Goal: Task Accomplishment & Management: Manage account settings

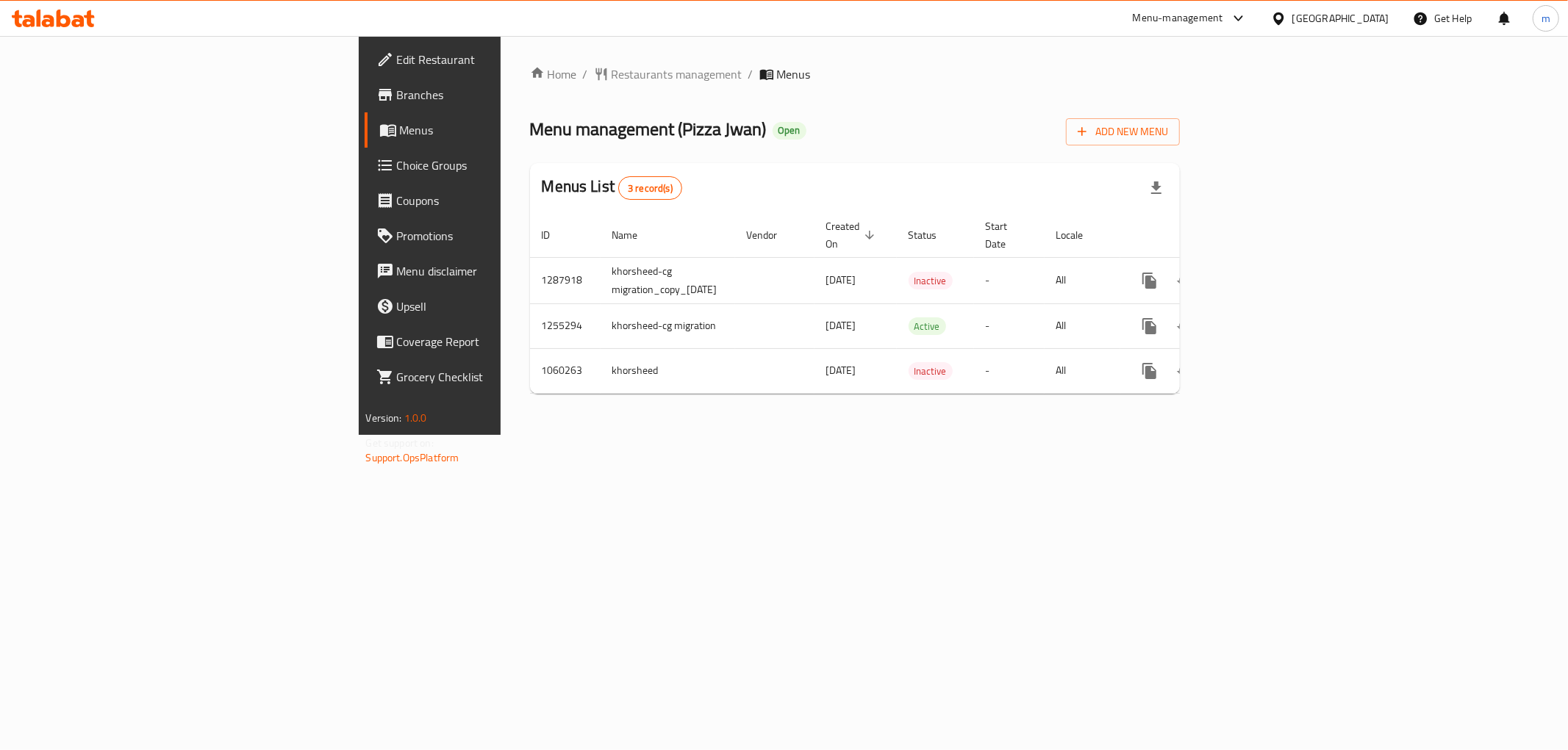
click at [530, 136] on span "Menu management ( Pizza Jwan )" at bounding box center [648, 129] width 237 height 33
drag, startPoint x: 471, startPoint y: 136, endPoint x: 495, endPoint y: 132, distance: 24.3
click at [530, 132] on span "Menu management ( Pizza Jwan )" at bounding box center [648, 129] width 237 height 33
copy span "Pizza Jwan"
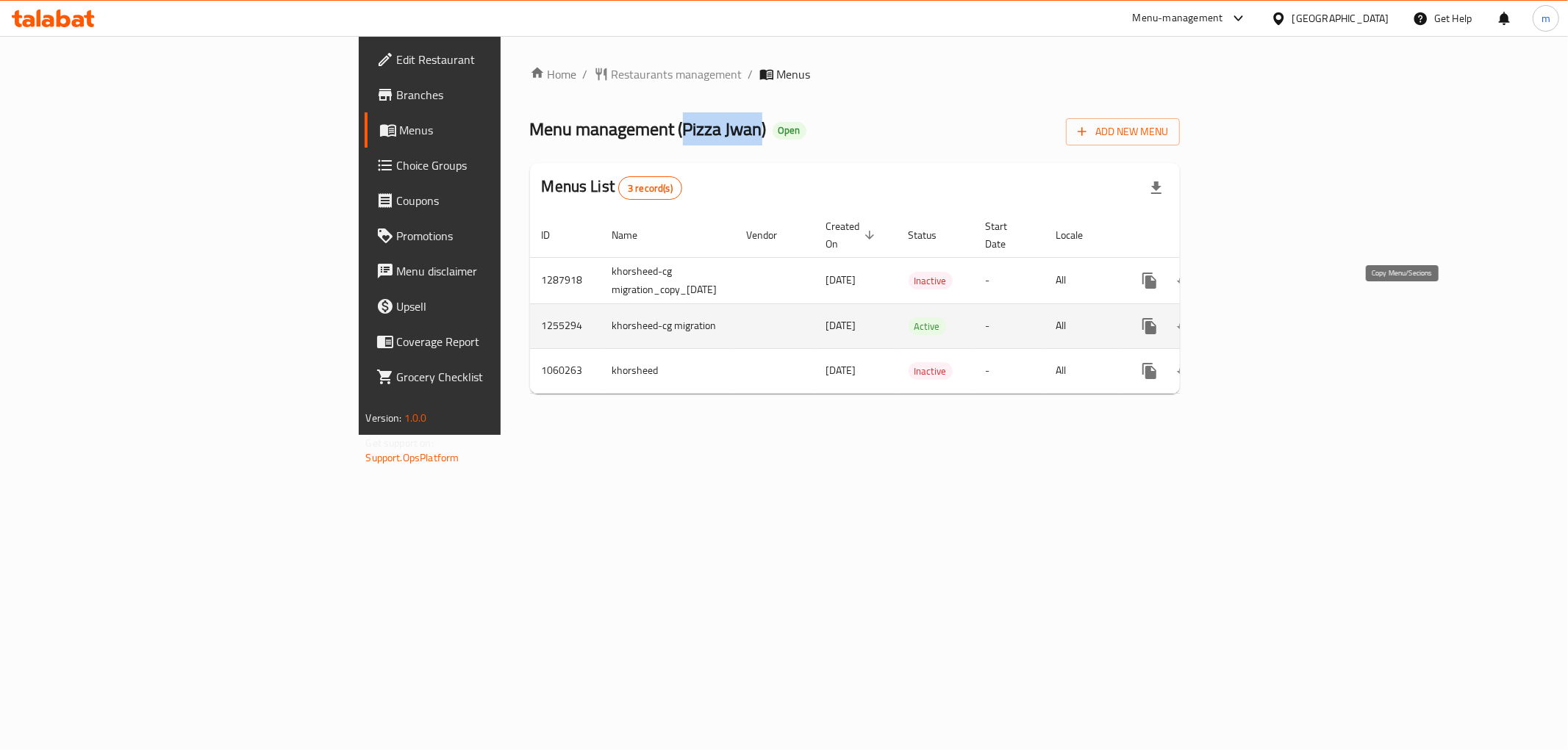
click at [1157, 318] on icon "more" at bounding box center [1149, 326] width 14 height 16
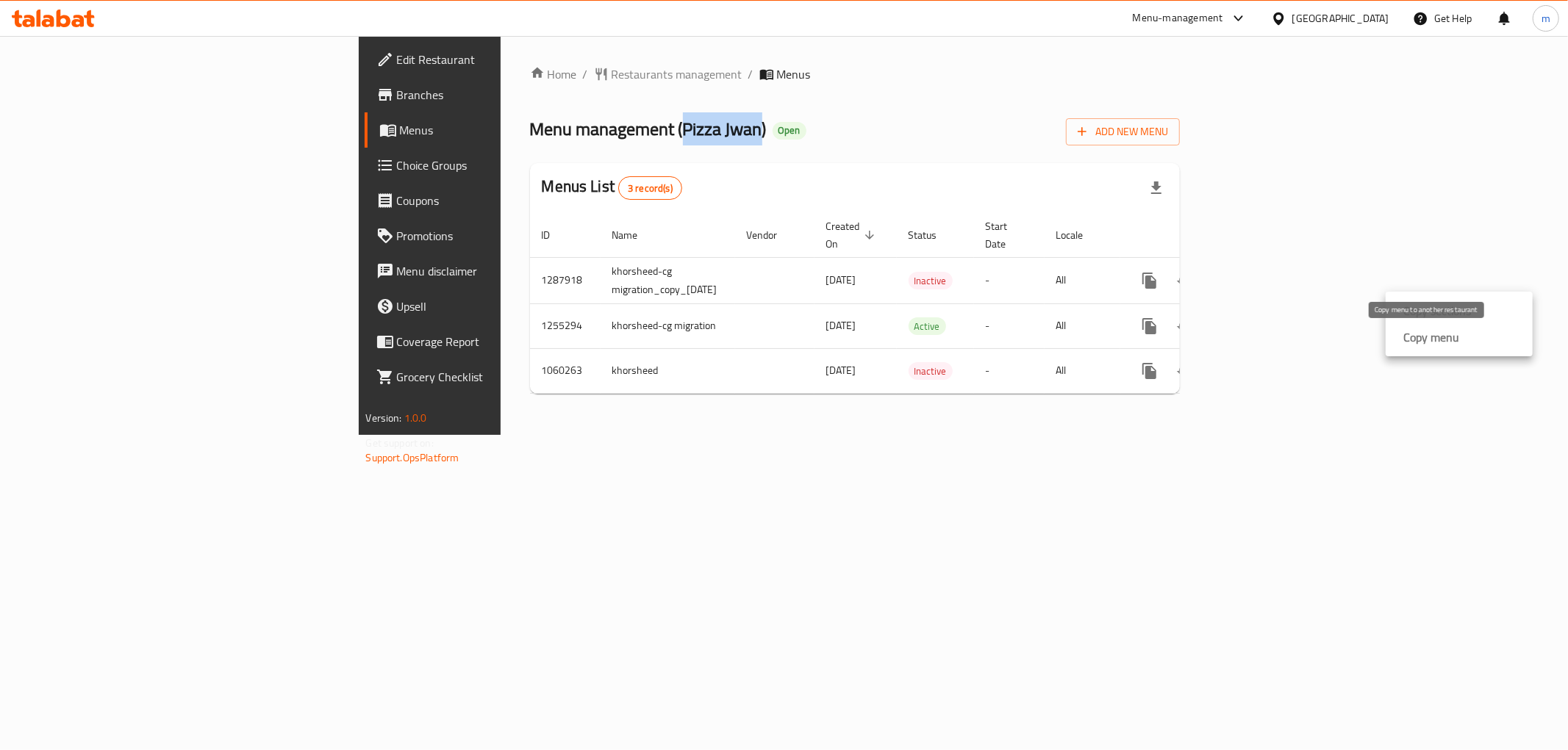
click at [1425, 333] on strong "Copy menu" at bounding box center [1431, 336] width 56 height 17
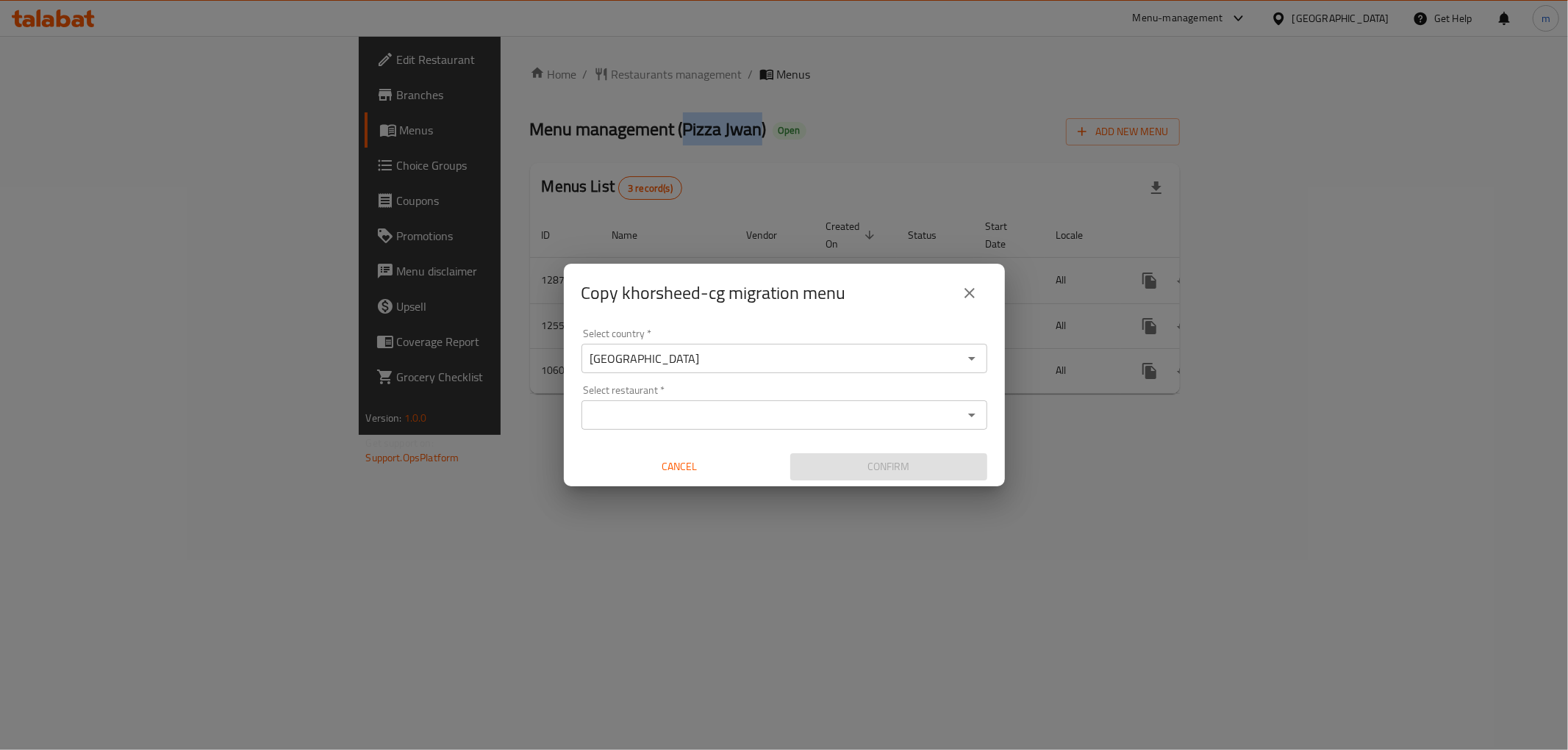
click at [621, 399] on div "Select restaurant   * Select restaurant *" at bounding box center [784, 407] width 406 height 45
paste input "Pizza Jwan"
type input "Pizza Jwan"
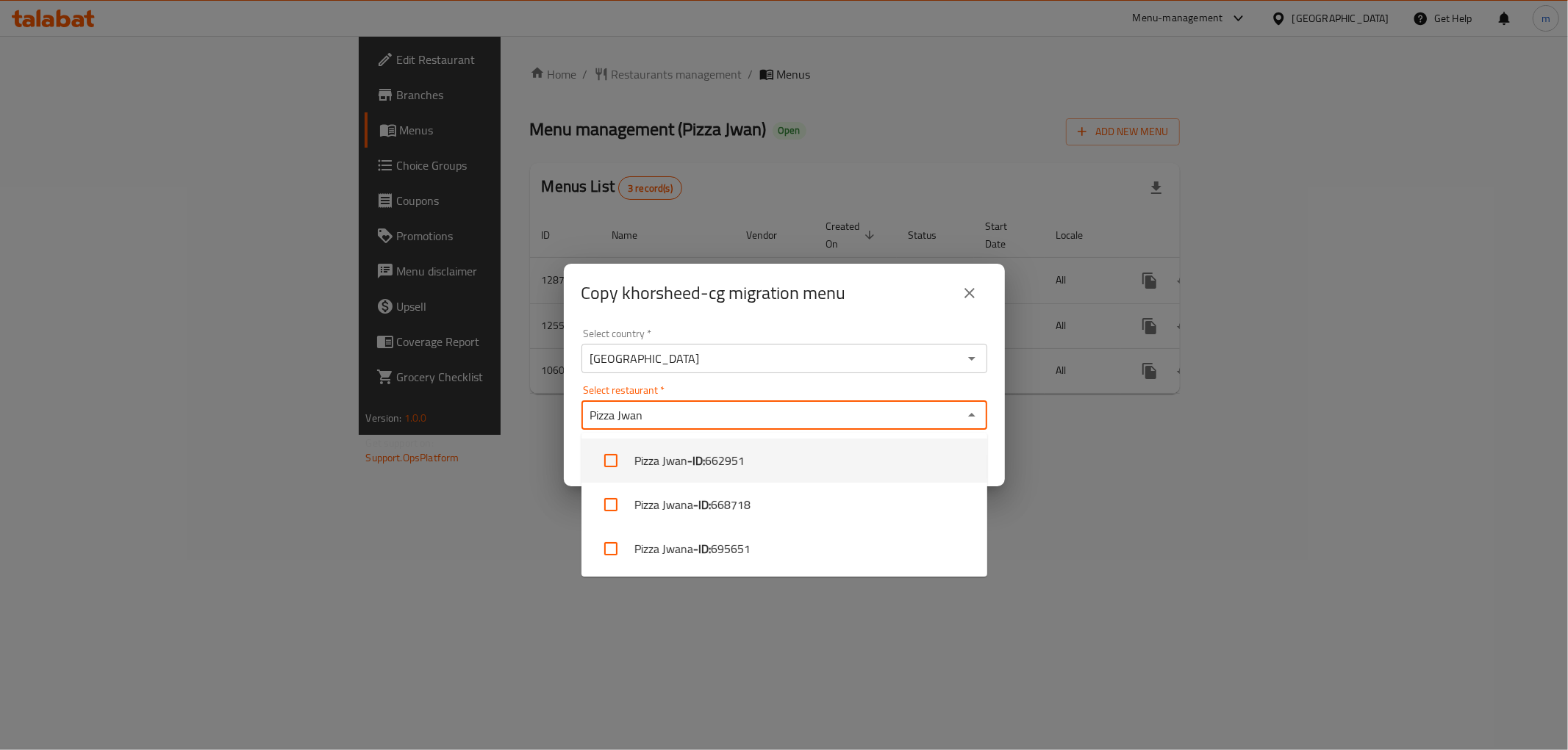
click at [616, 457] on input "checkbox" at bounding box center [610, 461] width 35 height 35
checkbox input "true"
click at [752, 385] on div "Select restaurant   * Pizza Jwan Select restaurant *" at bounding box center [784, 407] width 406 height 45
click at [971, 413] on icon "Close" at bounding box center [972, 414] width 17 height 17
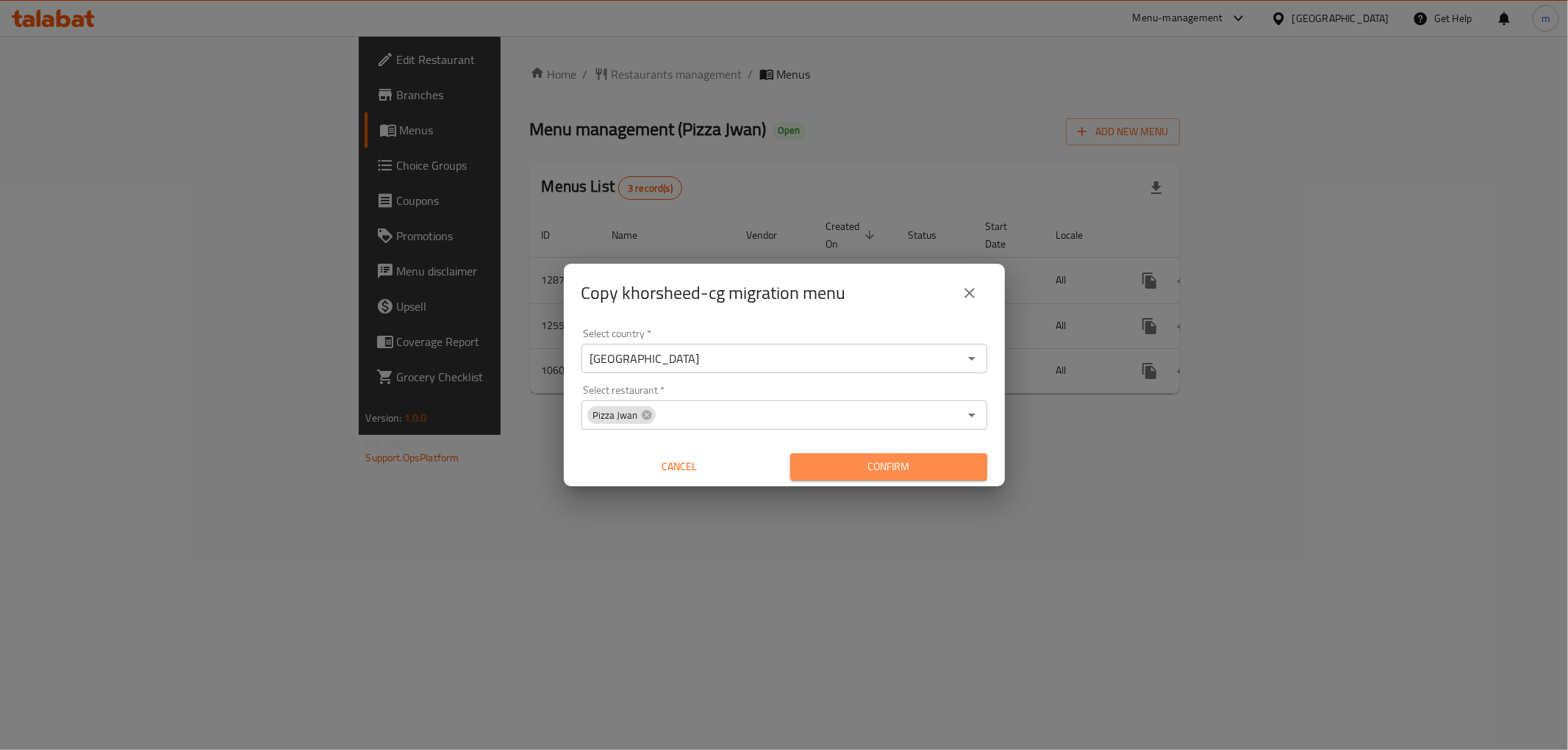
click at [954, 466] on span "Confirm" at bounding box center [888, 467] width 174 height 18
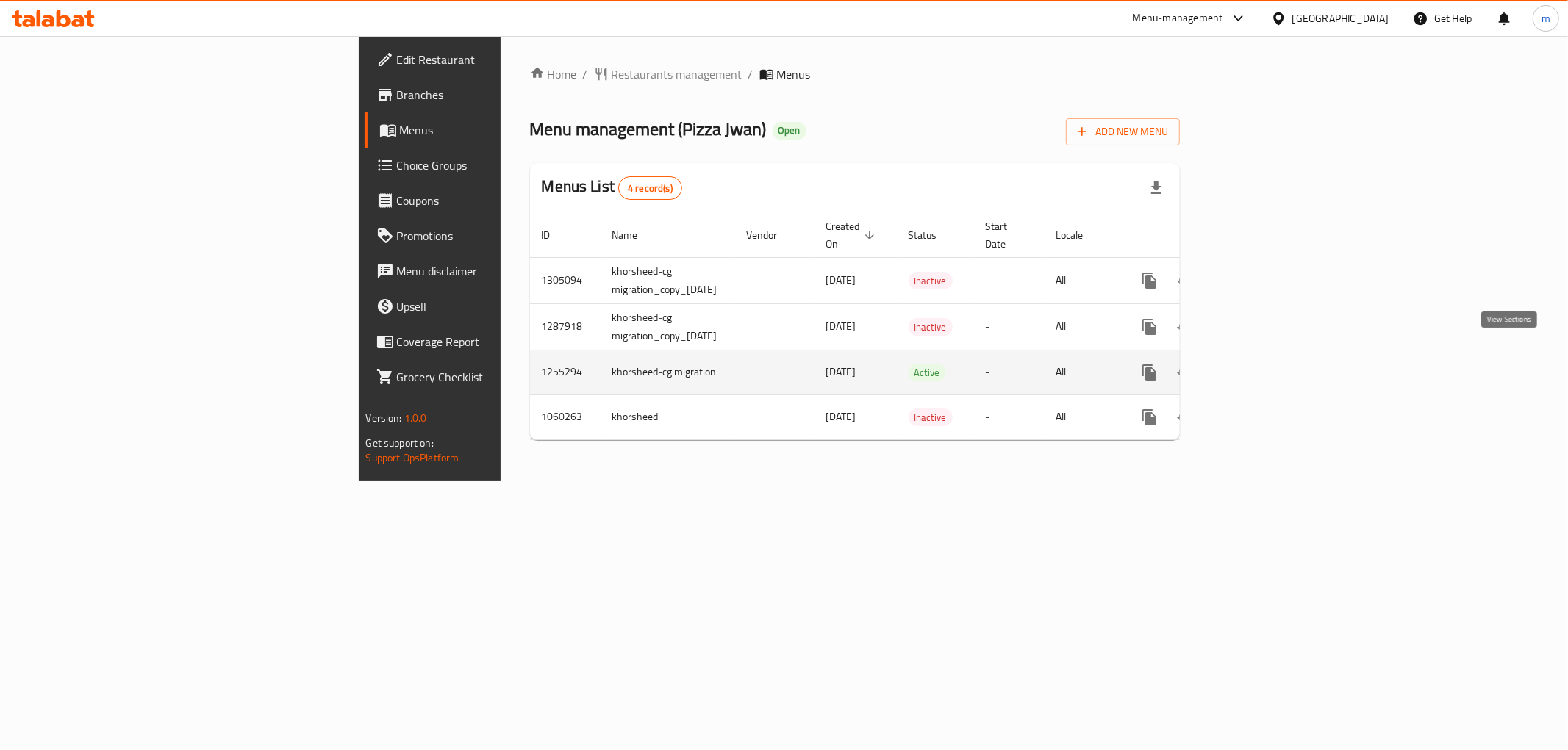
click at [1264, 363] on icon "enhanced table" at bounding box center [1255, 372] width 17 height 17
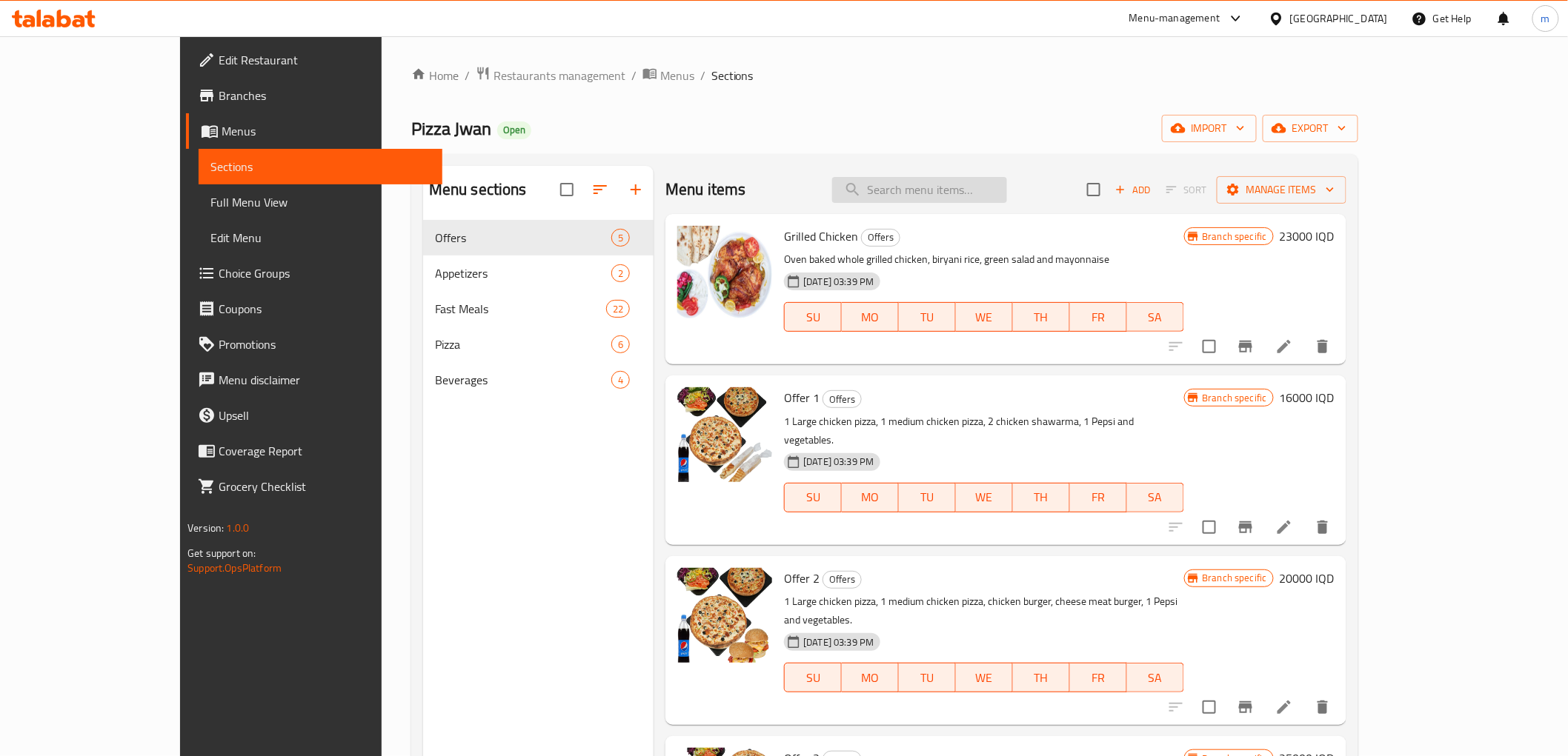
click at [1007, 195] on input "search" at bounding box center [920, 190] width 175 height 26
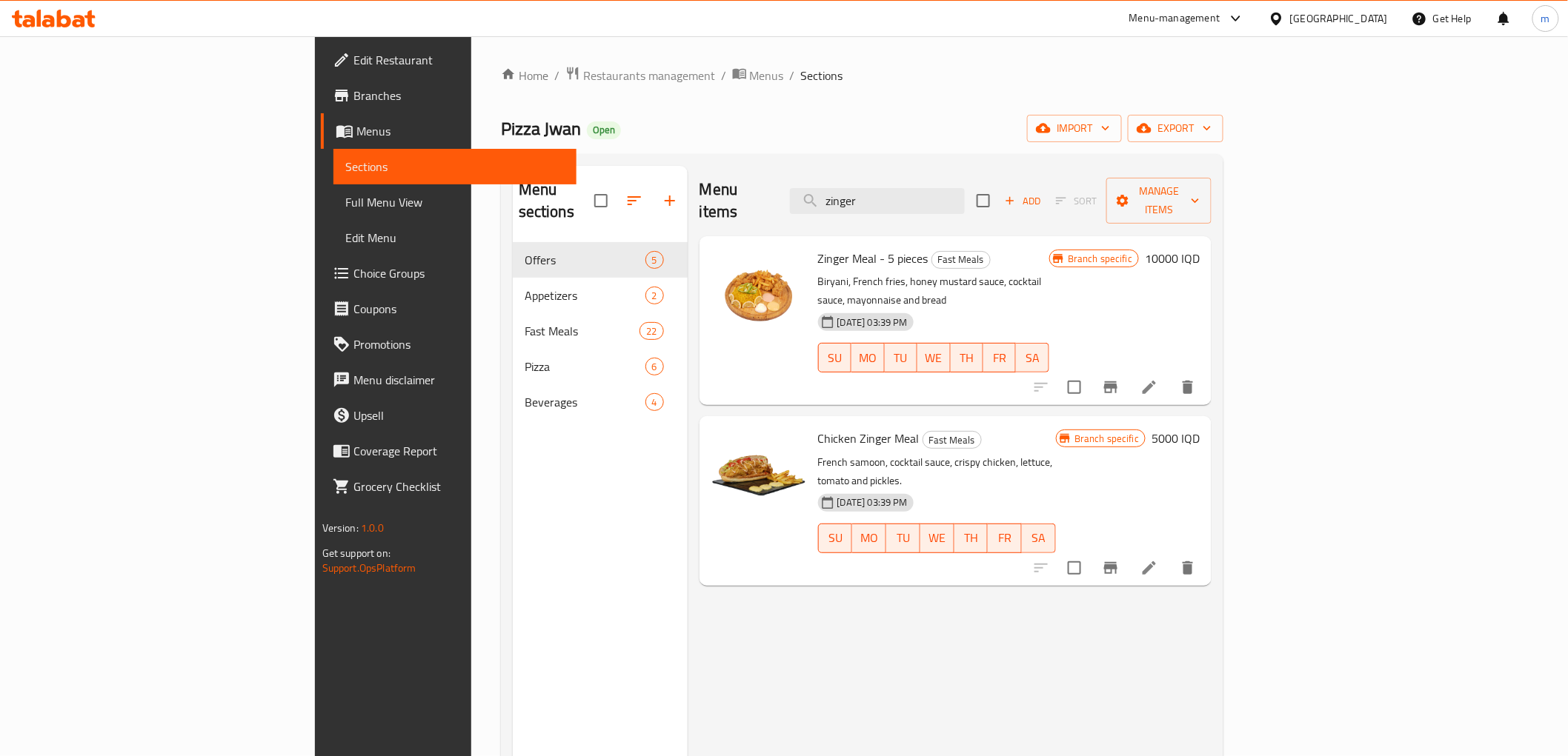
type input "zinger"
click at [1129, 370] on button "Branch-specific-item" at bounding box center [1110, 387] width 36 height 36
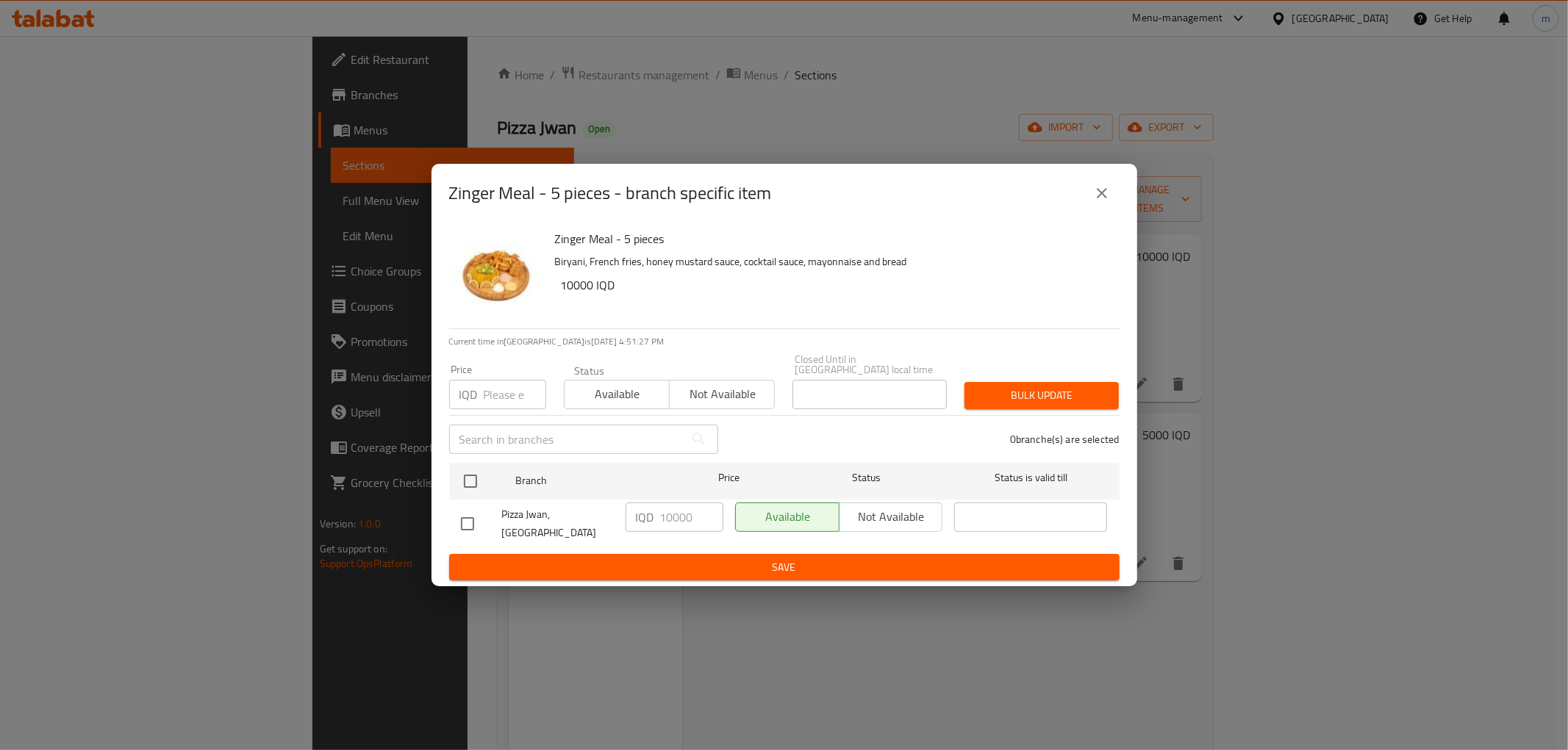
click at [1113, 208] on button "close" at bounding box center [1102, 193] width 35 height 35
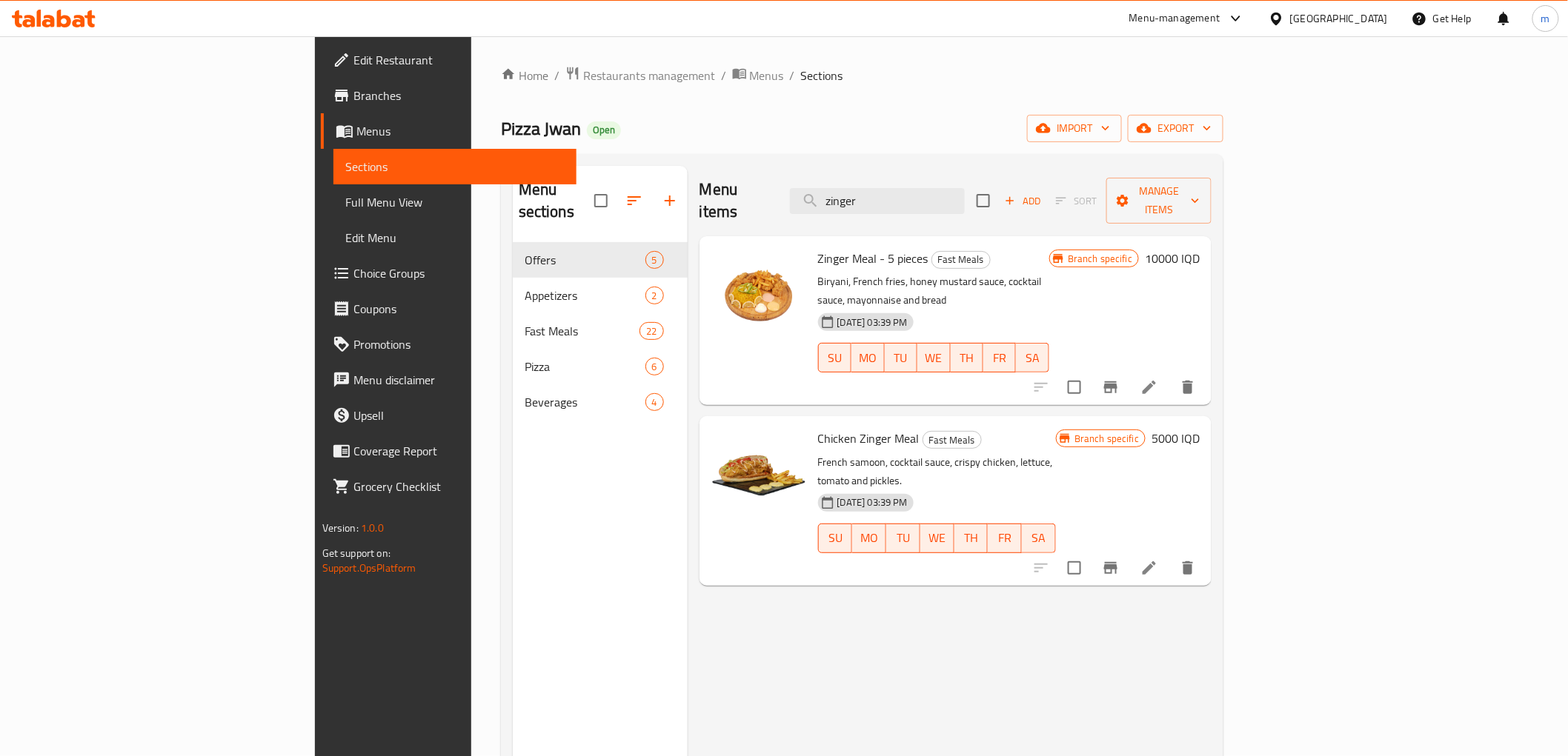
click at [1200, 248] on h6 "10000 IQD" at bounding box center [1172, 258] width 55 height 21
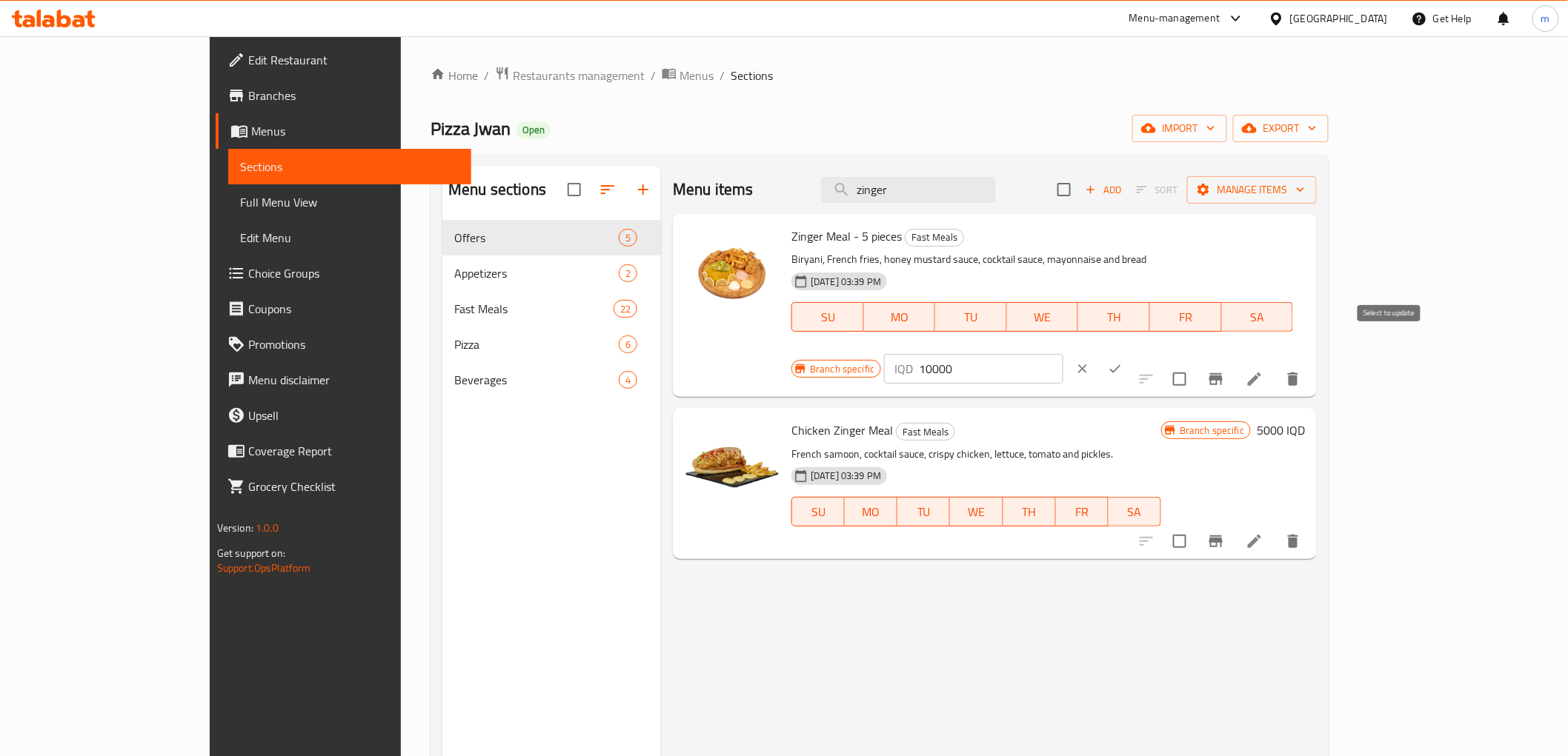
click at [1225, 371] on icon "Branch-specific-item" at bounding box center [1216, 379] width 17 height 17
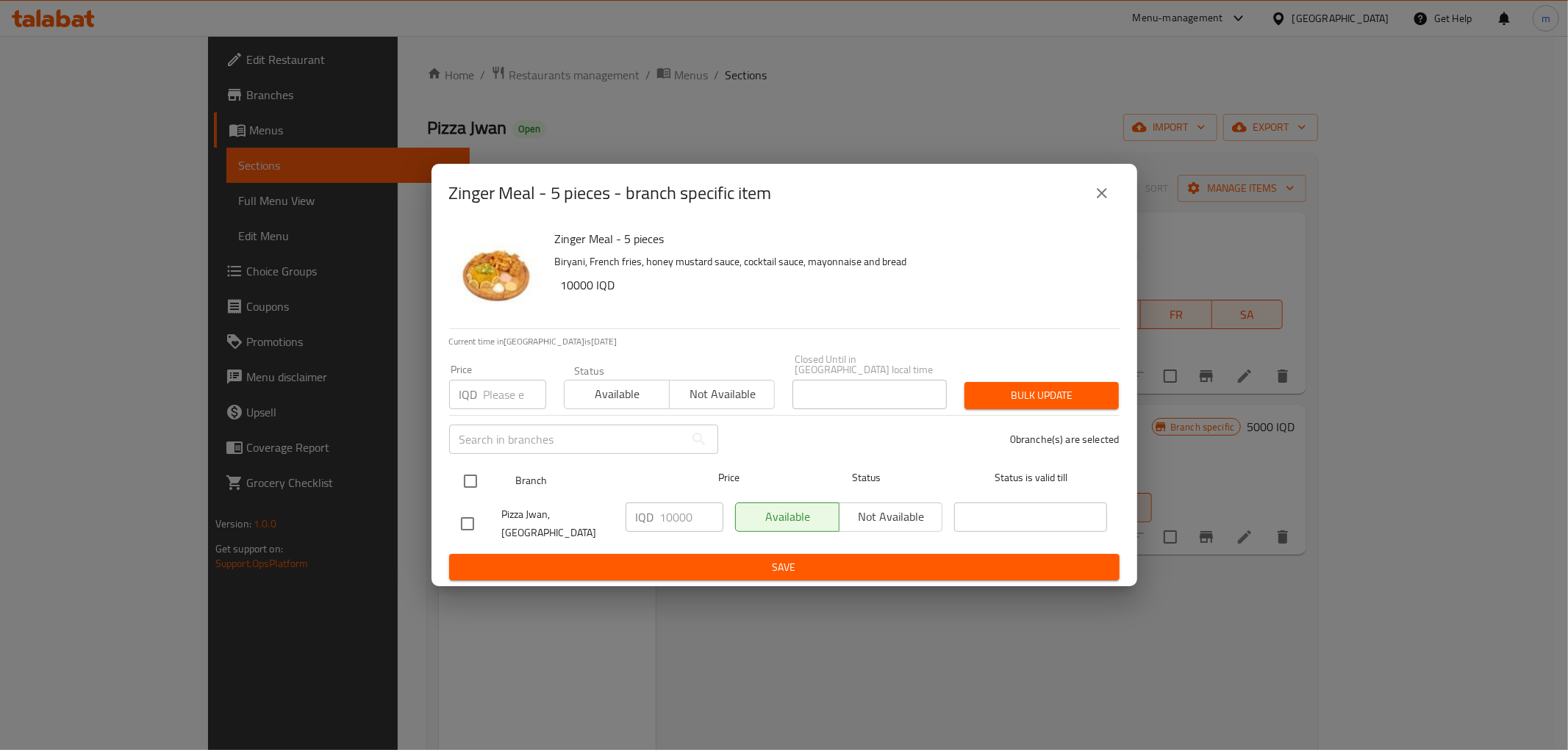
click at [473, 478] on input "checkbox" at bounding box center [471, 482] width 31 height 31
checkbox input "true"
click at [670, 525] on input "10000" at bounding box center [691, 517] width 63 height 30
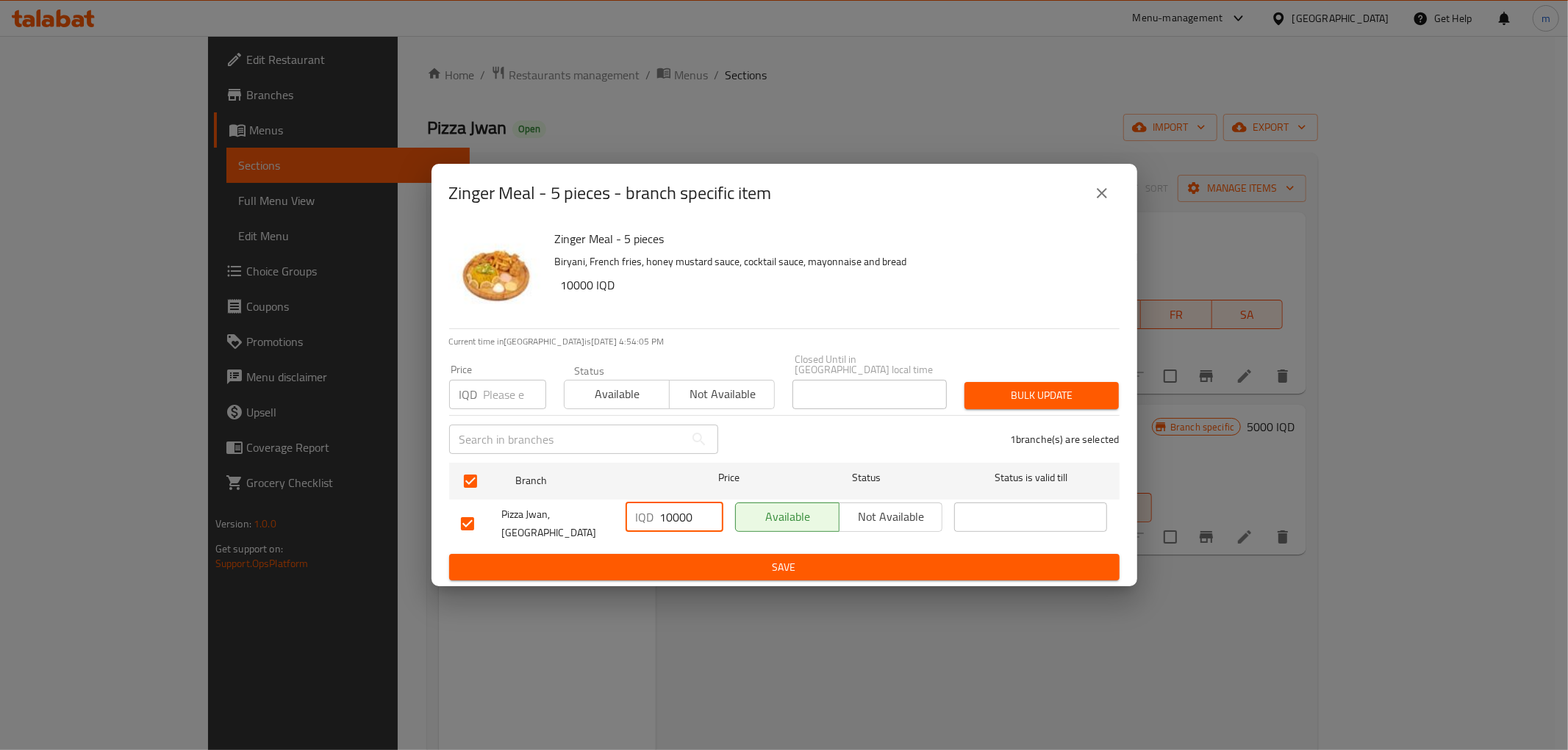
paste input "2"
type input "20000"
click at [706, 558] on span "Save" at bounding box center [784, 567] width 647 height 18
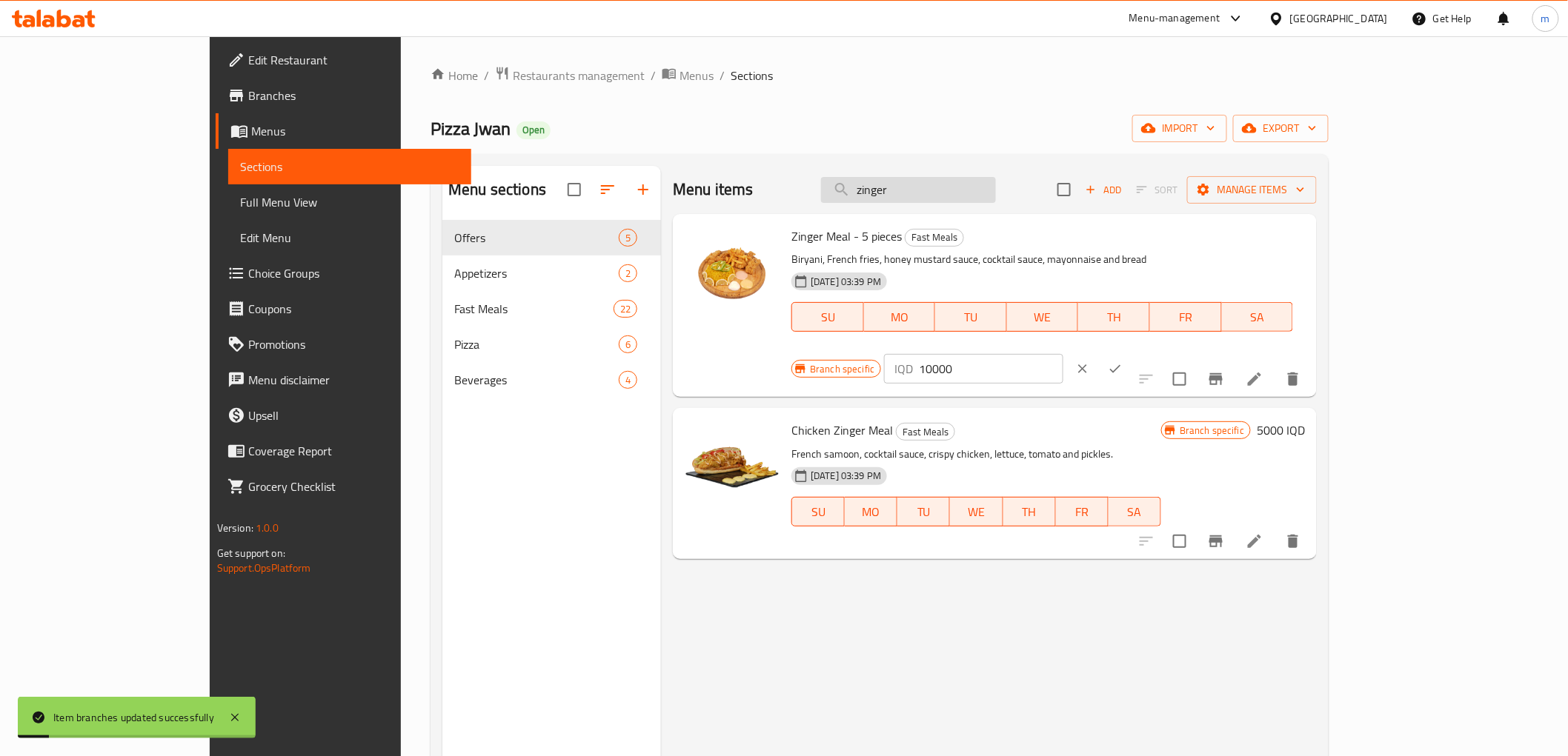
click at [996, 191] on input "zinger" at bounding box center [908, 190] width 175 height 26
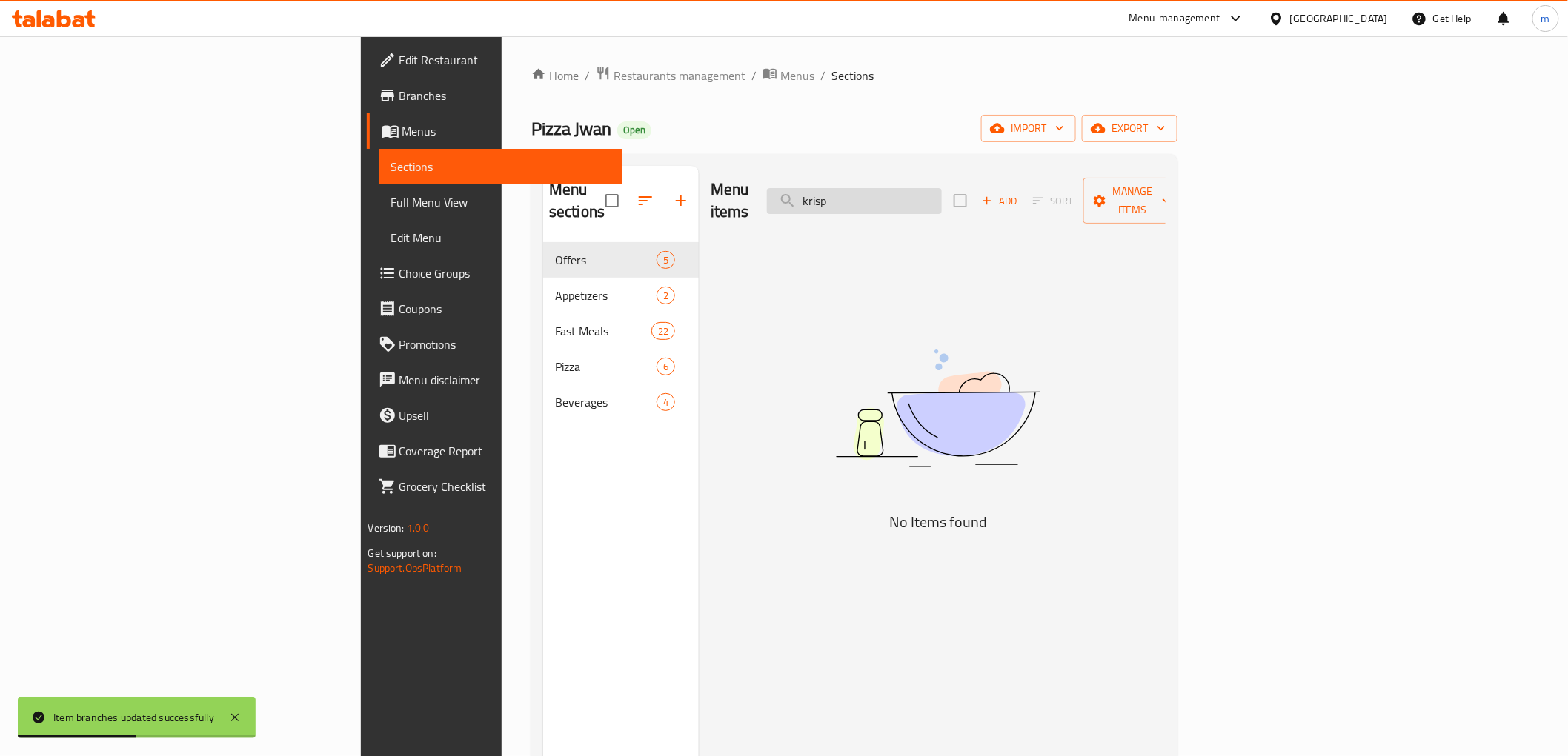
type input "krispy"
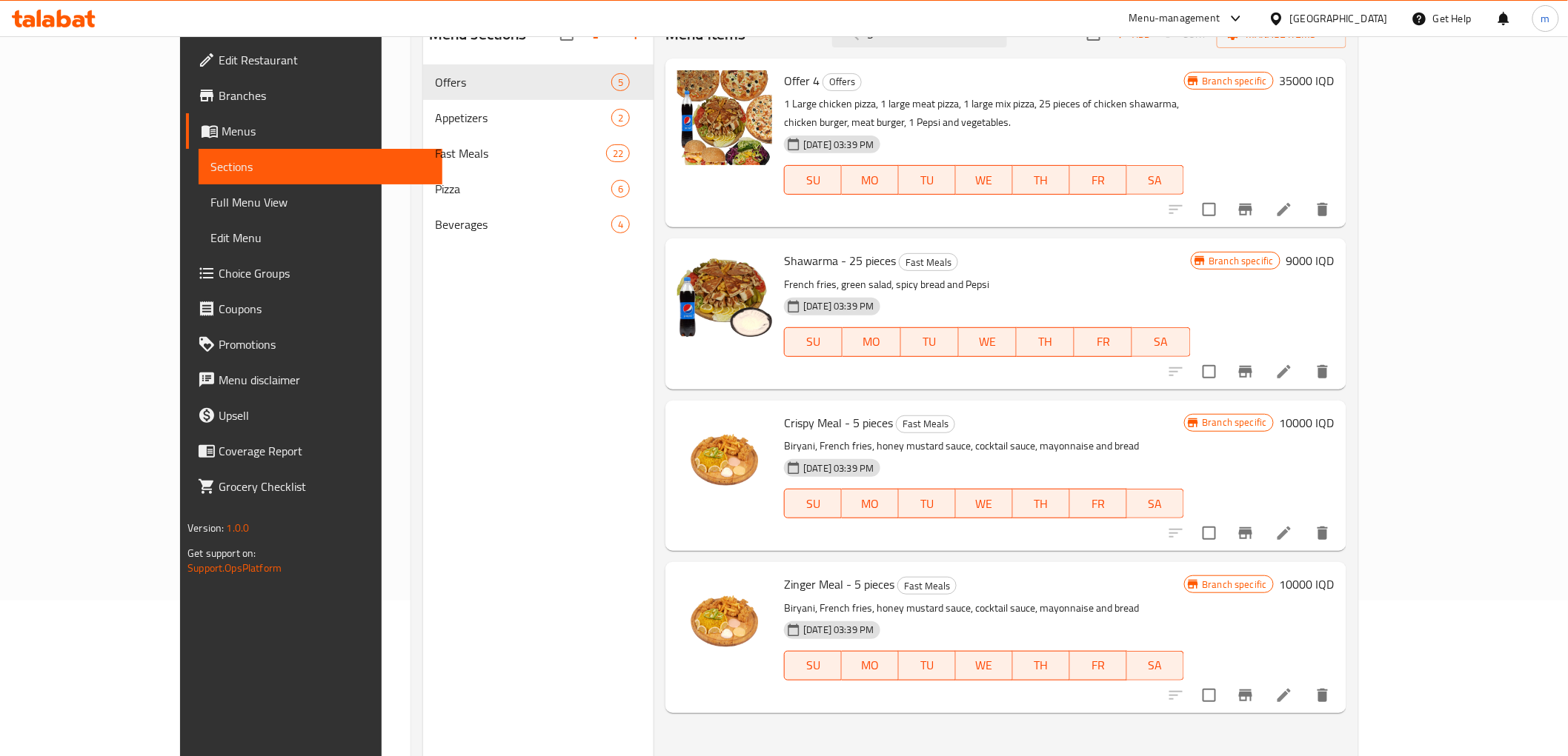
scroll to position [191, 0]
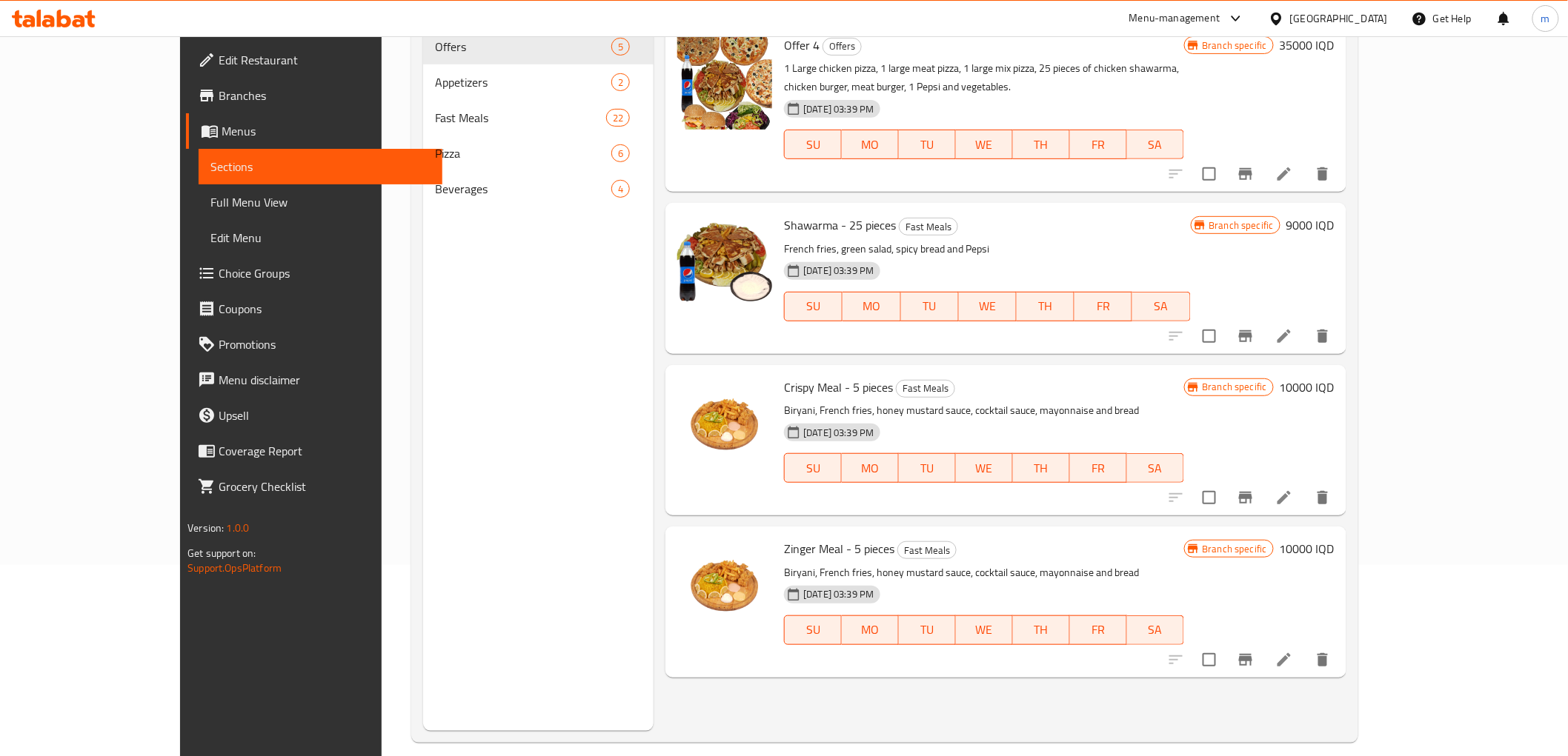
click at [833, 376] on span "Crispy Meal - 5 pieces" at bounding box center [837, 387] width 109 height 22
drag, startPoint x: 833, startPoint y: 372, endPoint x: 806, endPoint y: 372, distance: 27.0
click at [806, 376] on span "Crispy Meal - 5 pieces" at bounding box center [837, 387] width 109 height 22
copy span "5 pieces"
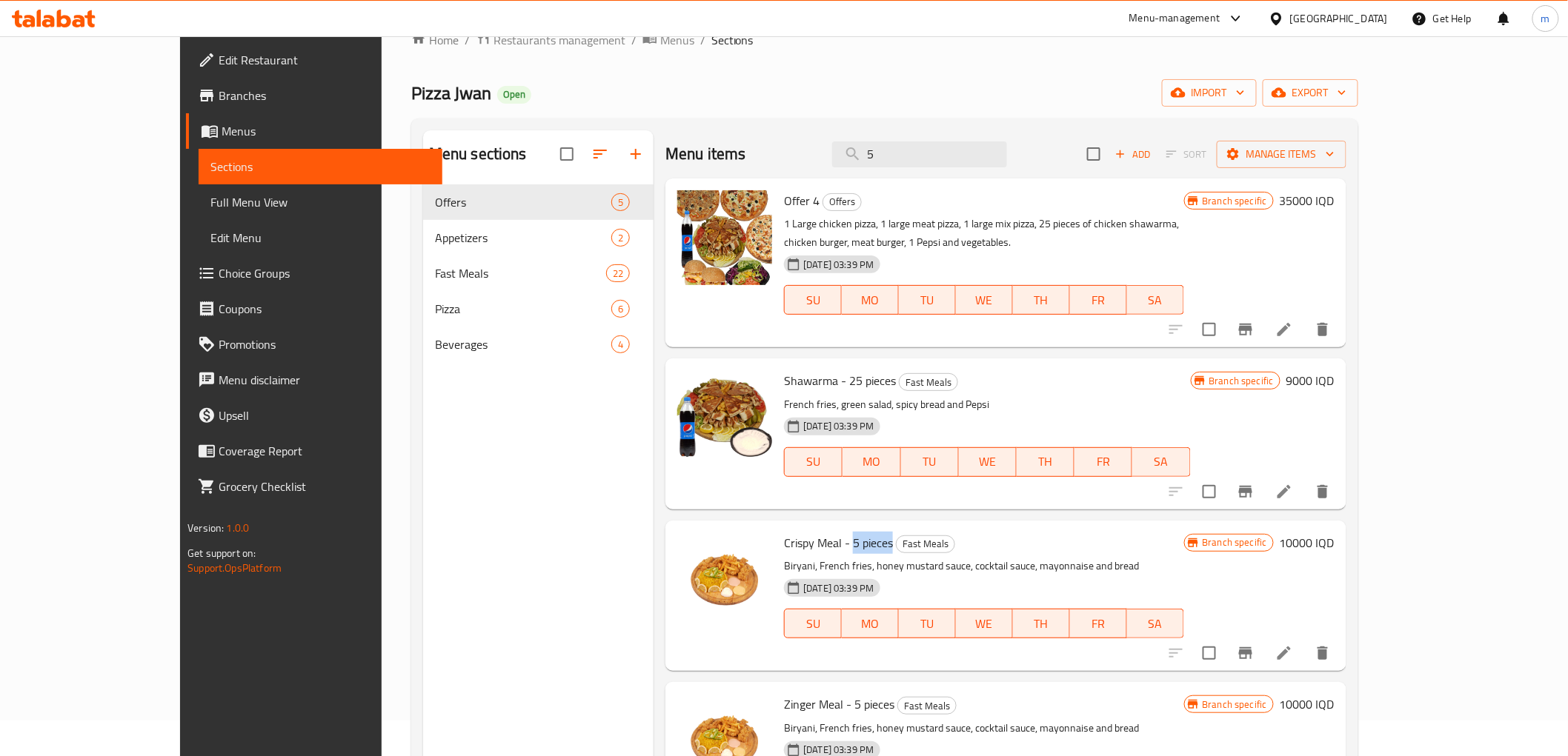
scroll to position [0, 0]
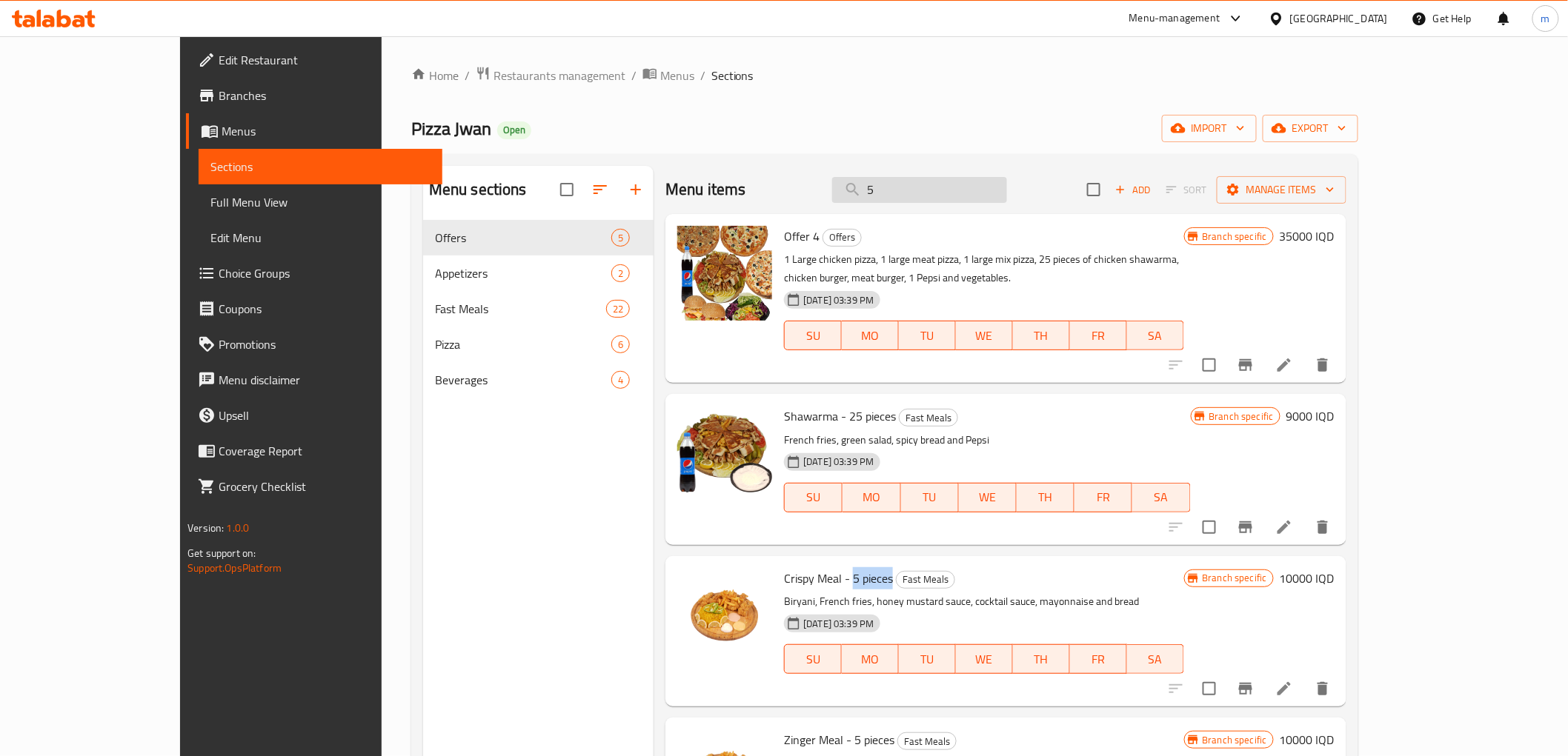
click at [958, 182] on input "5" at bounding box center [920, 190] width 175 height 26
paste input "5 pieces"
click at [958, 182] on input "55 pieces" at bounding box center [920, 190] width 175 height 26
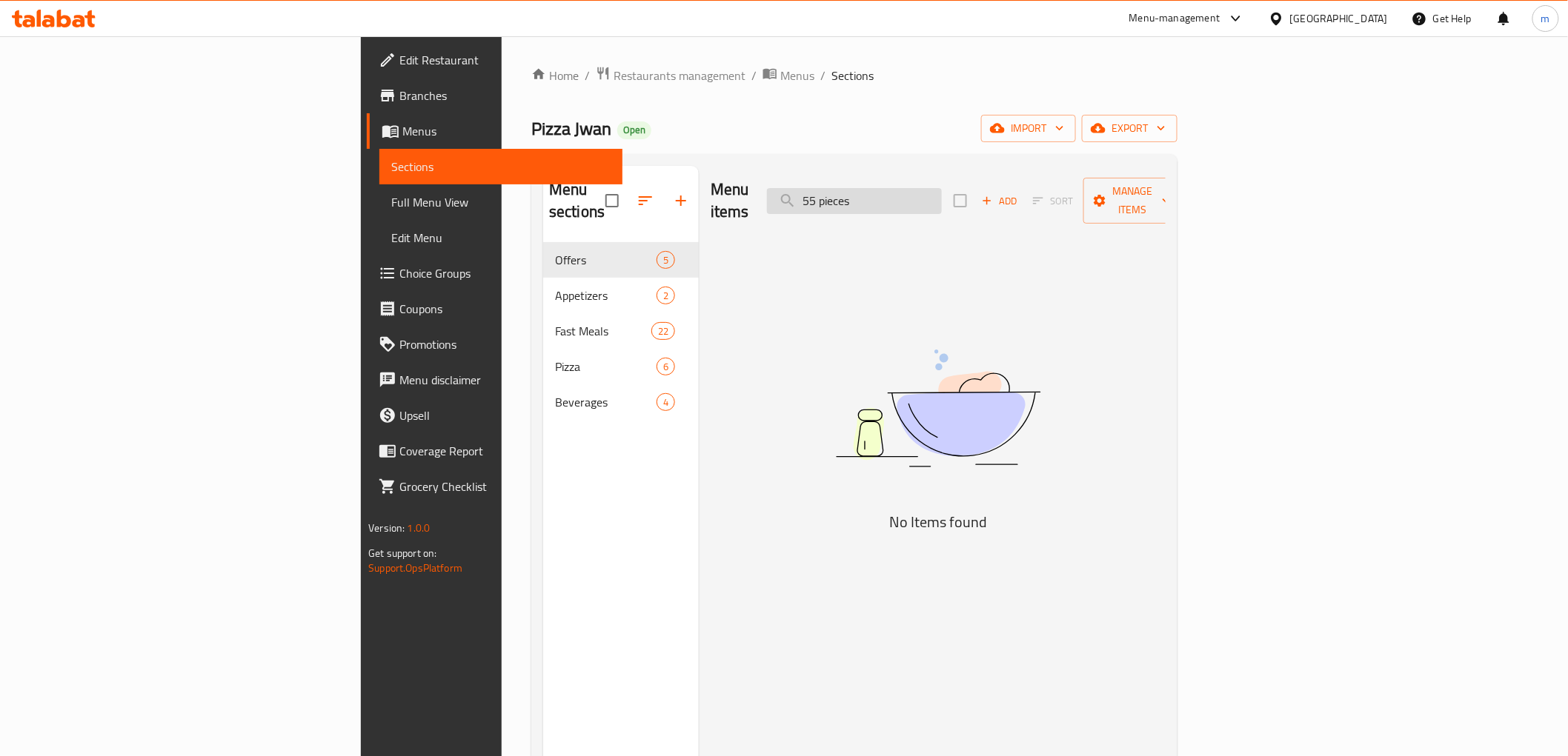
paste input "search"
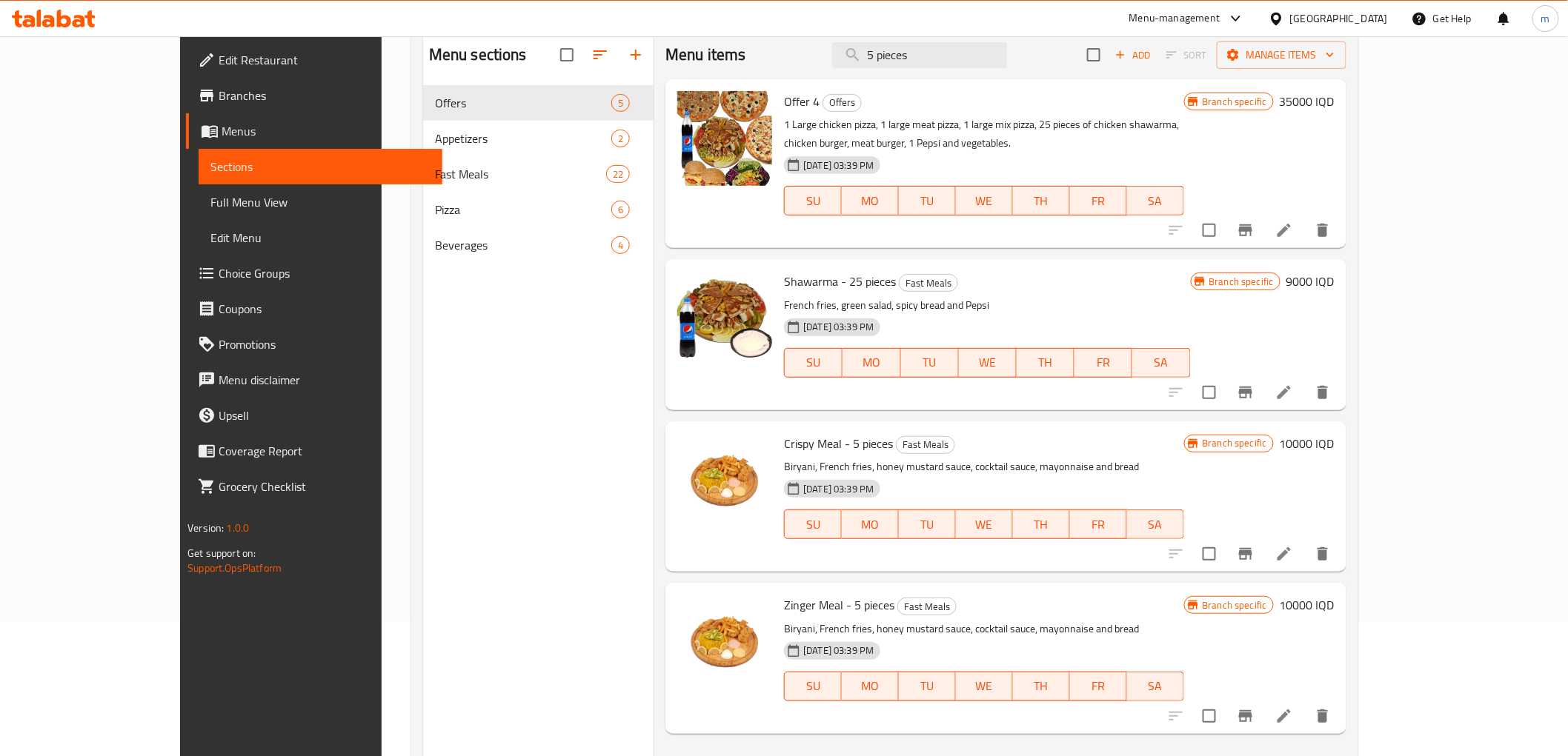
scroll to position [207, 0]
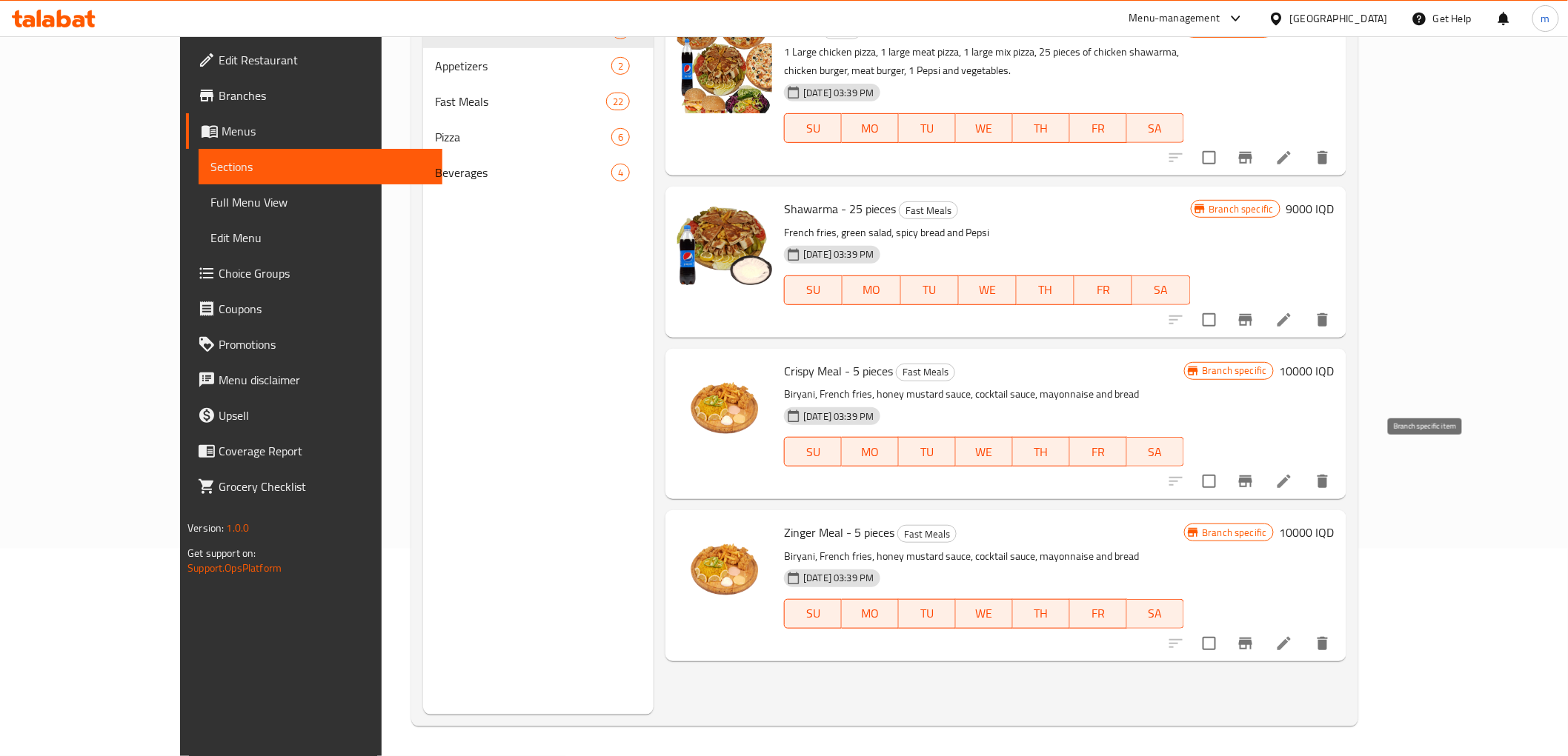
type input "5 pieces"
click at [1255, 472] on icon "Branch-specific-item" at bounding box center [1245, 481] width 17 height 17
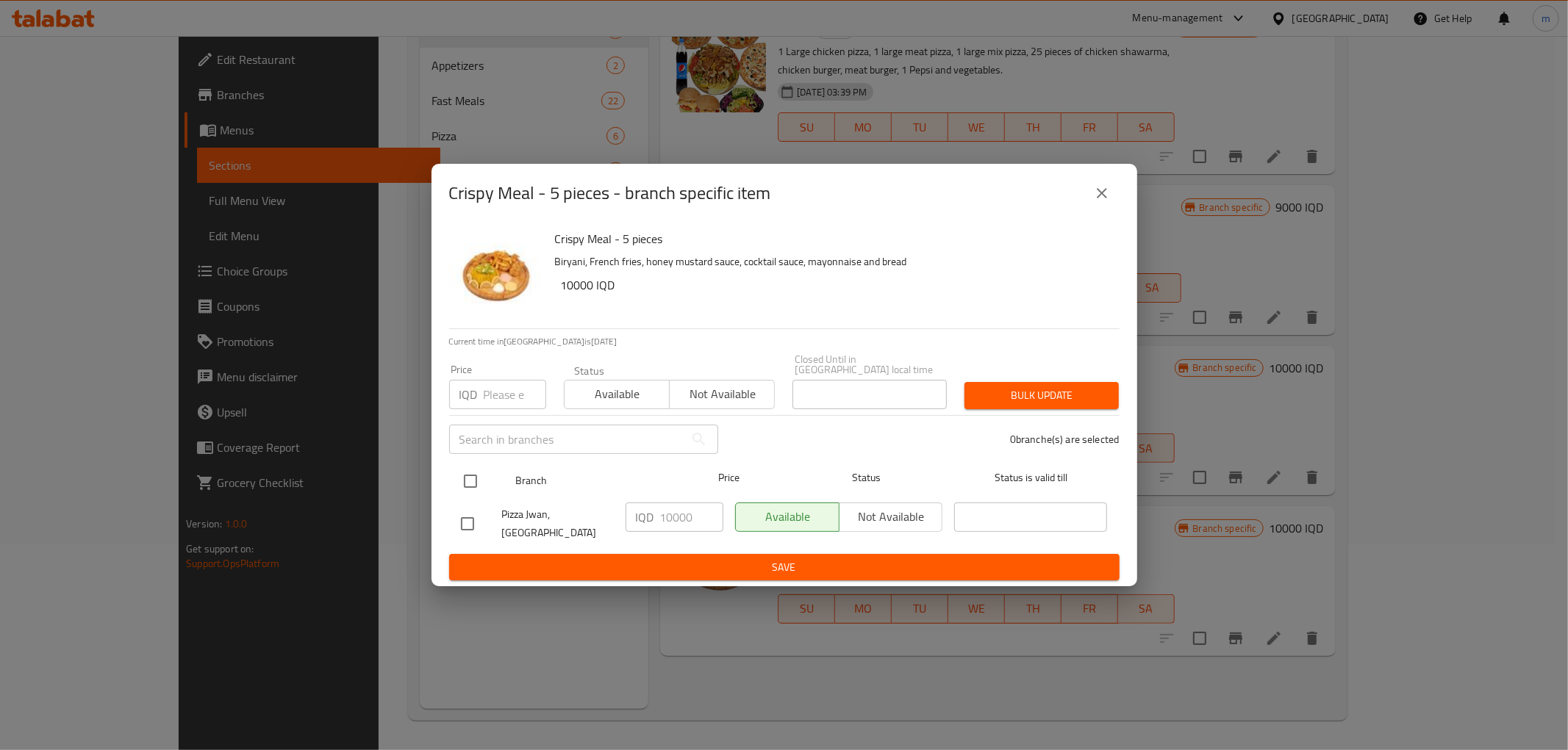
click at [473, 479] on input "checkbox" at bounding box center [471, 482] width 31 height 31
checkbox input "true"
click at [680, 515] on input "10000" at bounding box center [691, 517] width 63 height 30
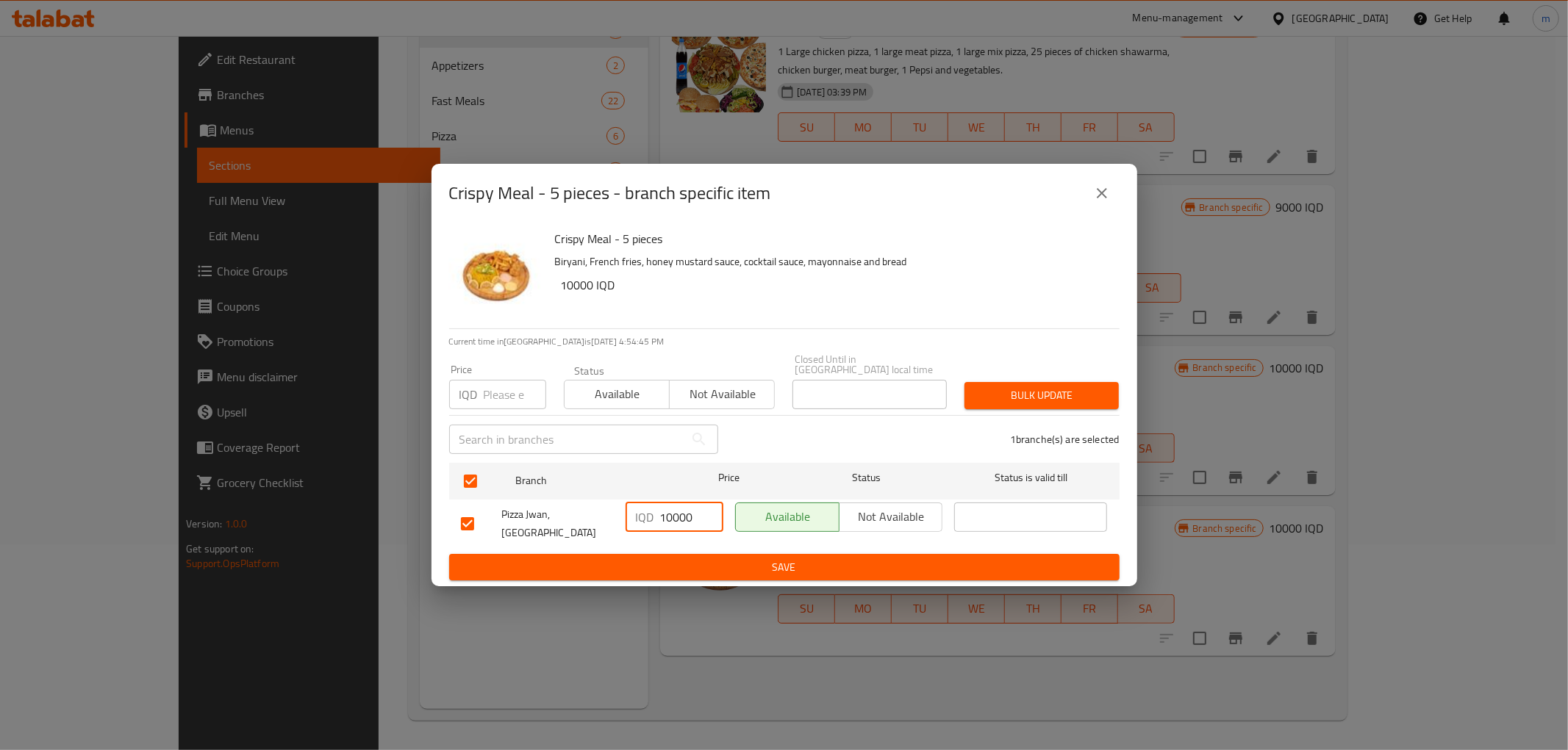
paste input "number"
click at [673, 518] on input "number" at bounding box center [691, 517] width 63 height 30
paste input "20000"
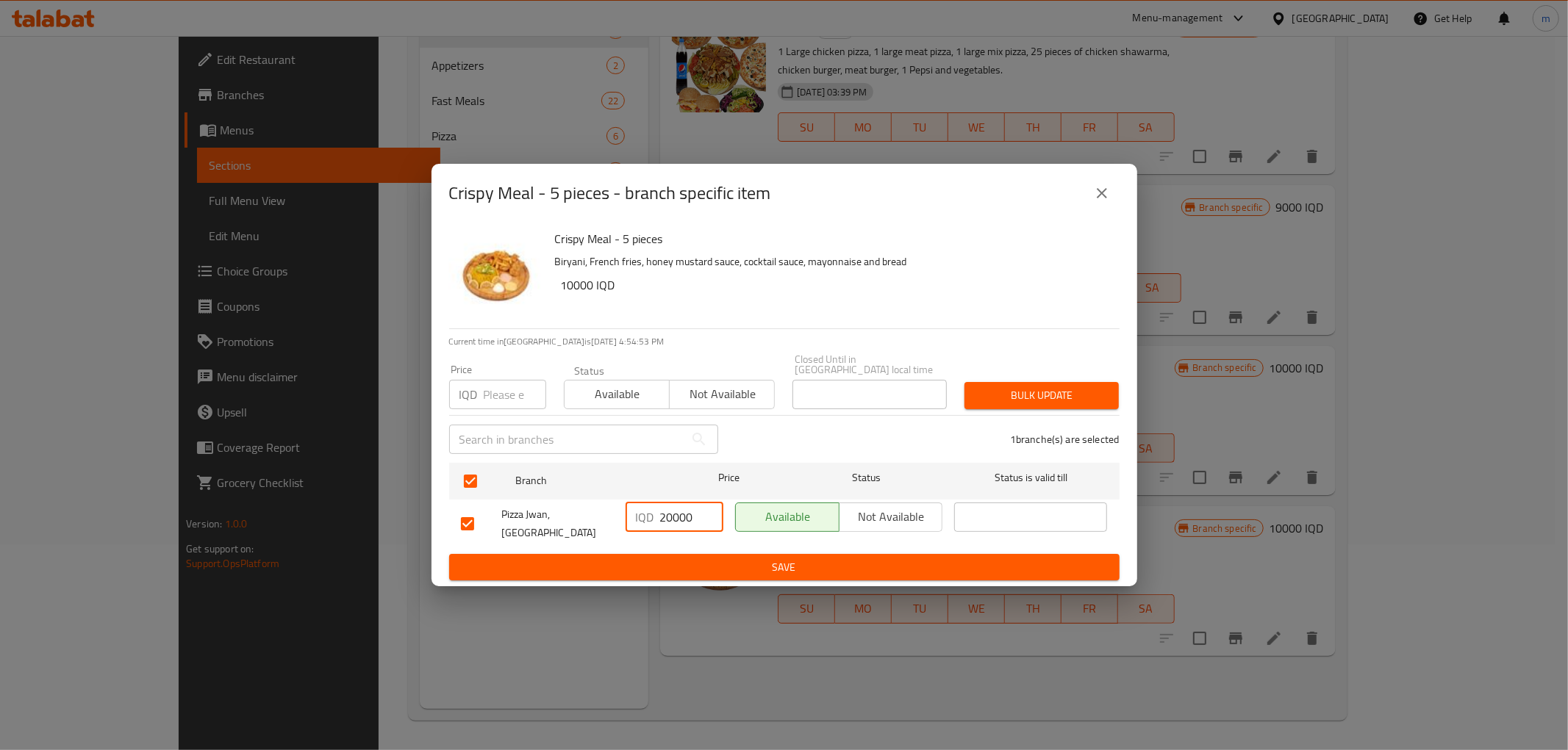
type input "20000"
click at [715, 558] on span "Save" at bounding box center [784, 567] width 647 height 18
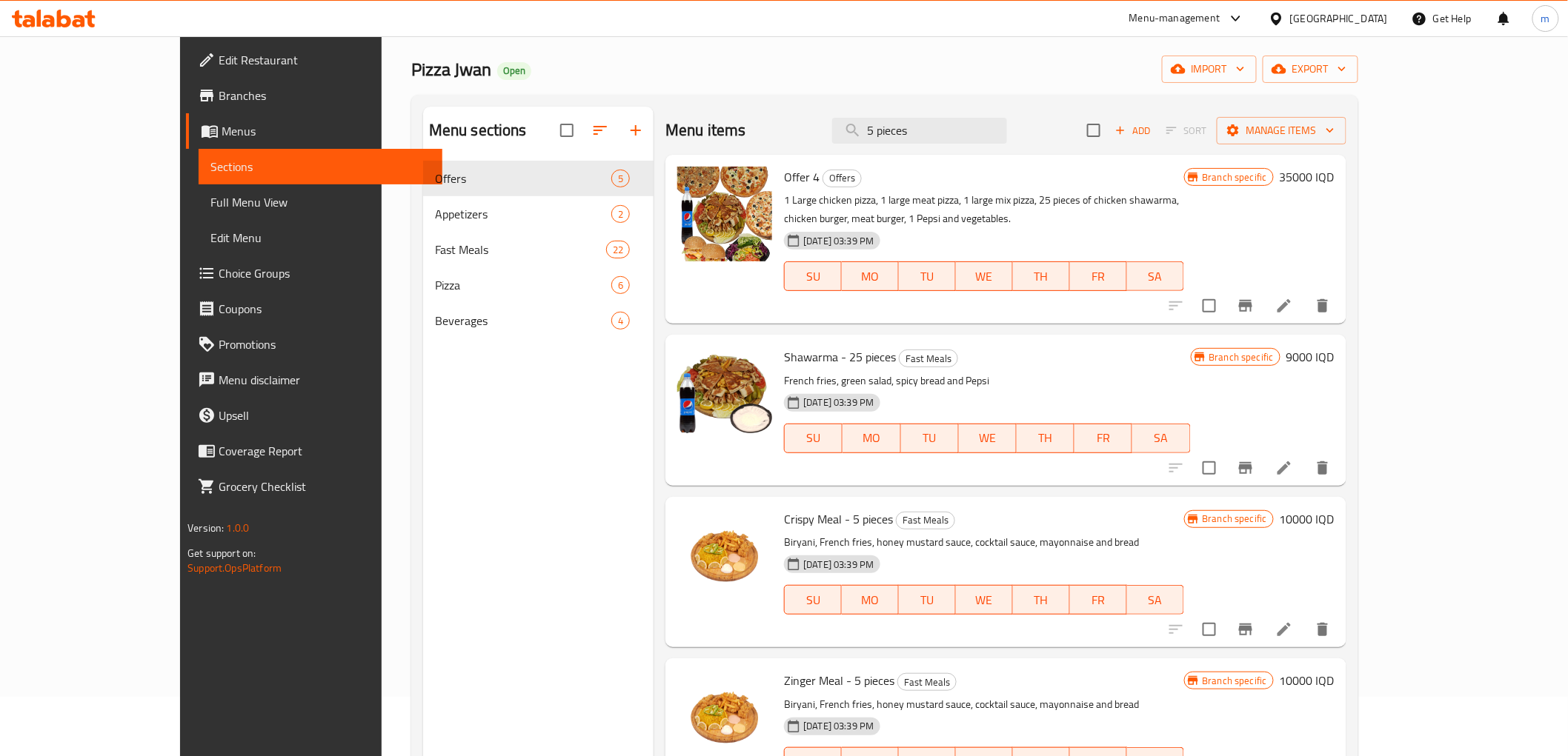
scroll to position [0, 0]
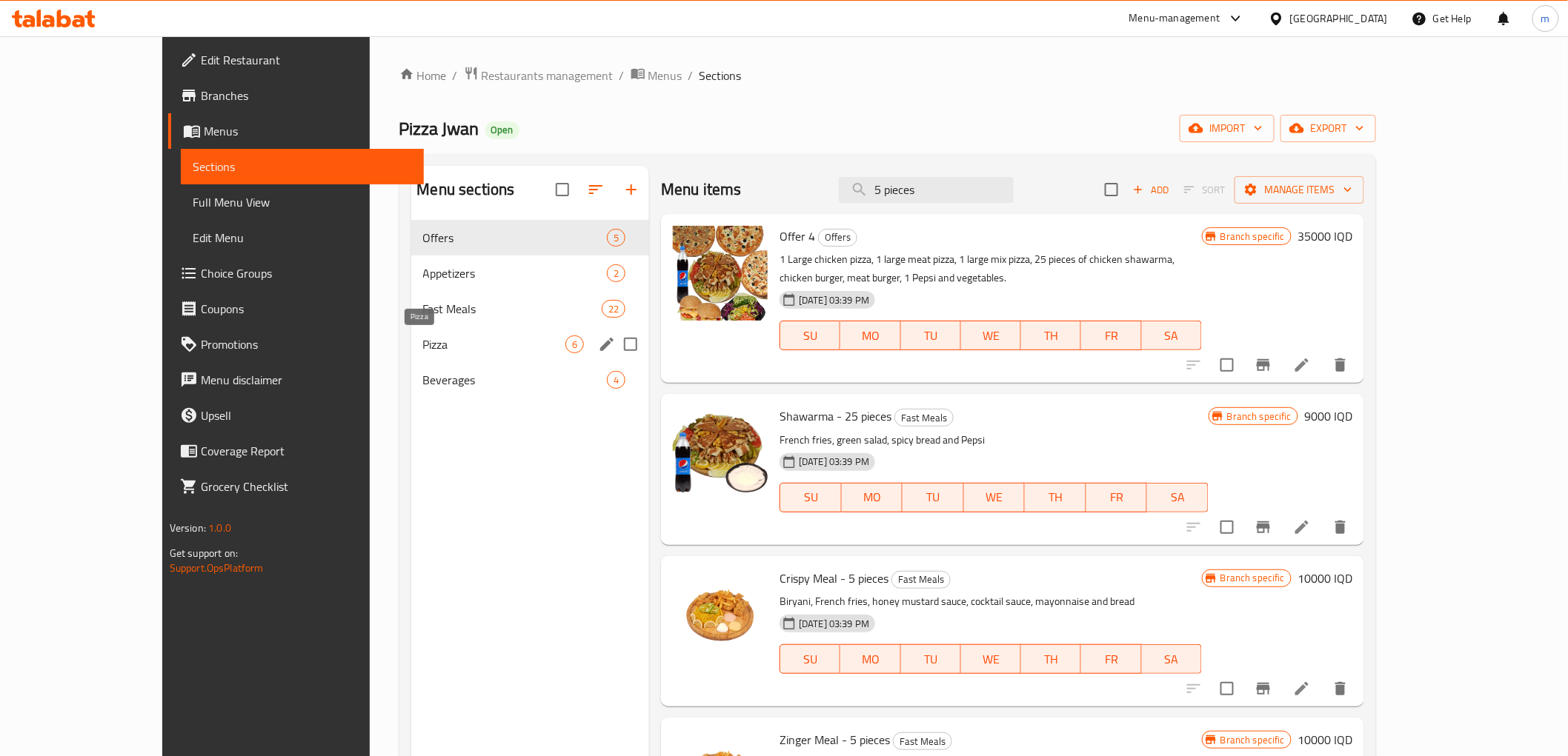
click at [423, 343] on span "Pizza" at bounding box center [494, 344] width 143 height 17
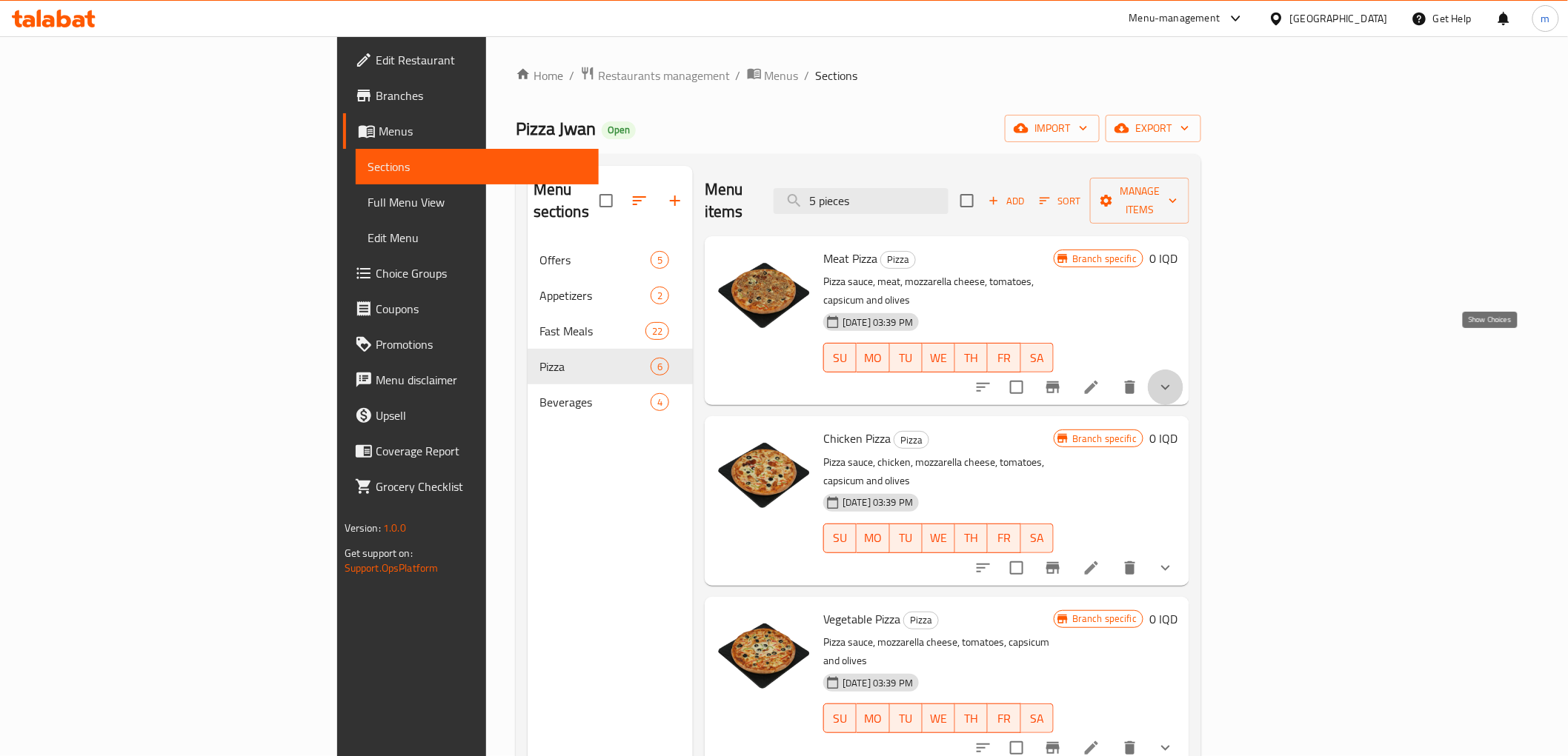
click at [1174, 379] on icon "show more" at bounding box center [1165, 387] width 17 height 17
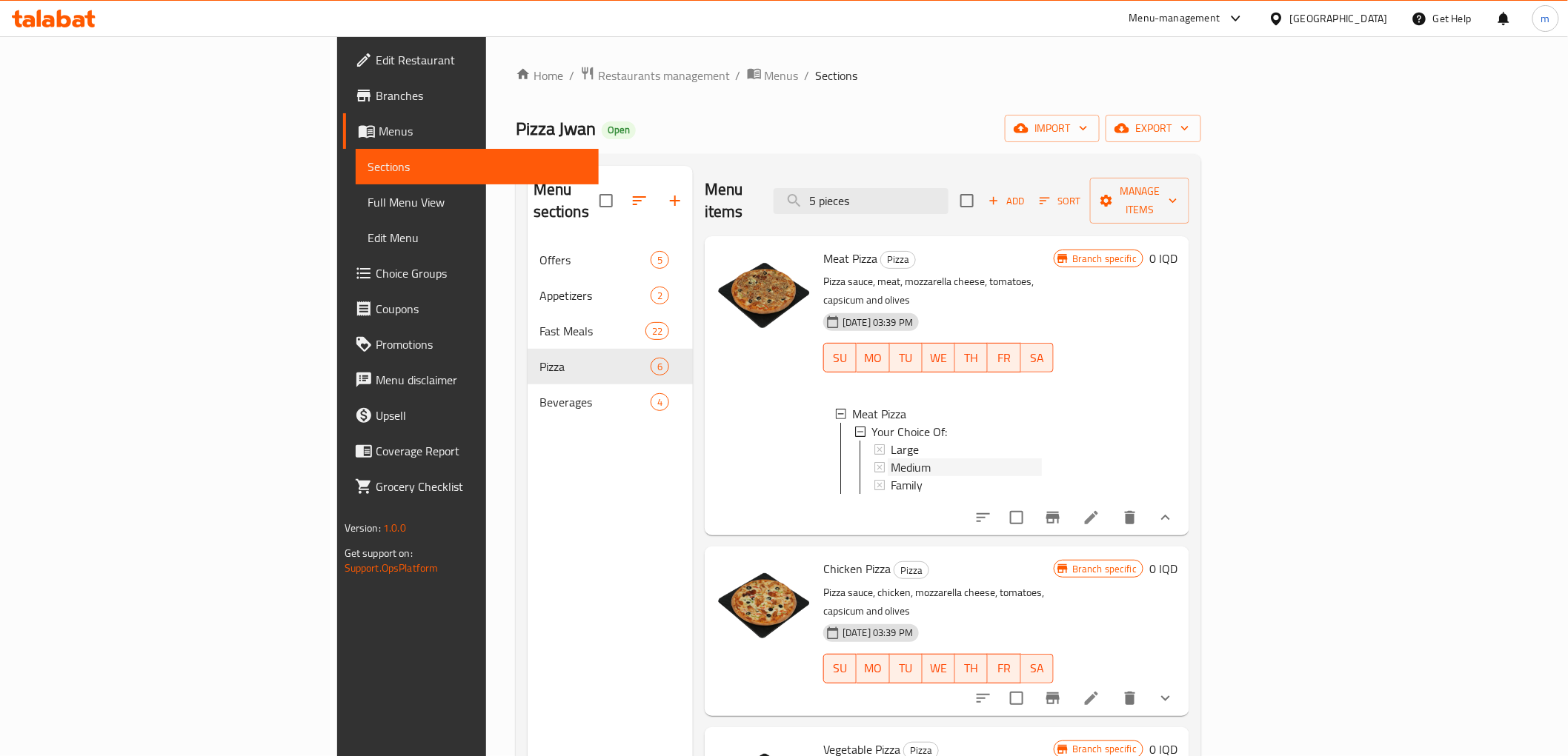
click at [891, 458] on div "Medium" at bounding box center [966, 467] width 151 height 17
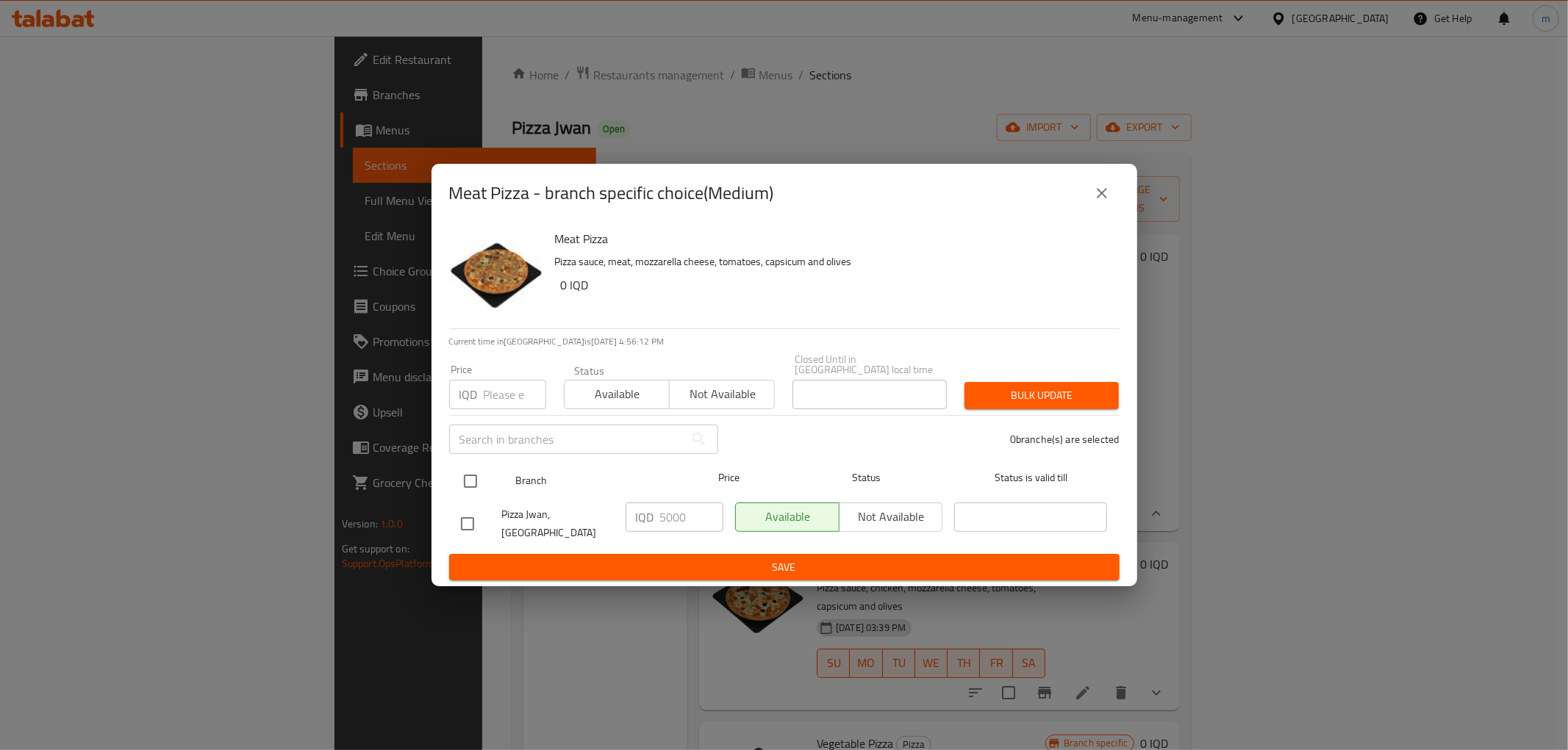
click at [472, 480] on input "checkbox" at bounding box center [471, 482] width 31 height 31
checkbox input "true"
click at [667, 513] on input "5000" at bounding box center [691, 517] width 63 height 30
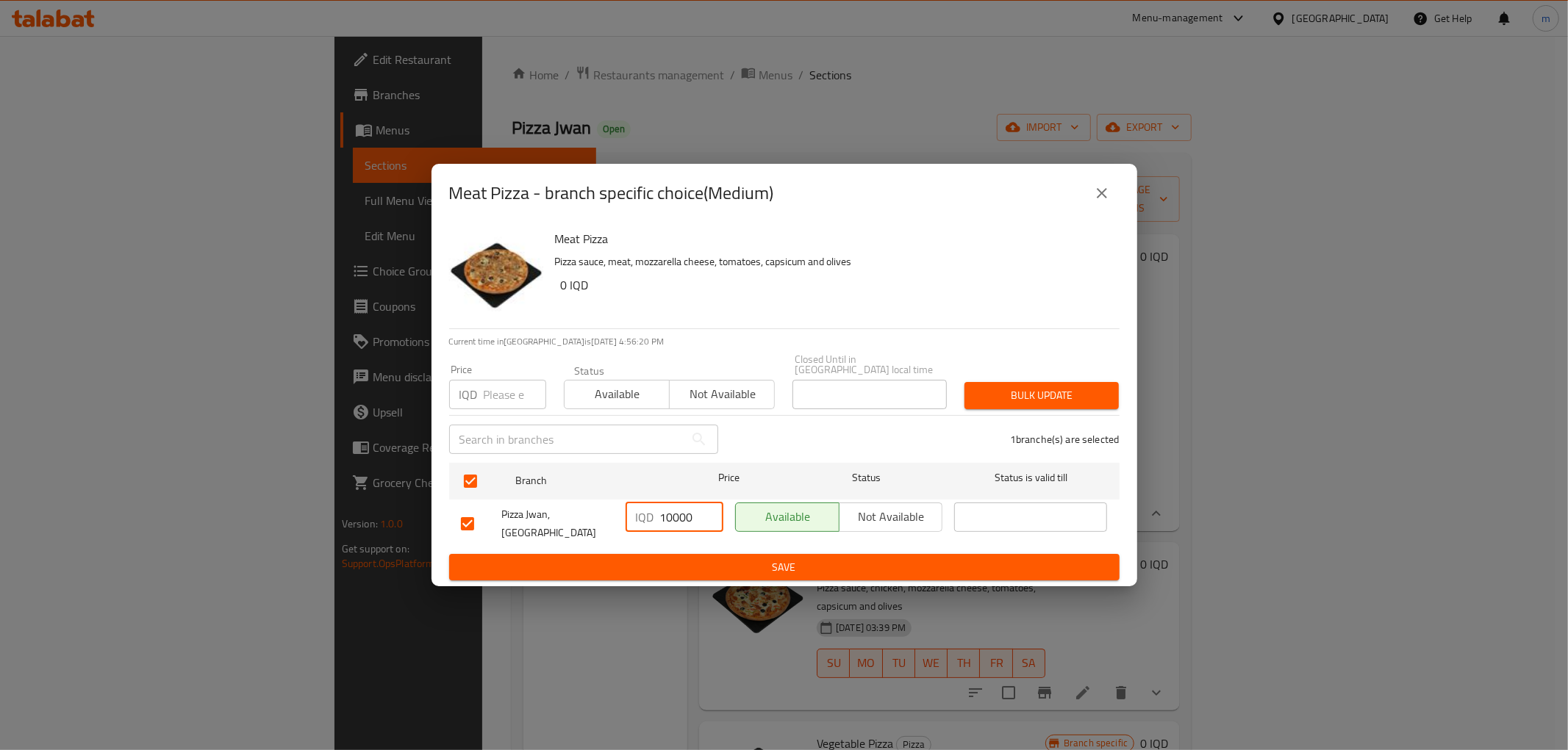
type input "10000"
click at [709, 558] on span "Save" at bounding box center [784, 567] width 647 height 18
click at [667, 558] on span "Save" at bounding box center [784, 567] width 647 height 18
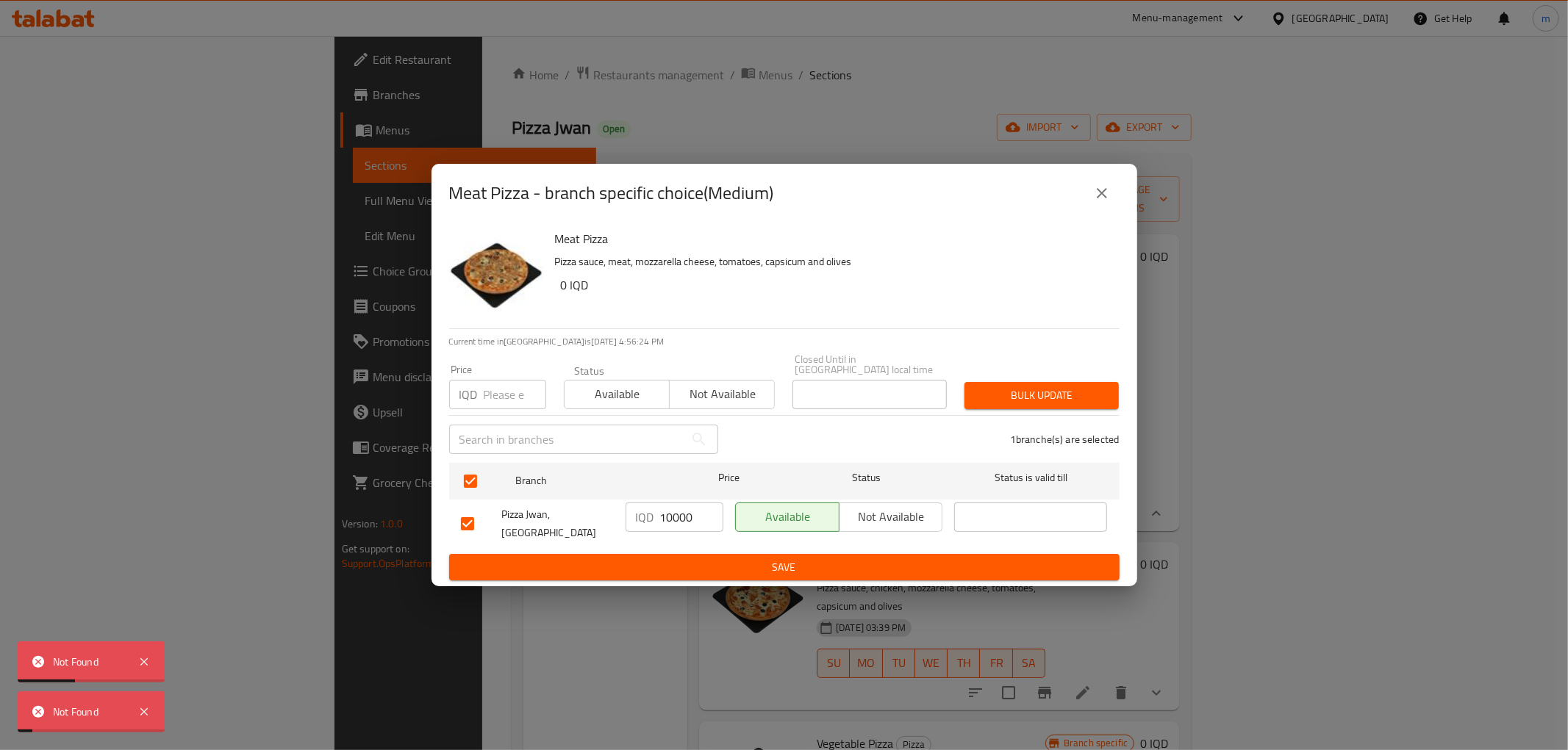
click at [699, 558] on span "Save" at bounding box center [784, 567] width 647 height 18
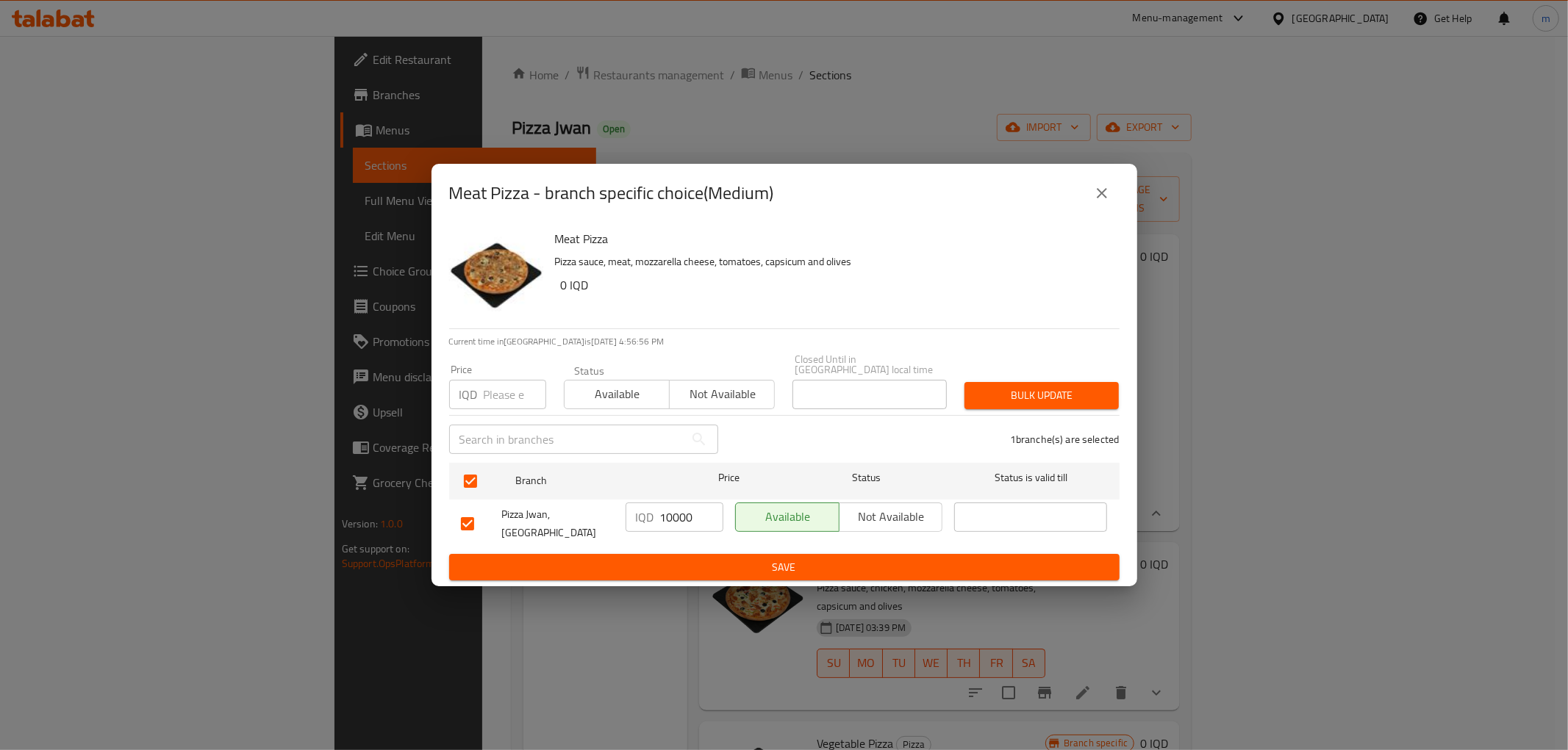
click at [152, 208] on div "Meat Pizza - branch specific choice(Medium) Meat Pizza Pizza sauce, meat, mozza…" at bounding box center [784, 375] width 1568 height 750
click at [1096, 199] on icon "close" at bounding box center [1102, 192] width 17 height 17
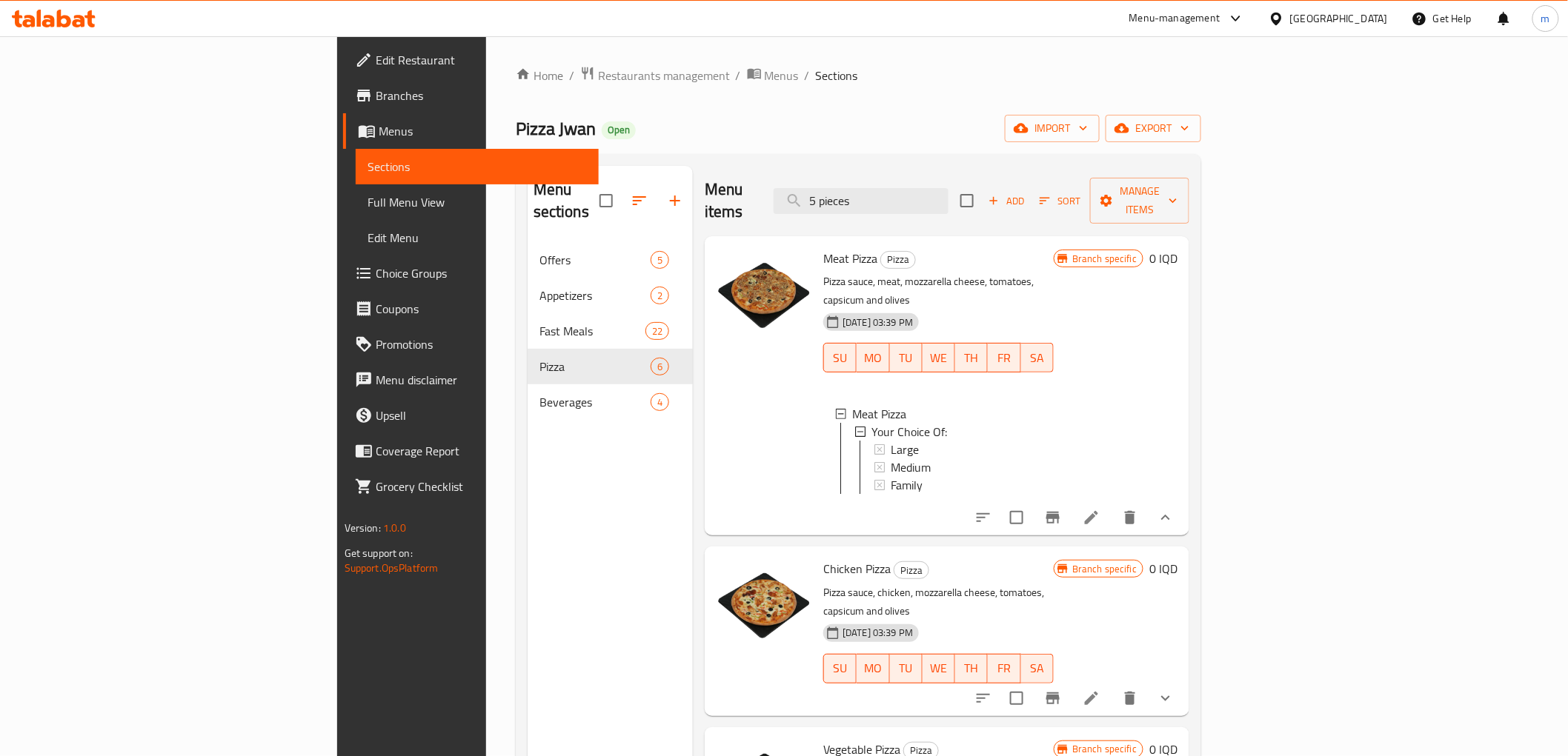
click at [376, 264] on span "Choice Groups" at bounding box center [481, 273] width 211 height 17
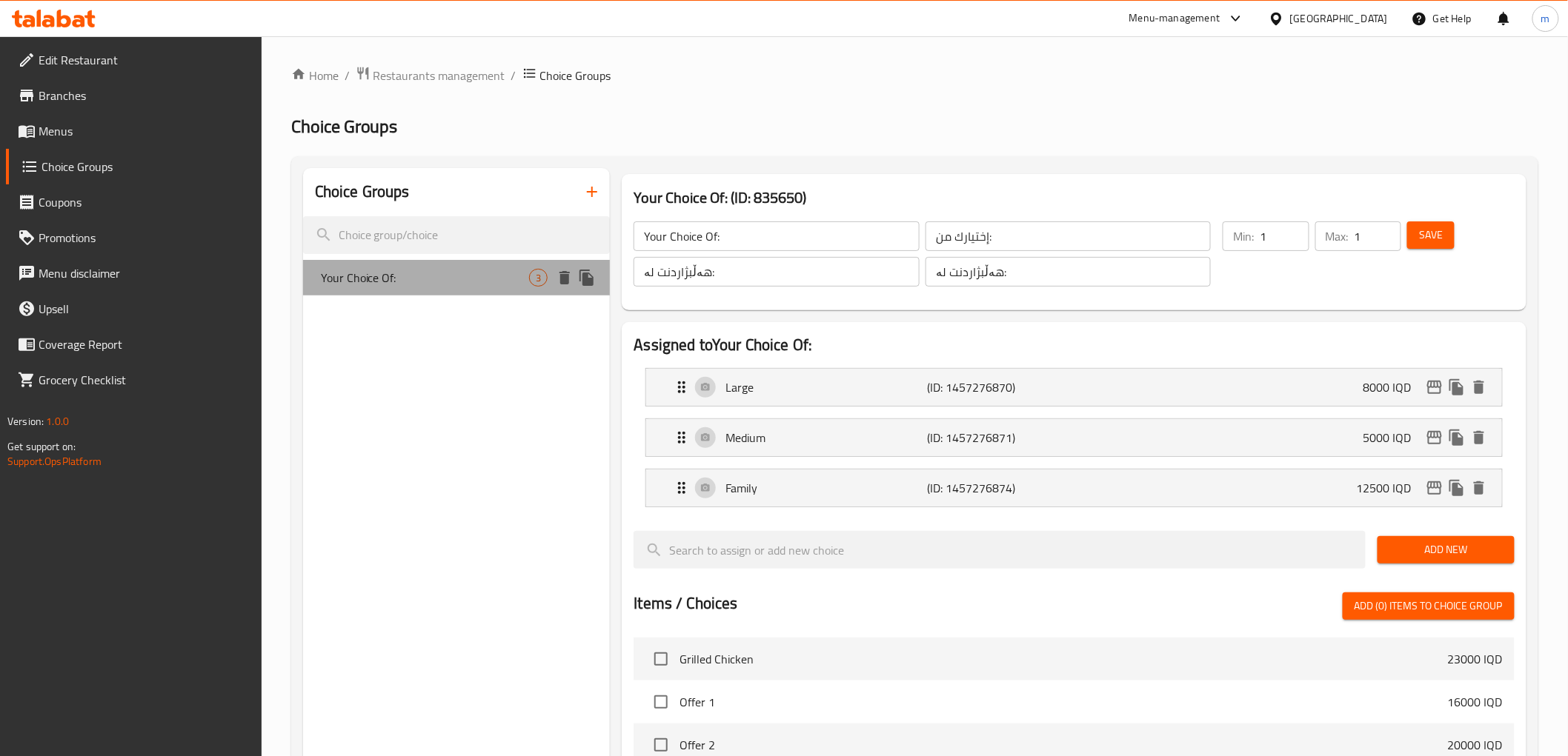
click at [483, 275] on span "Your Choice Of:" at bounding box center [425, 277] width 209 height 17
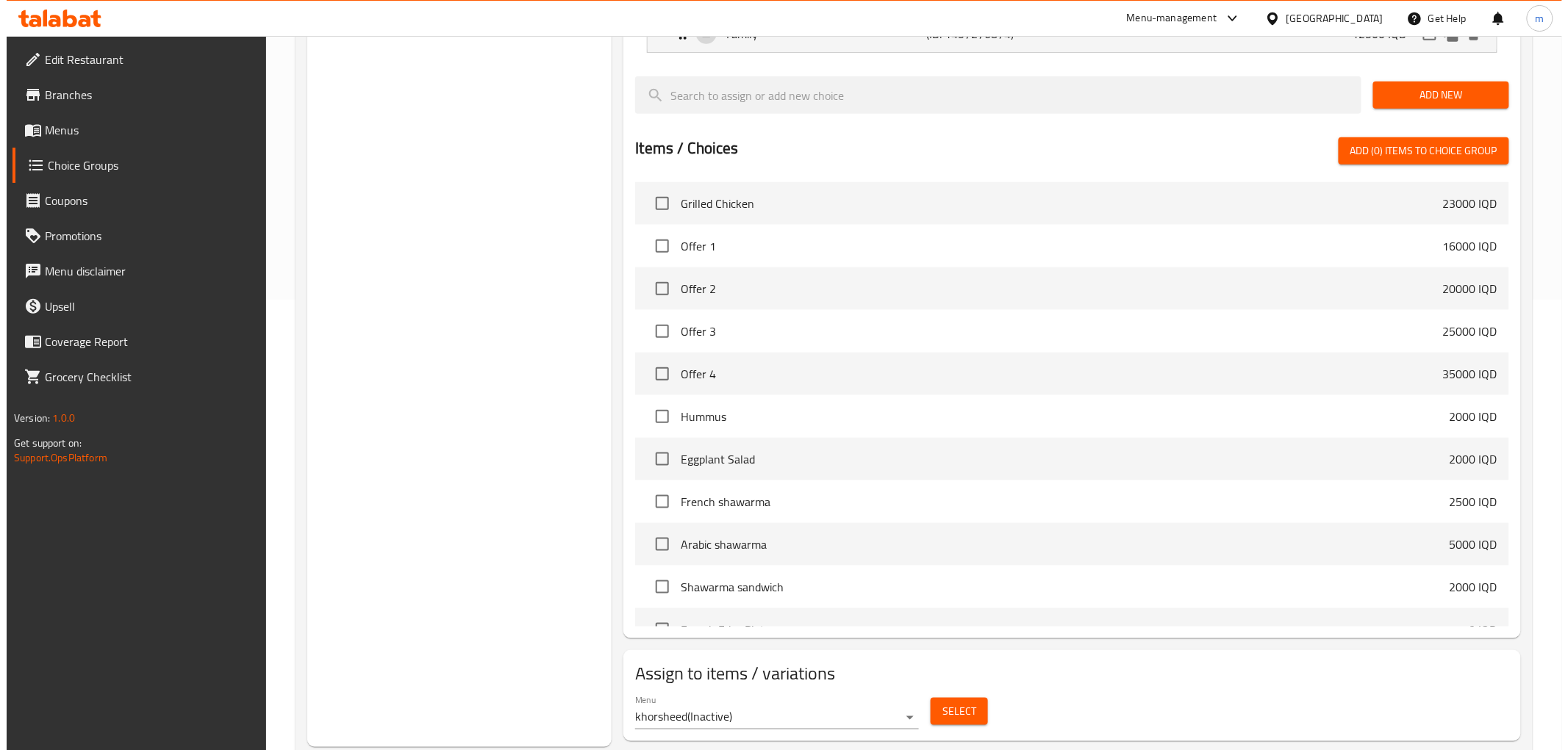
scroll to position [488, 0]
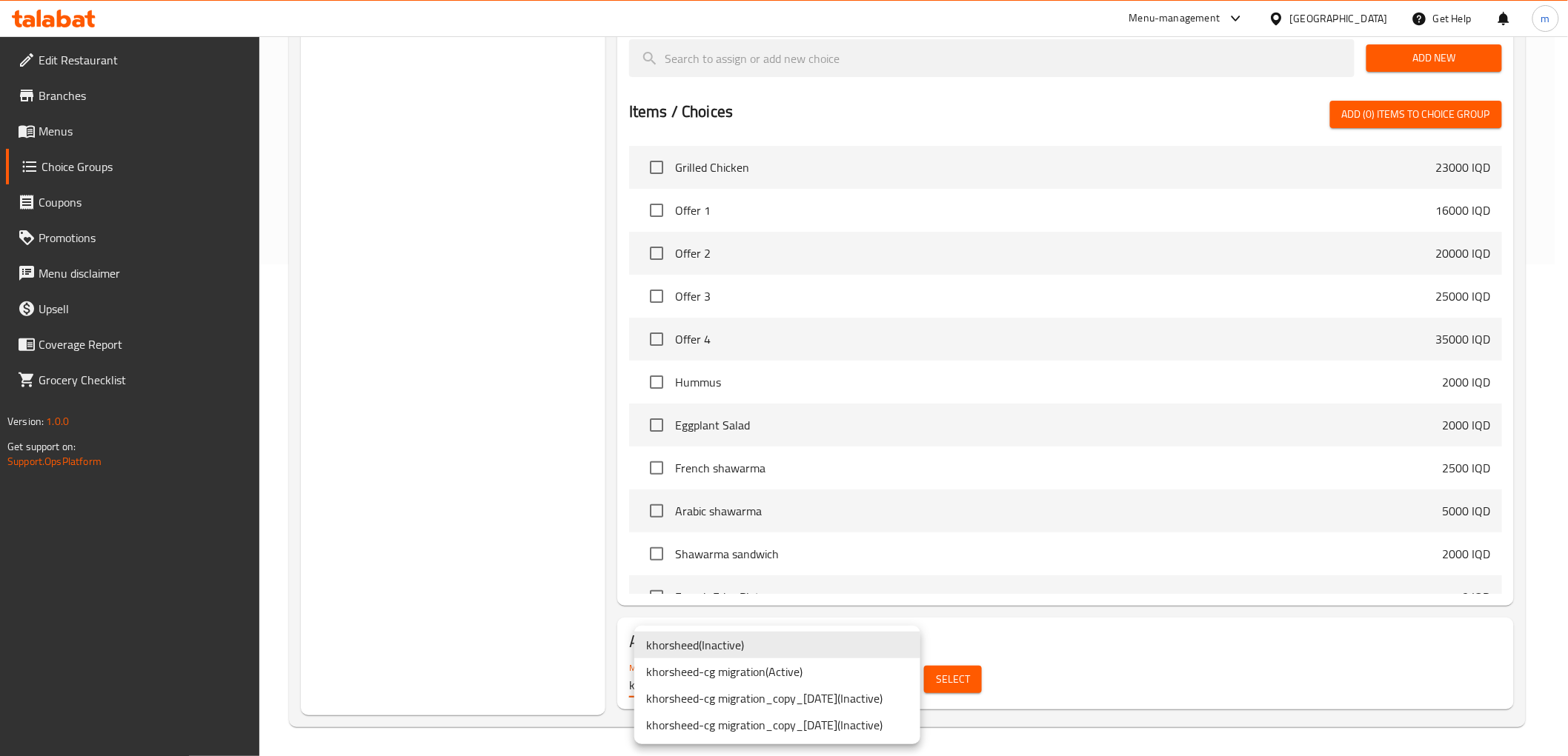
click at [794, 675] on li "khorsheed-cg migration ( Active )" at bounding box center [777, 671] width 286 height 27
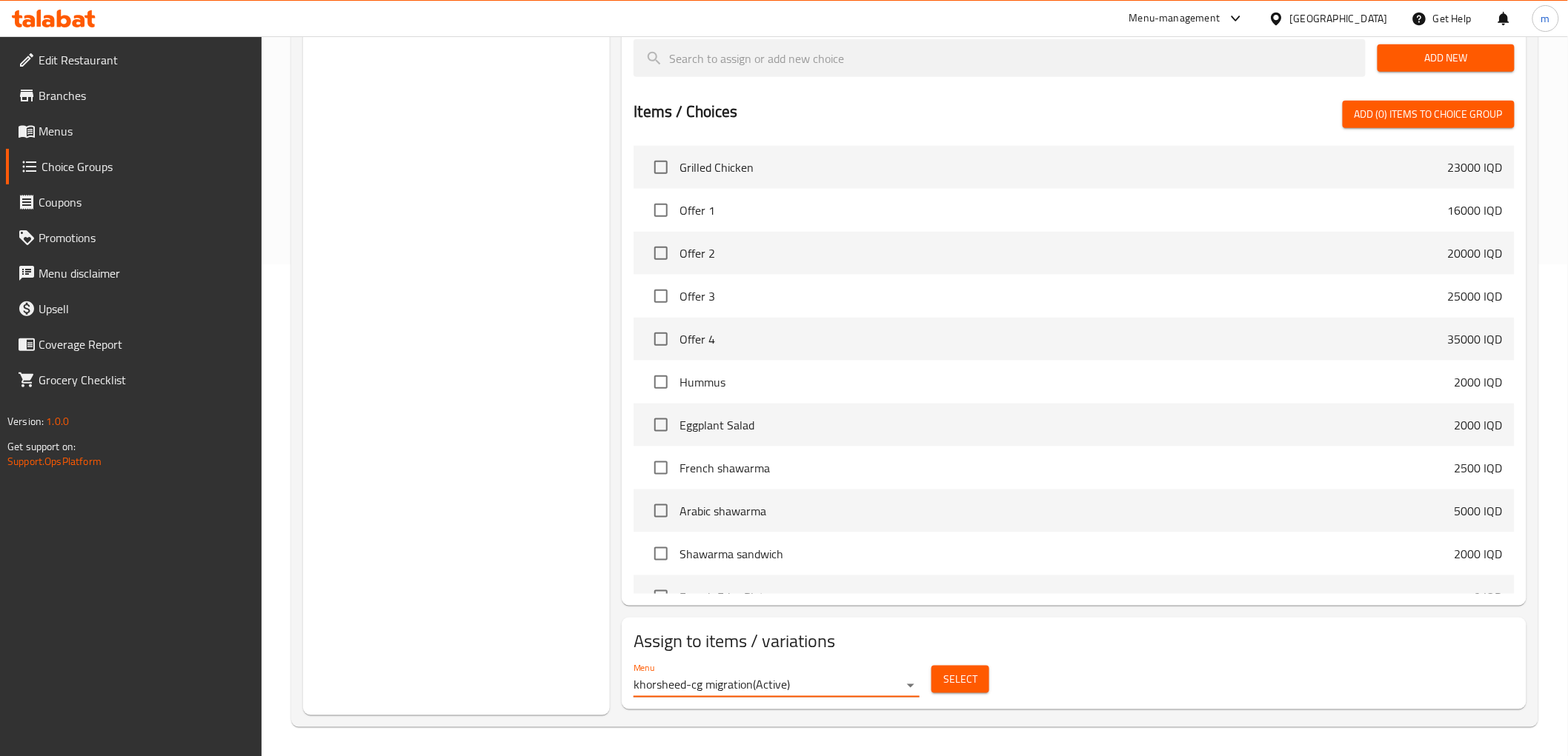
click at [949, 676] on span "Select" at bounding box center [960, 680] width 34 height 18
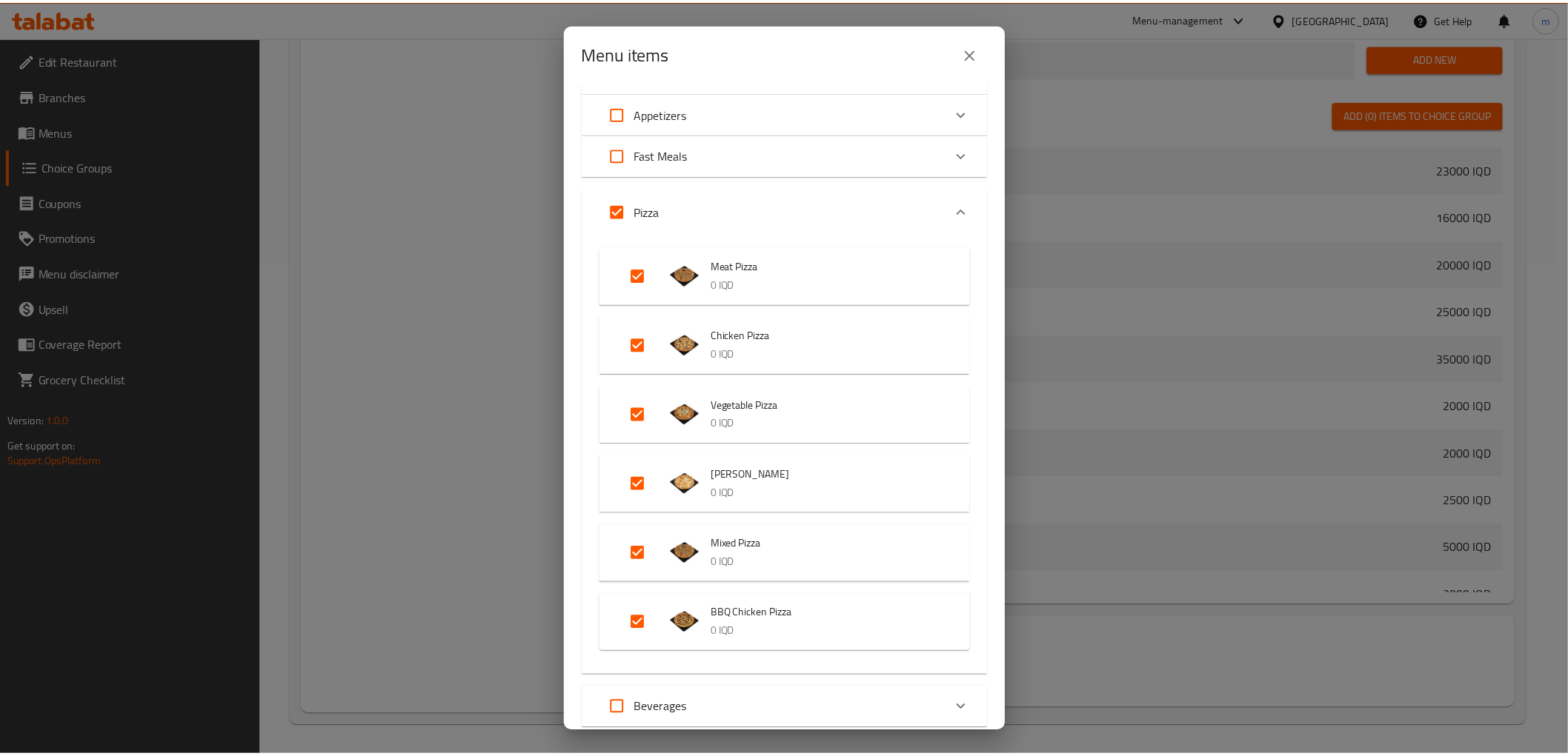
scroll to position [94, 0]
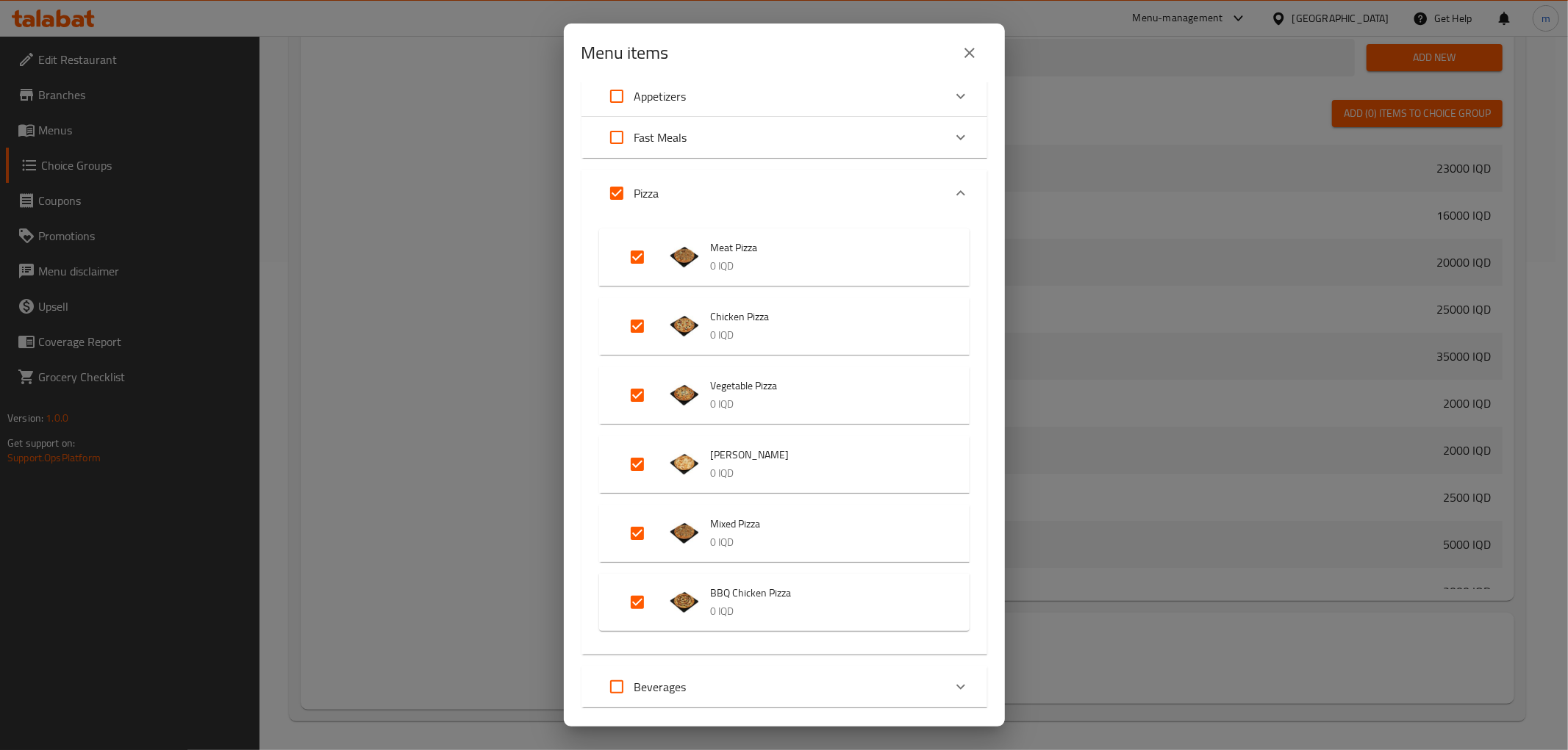
click at [963, 56] on icon "close" at bounding box center [969, 53] width 17 height 17
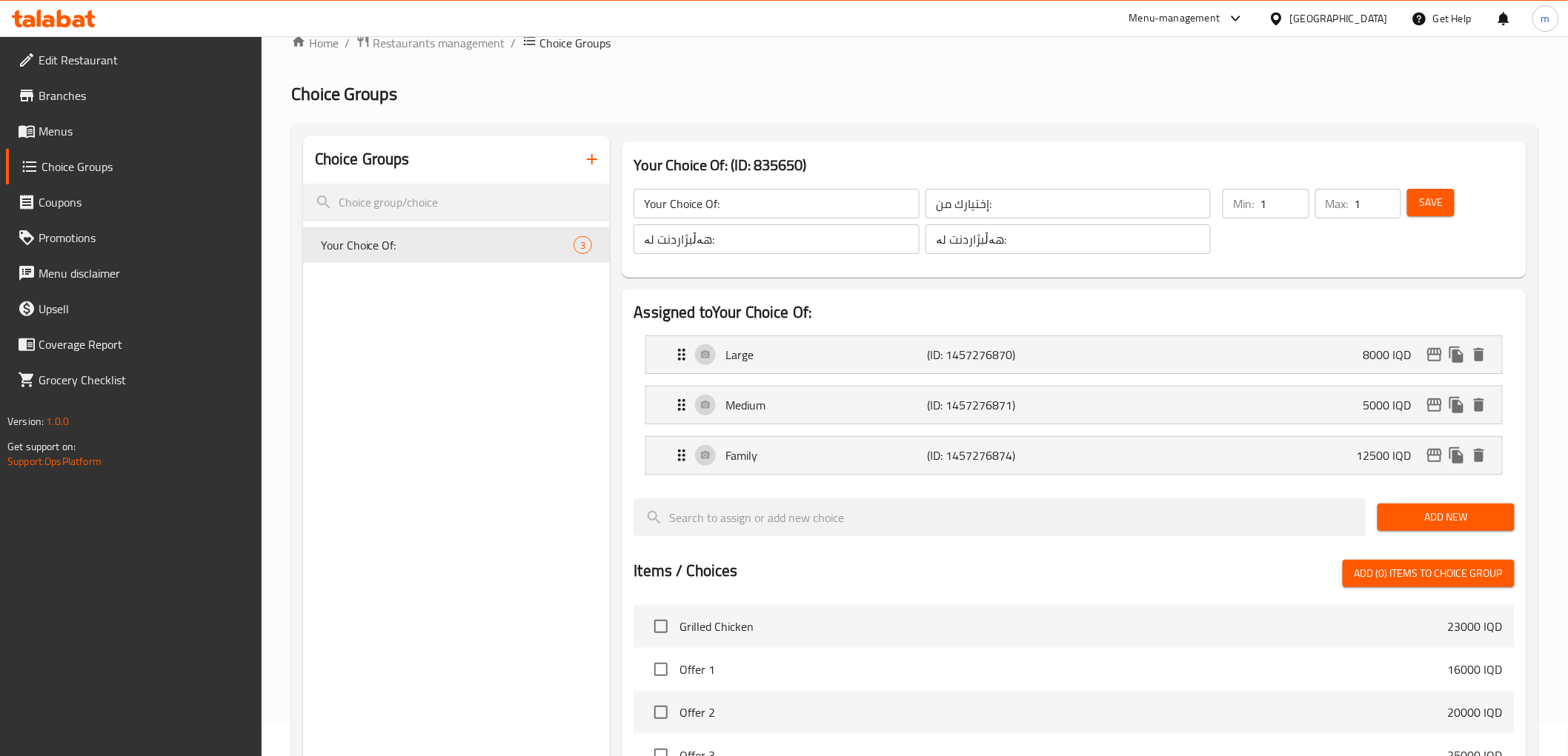
scroll to position [0, 0]
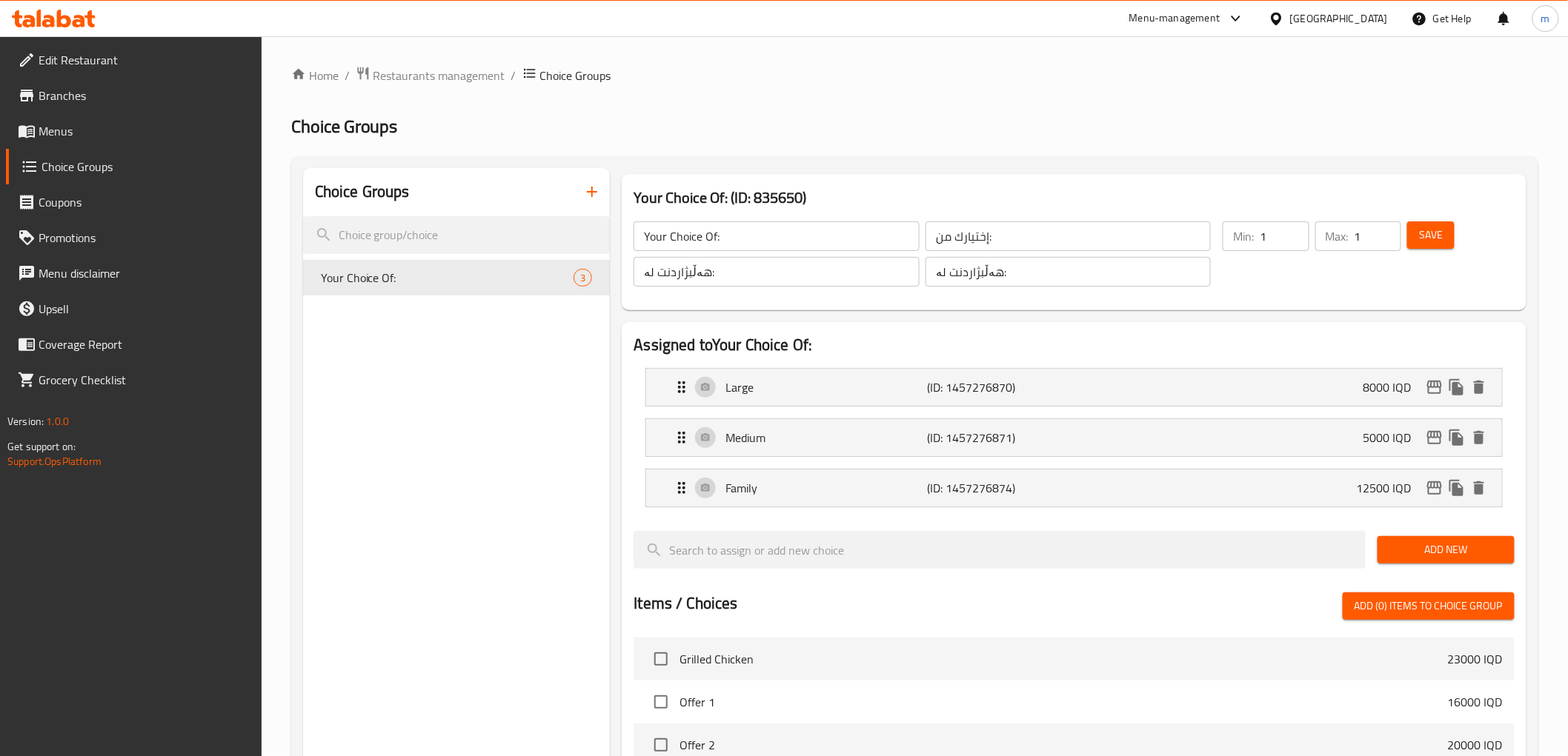
click at [112, 123] on span "Menus" at bounding box center [143, 130] width 211 height 17
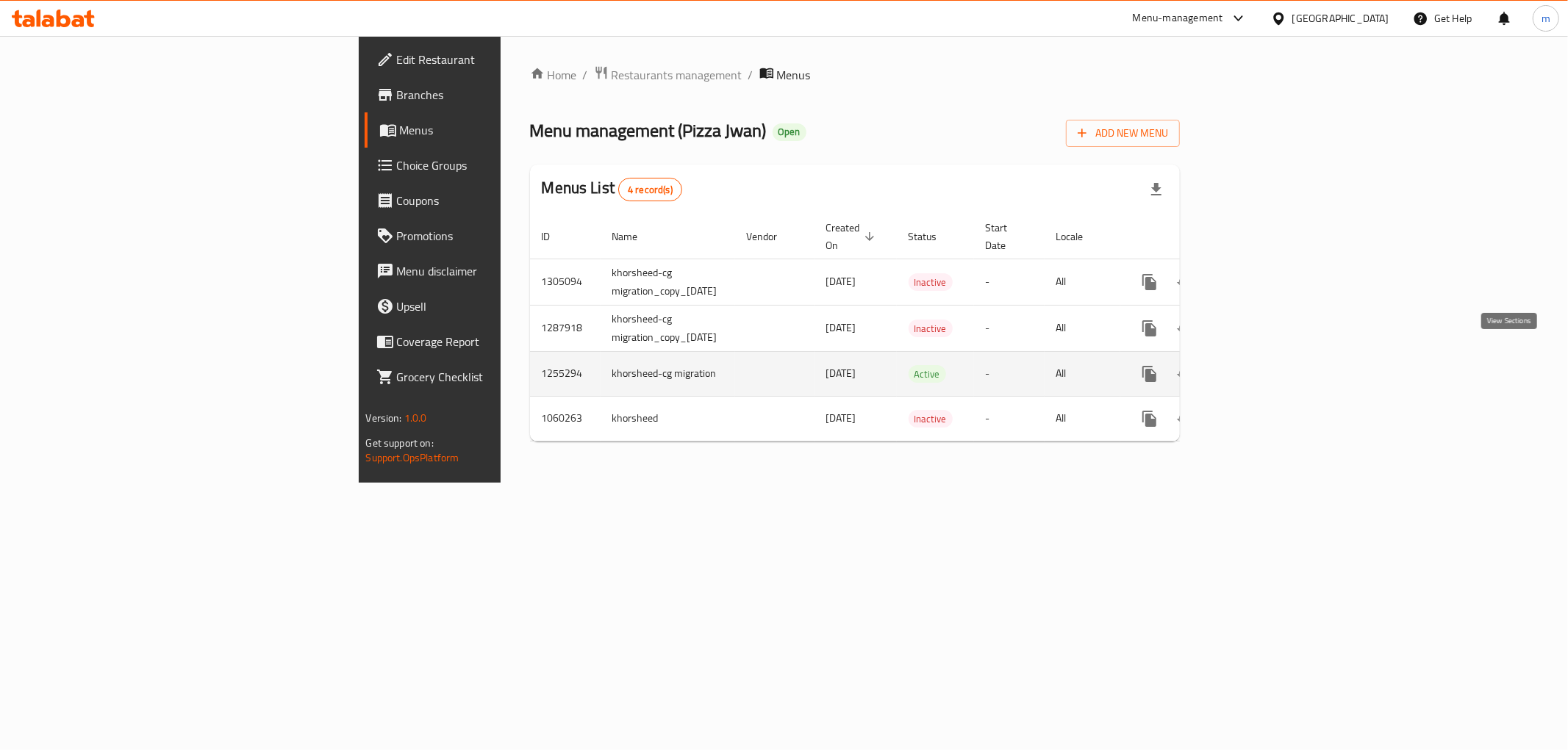
click at [1273, 356] on link "enhanced table" at bounding box center [1255, 373] width 35 height 35
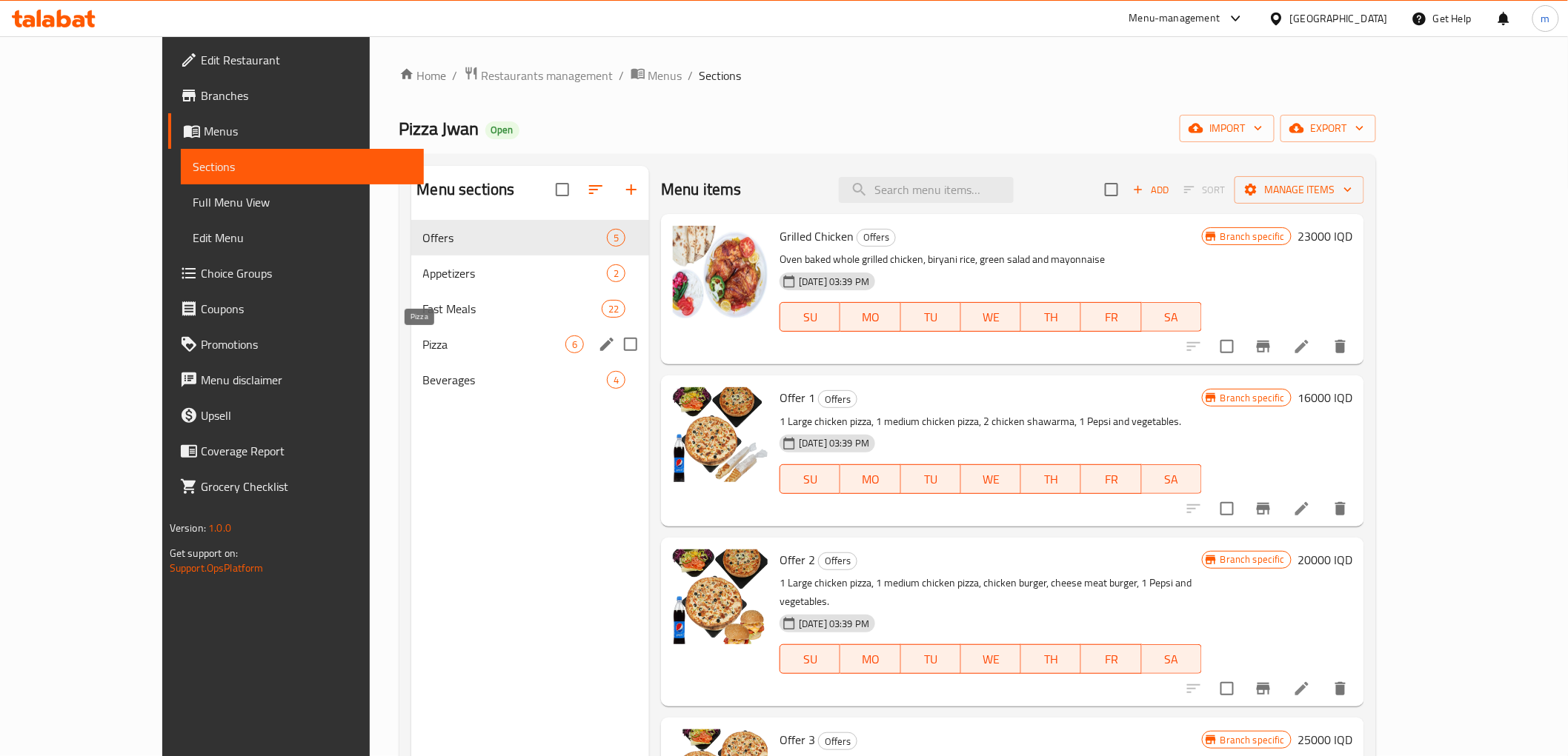
click at [476, 344] on span "Pizza" at bounding box center [494, 344] width 143 height 17
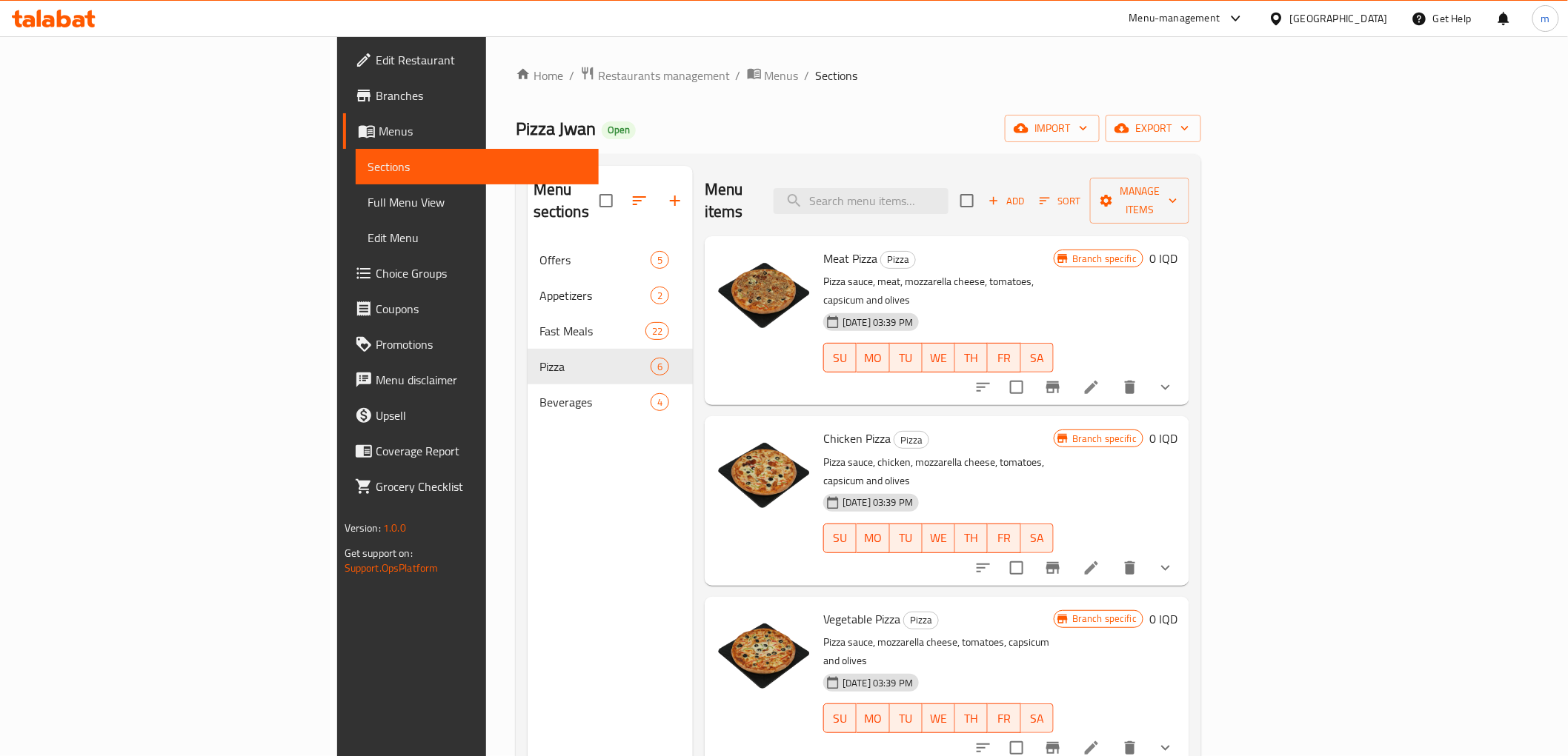
click at [376, 267] on span "Choice Groups" at bounding box center [481, 273] width 211 height 17
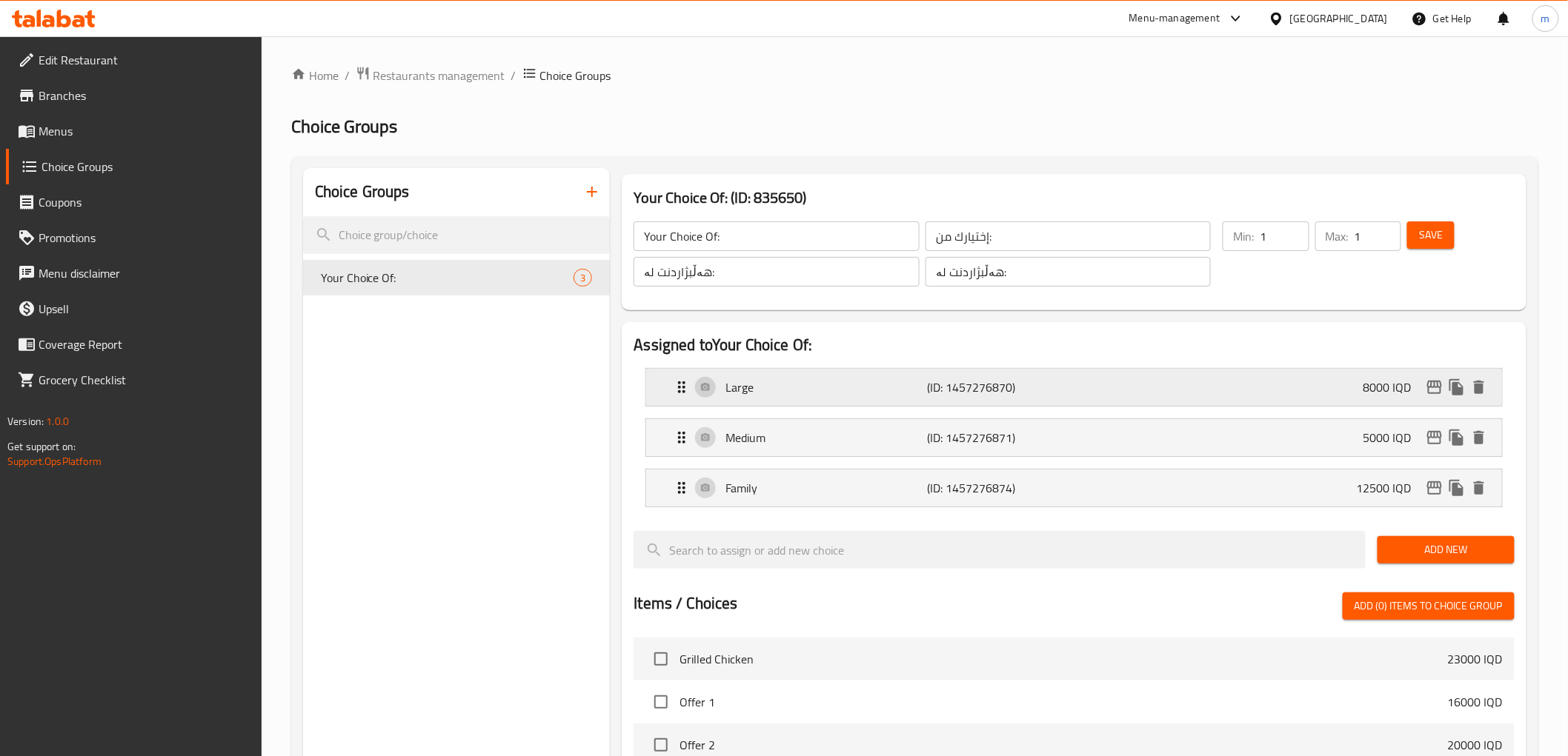
click at [939, 379] on p "(ID: 1457276870)" at bounding box center [995, 387] width 135 height 17
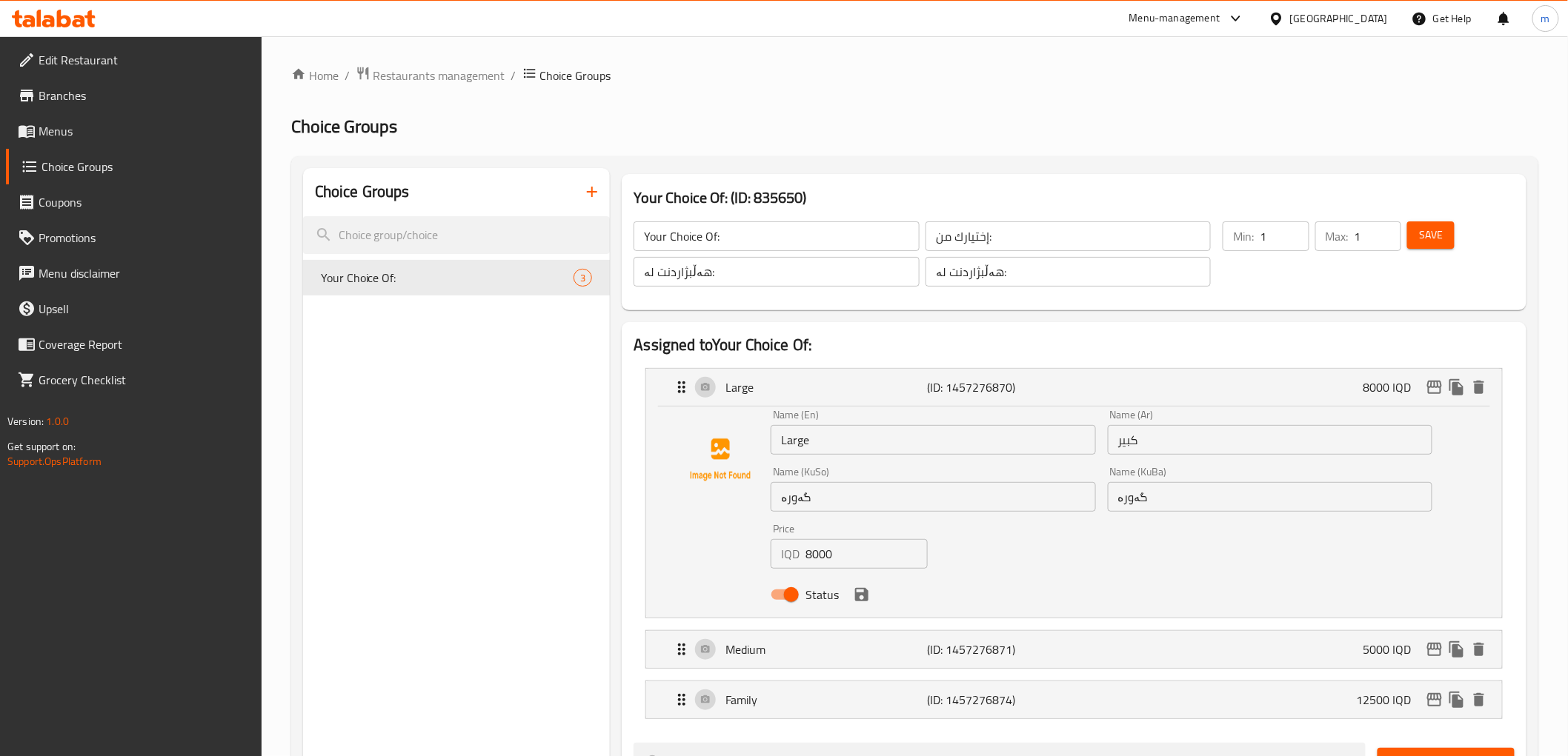
click at [820, 554] on input "8000" at bounding box center [866, 555] width 122 height 30
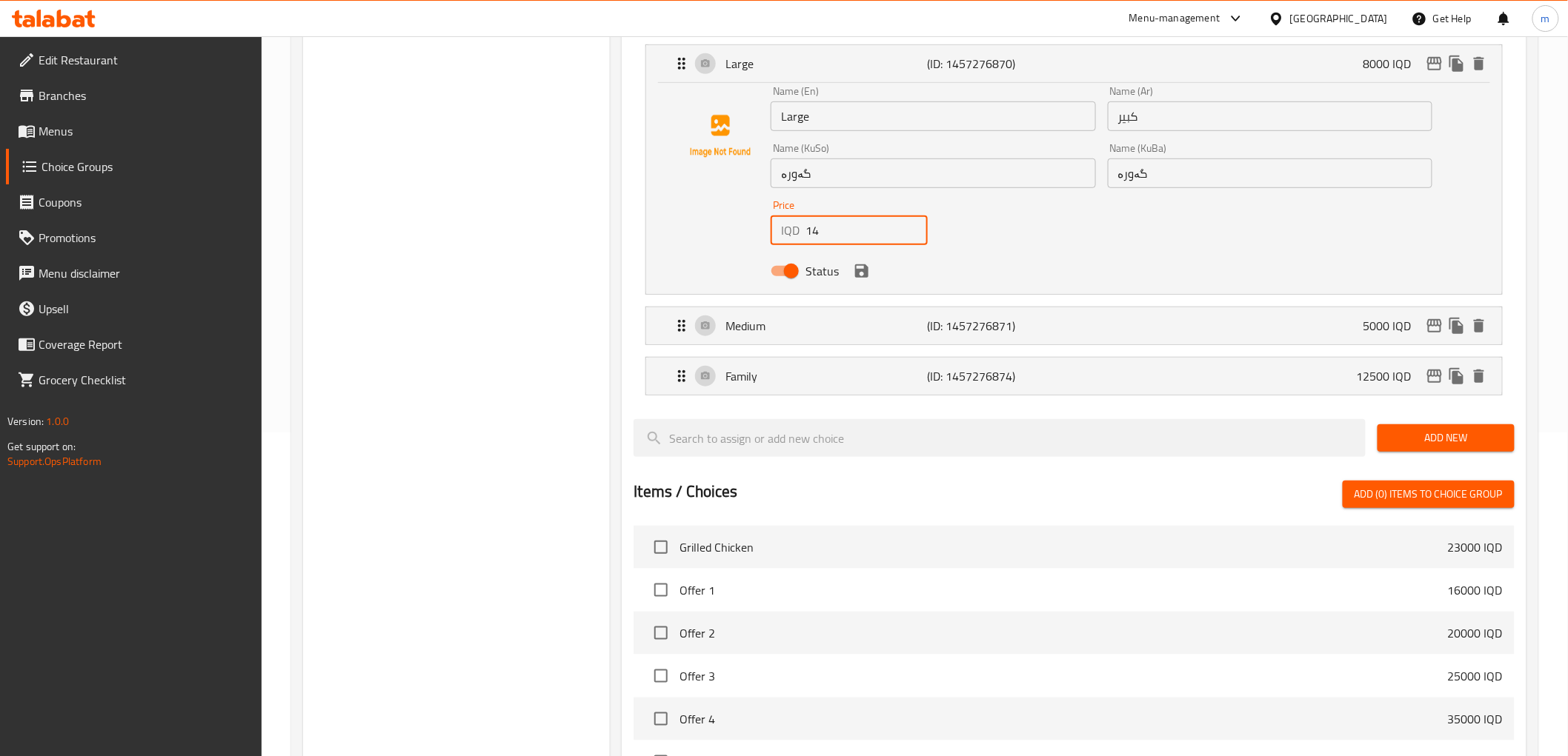
scroll to position [705, 0]
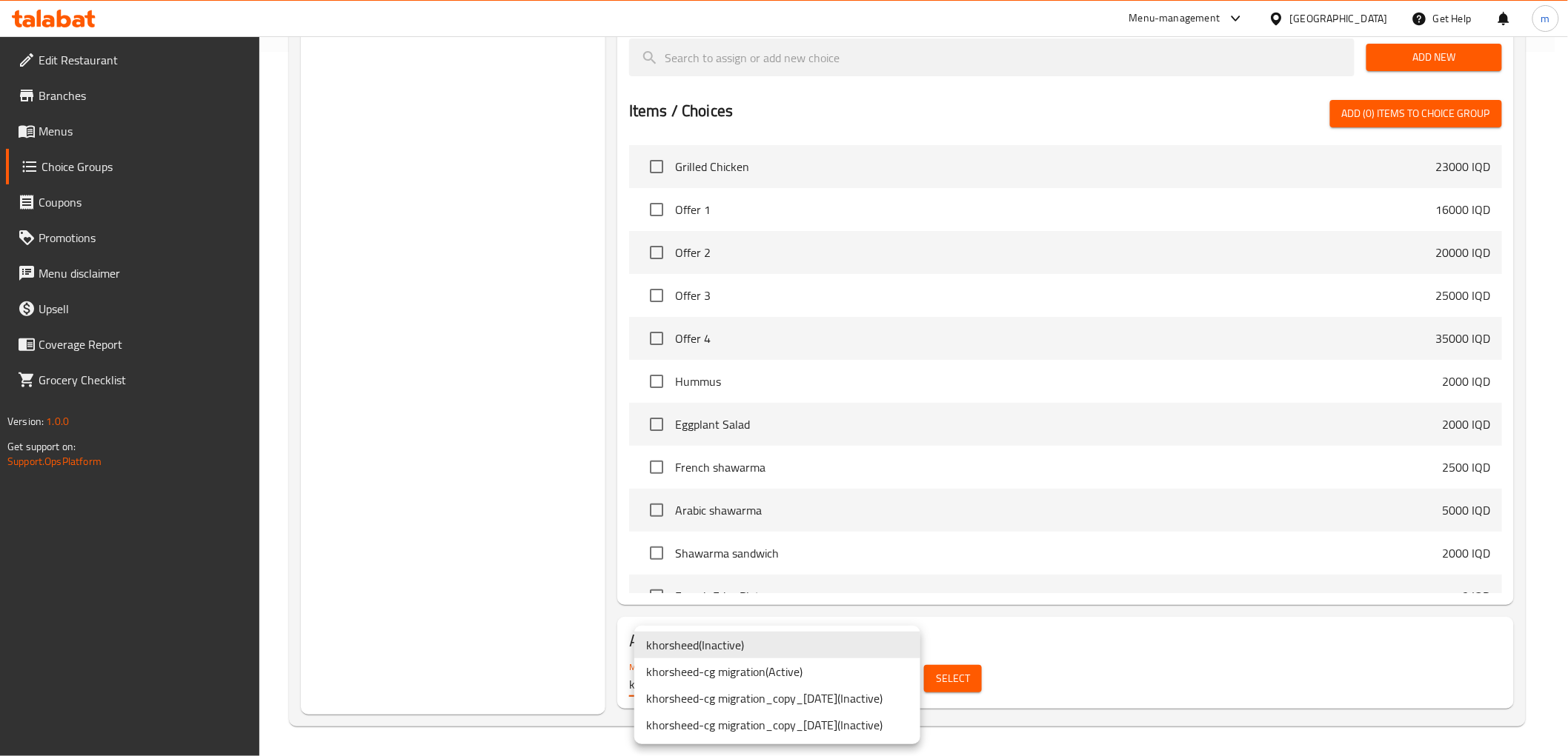
click at [862, 669] on li "khorsheed-cg migration ( Active )" at bounding box center [777, 671] width 286 height 27
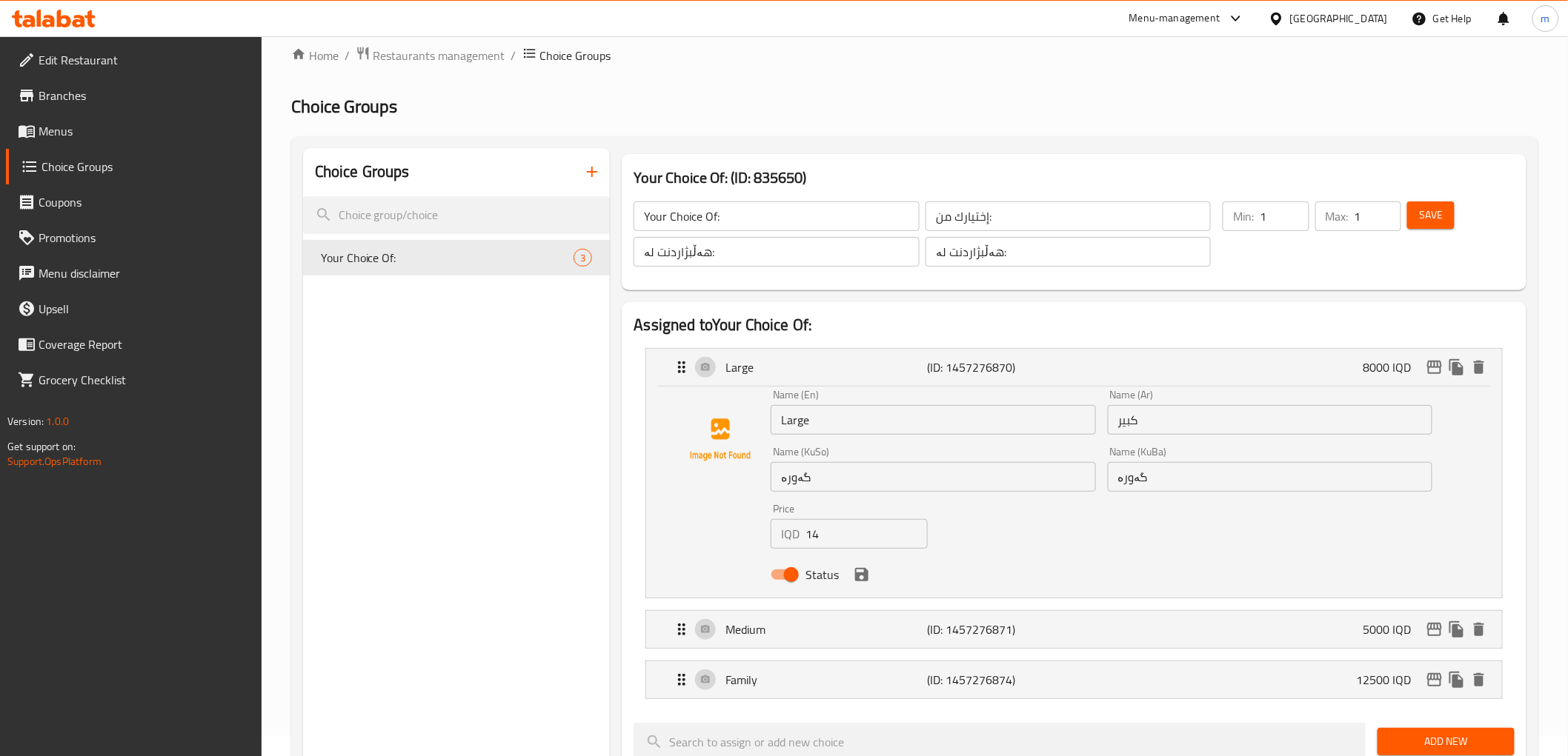
scroll to position [0, 0]
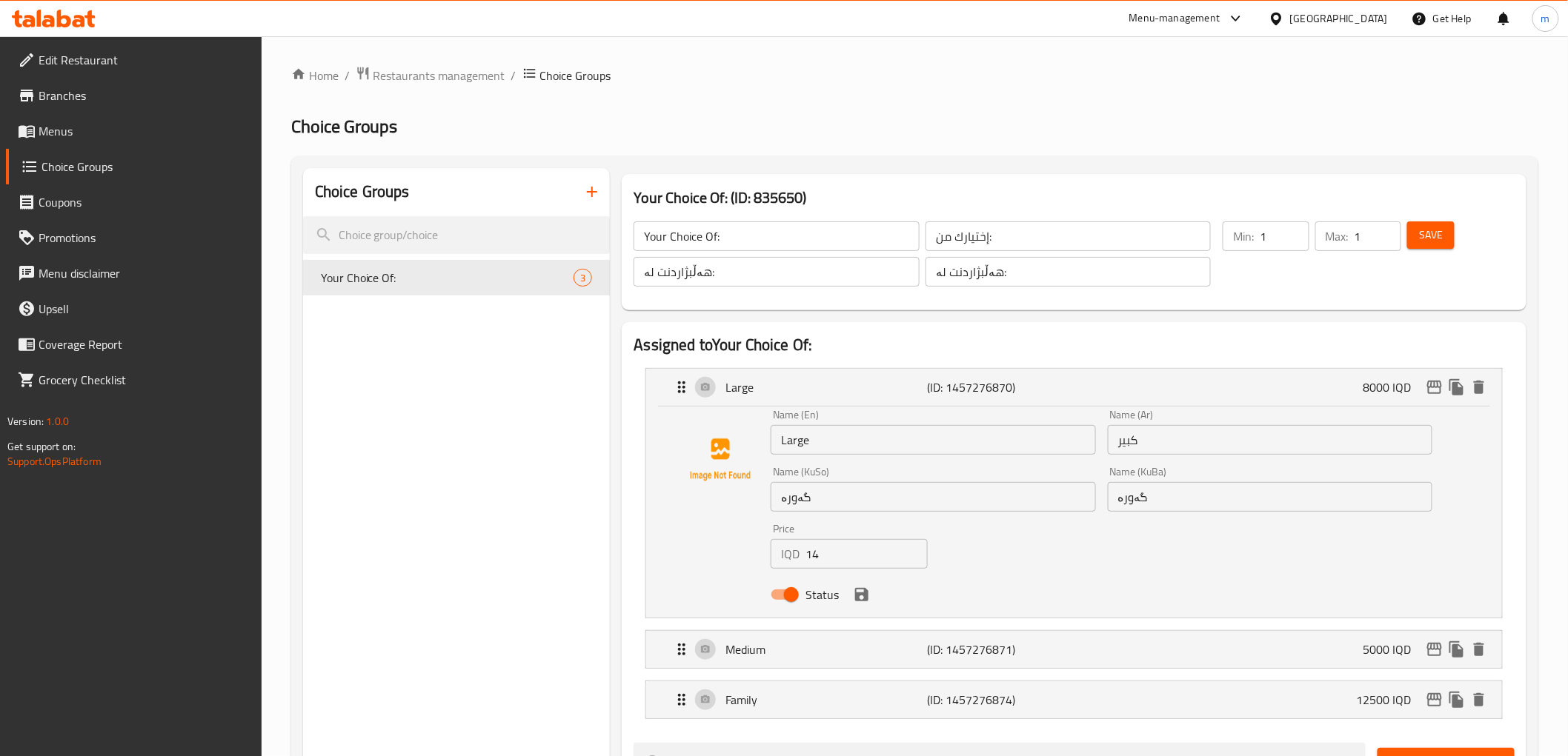
click at [827, 559] on input "14" at bounding box center [866, 555] width 122 height 30
click at [858, 593] on icon "save" at bounding box center [862, 595] width 13 height 13
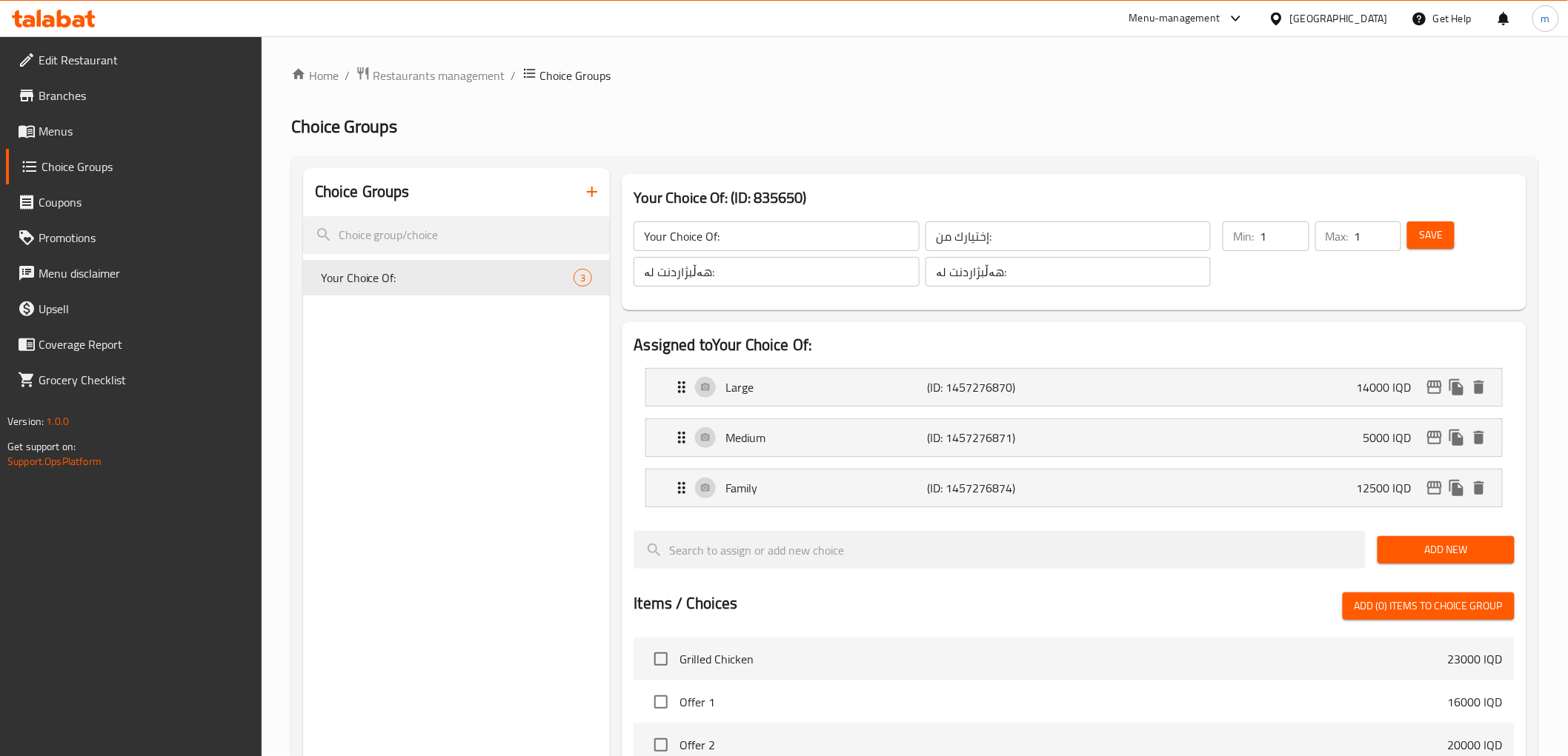
type input "14000"
click at [791, 437] on p "Medium" at bounding box center [826, 437] width 201 height 17
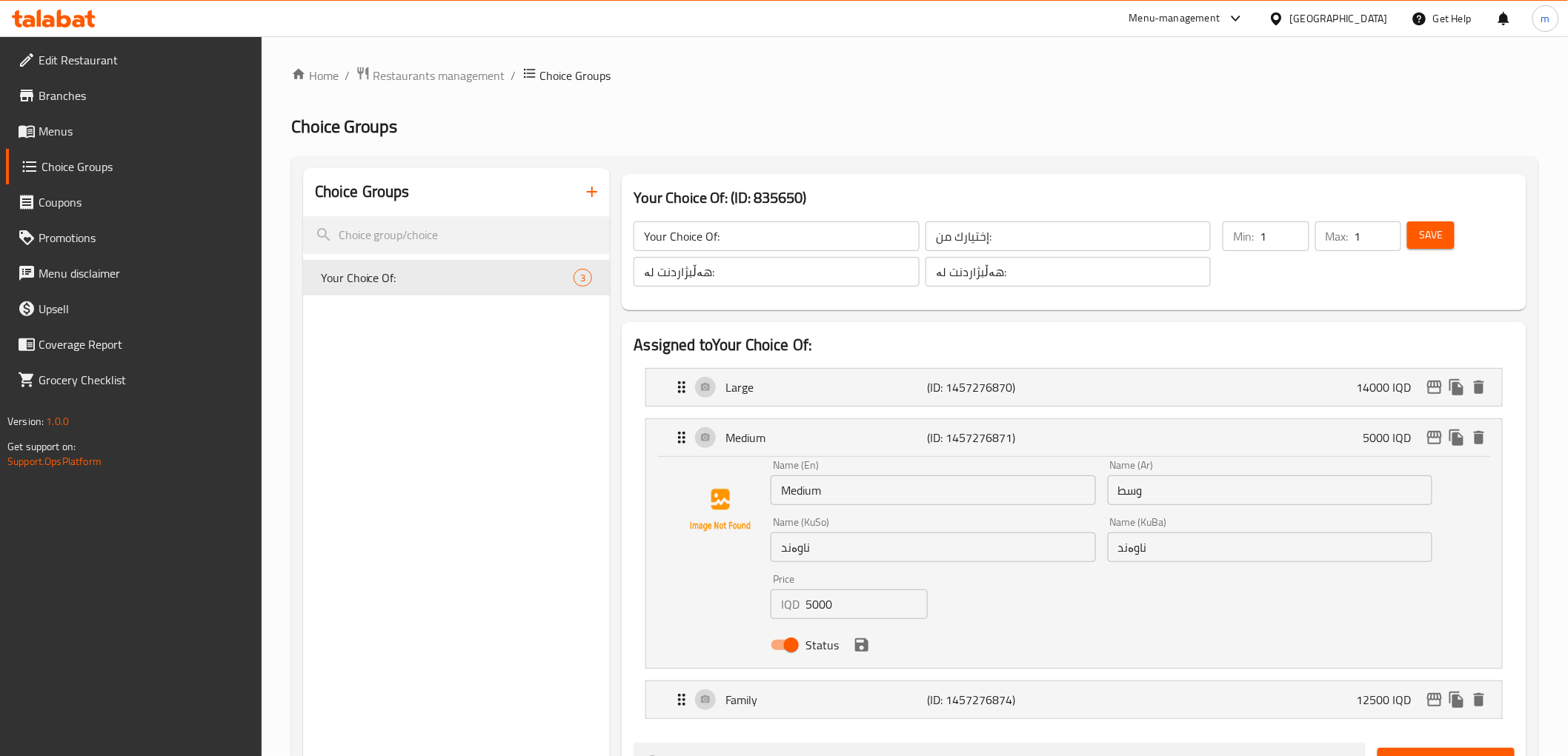
click at [817, 601] on input "5000" at bounding box center [866, 604] width 122 height 30
click at [864, 647] on icon "save" at bounding box center [862, 645] width 13 height 13
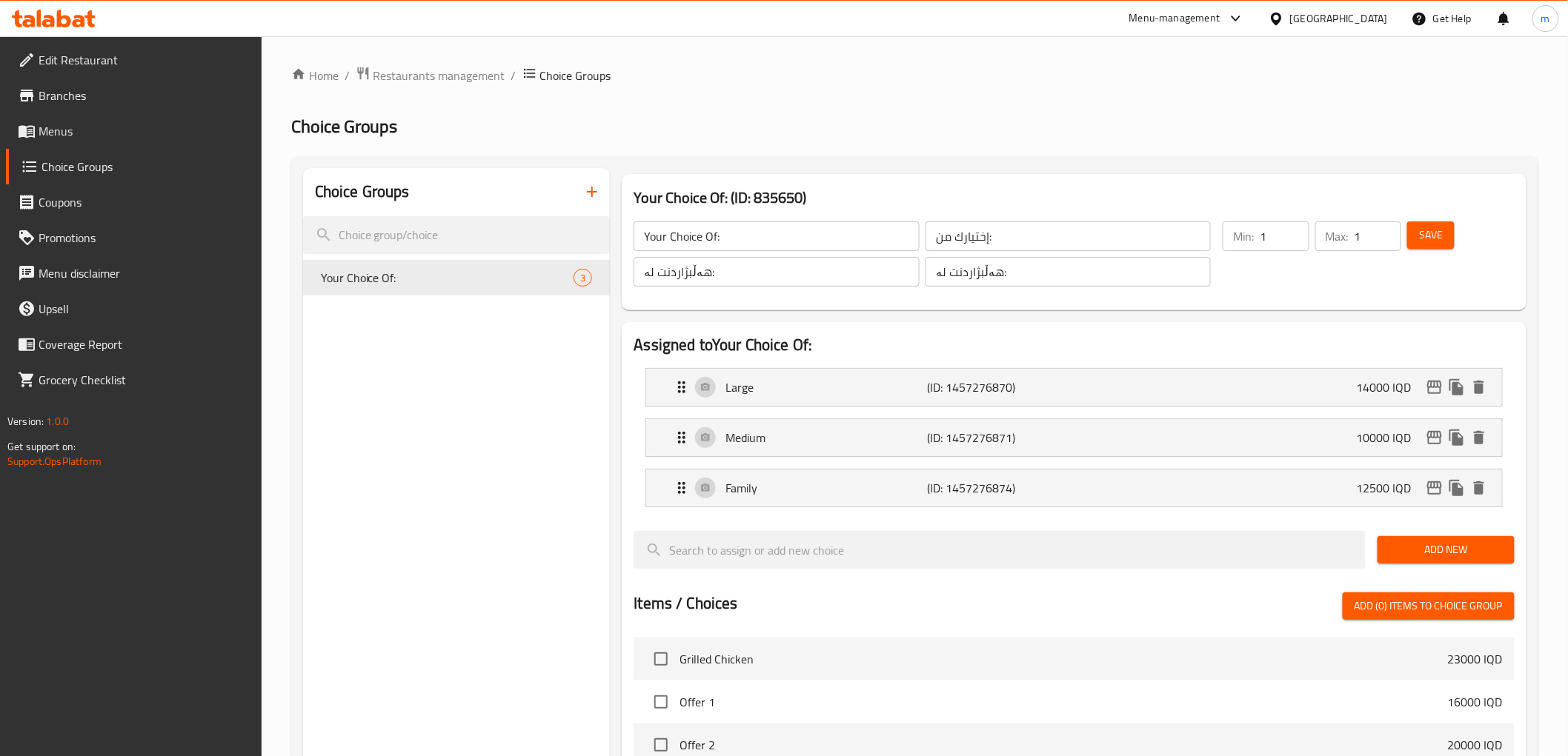
type input "10000"
click at [1431, 230] on span "Save" at bounding box center [1430, 235] width 24 height 18
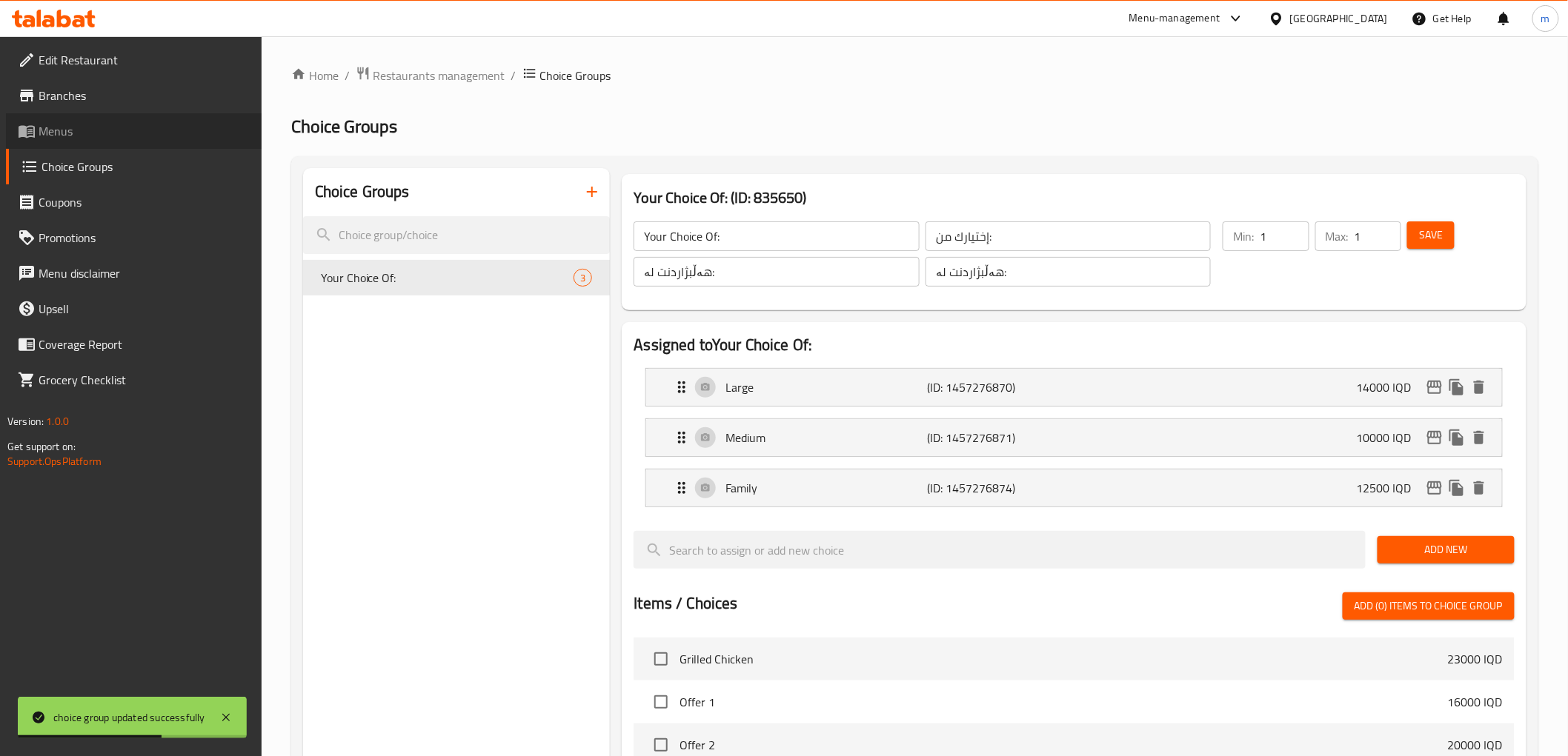
click at [137, 126] on span "Menus" at bounding box center [143, 130] width 211 height 17
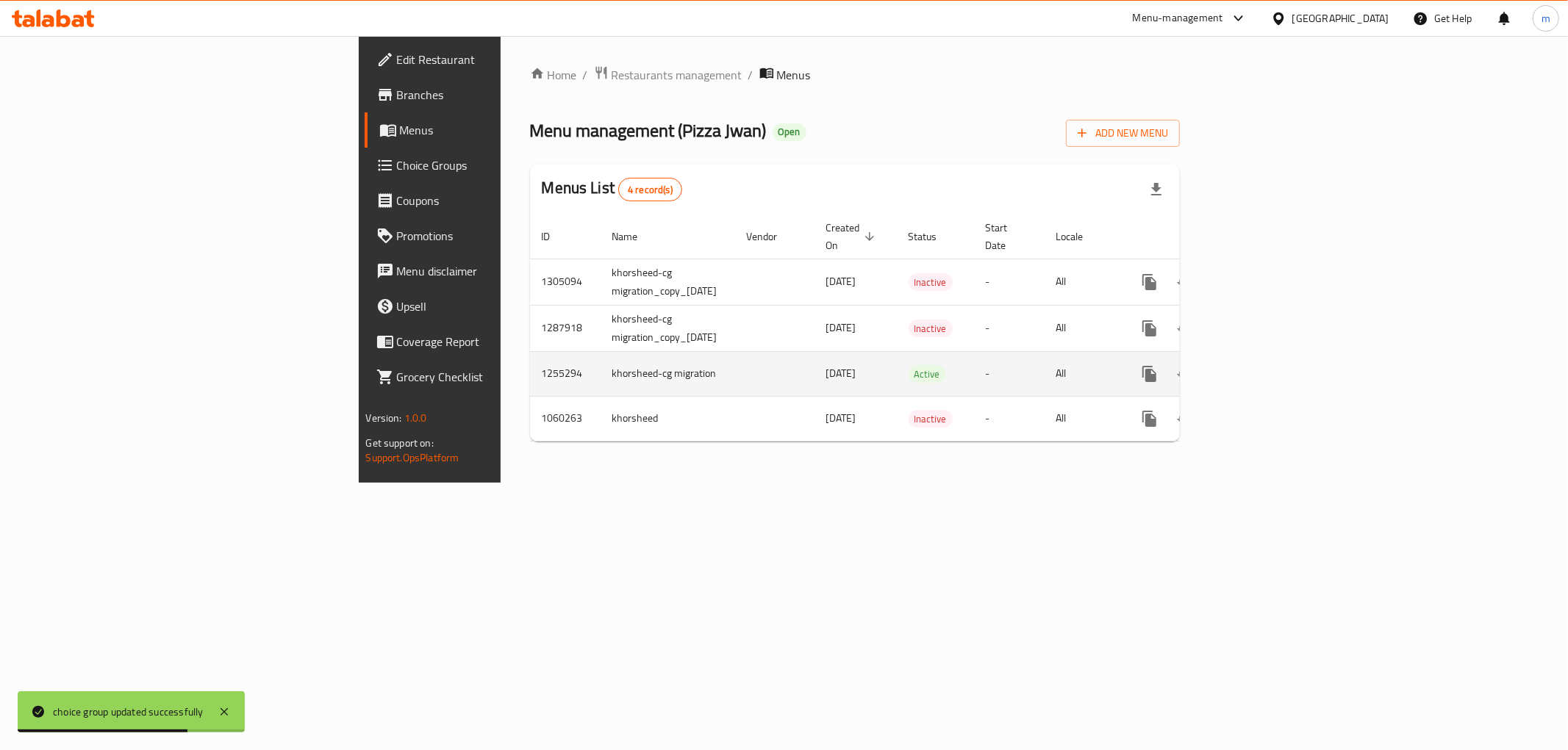
click at [1262, 368] on icon "enhanced table" at bounding box center [1255, 374] width 13 height 13
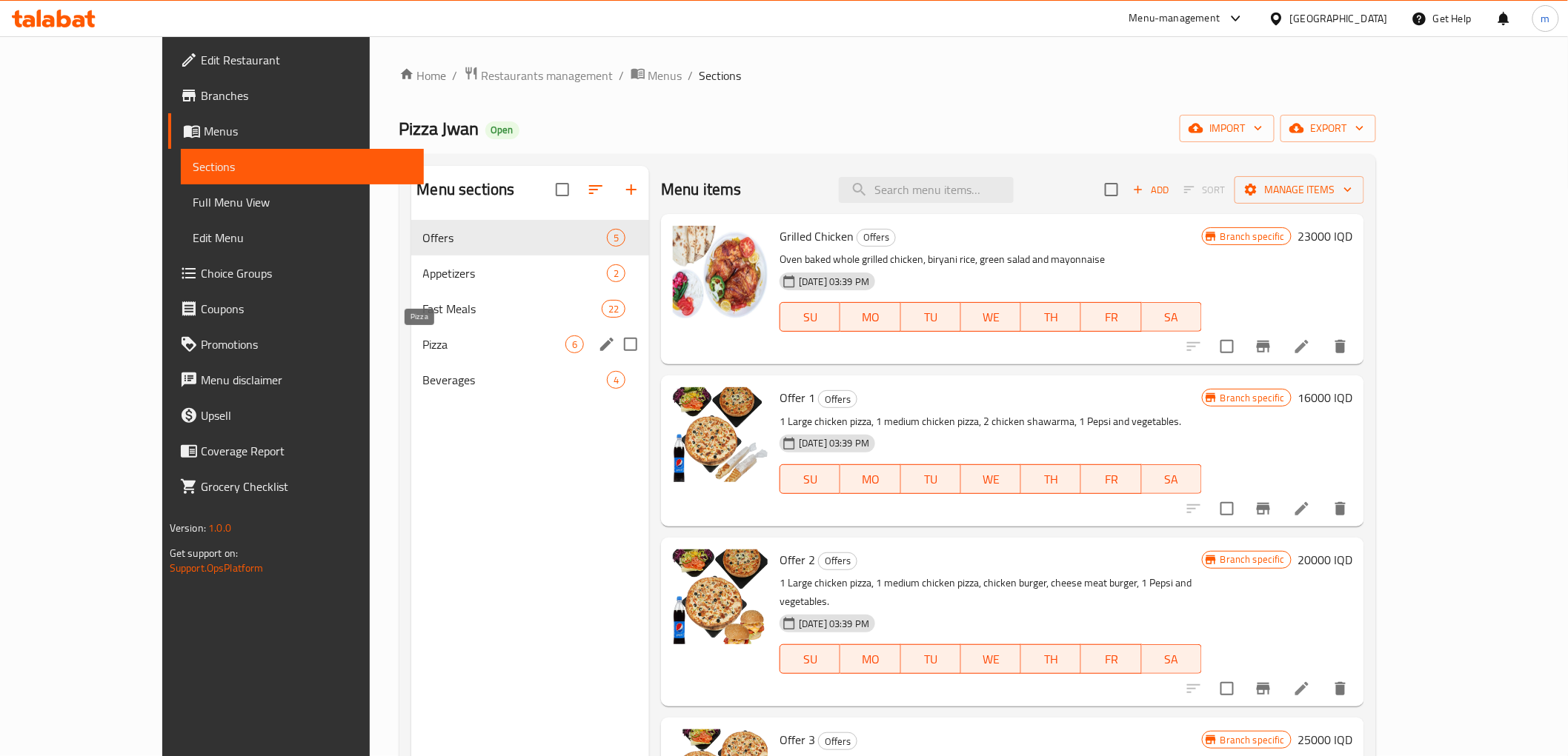
click at [423, 348] on span "Pizza" at bounding box center [494, 344] width 143 height 17
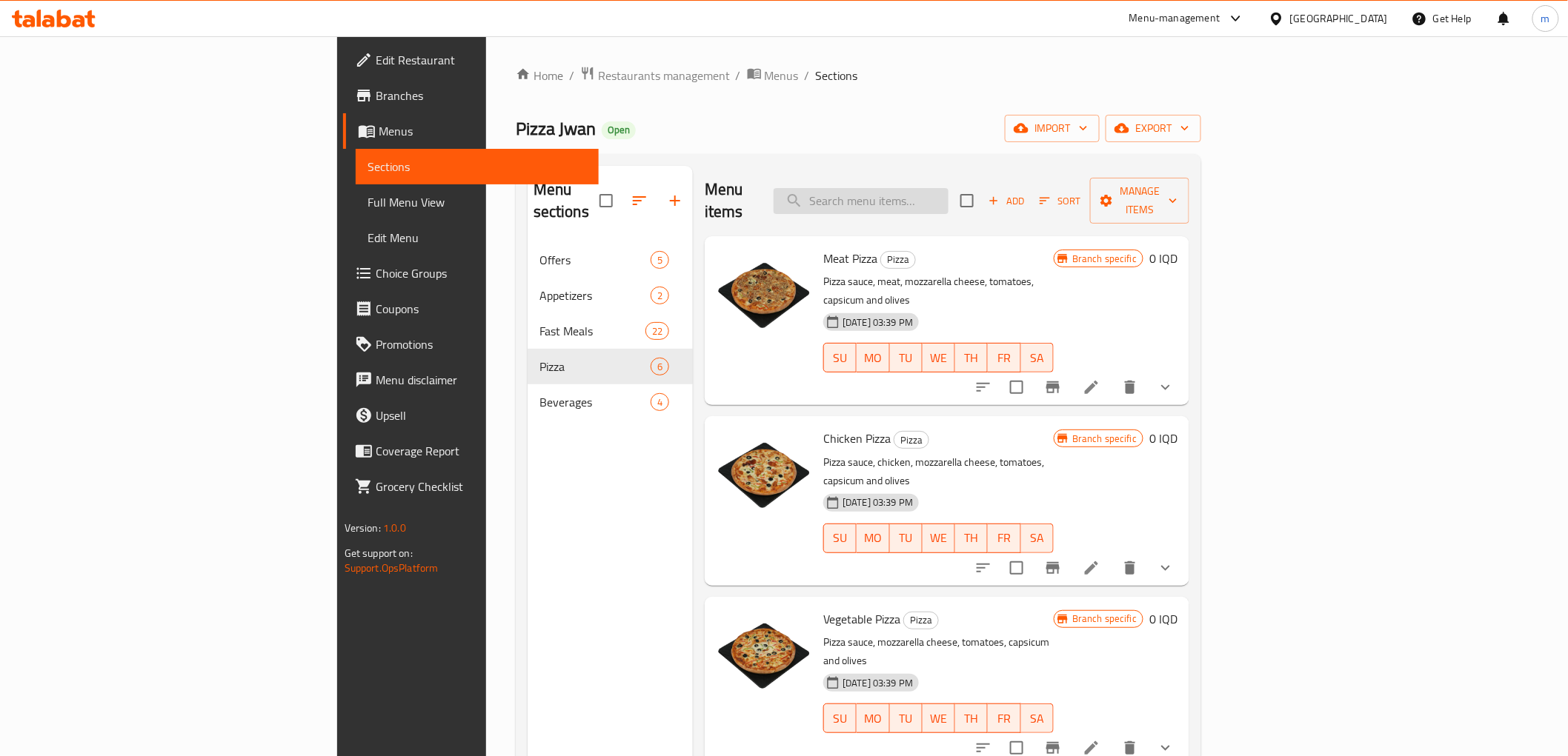
click at [949, 188] on input "search" at bounding box center [861, 201] width 175 height 26
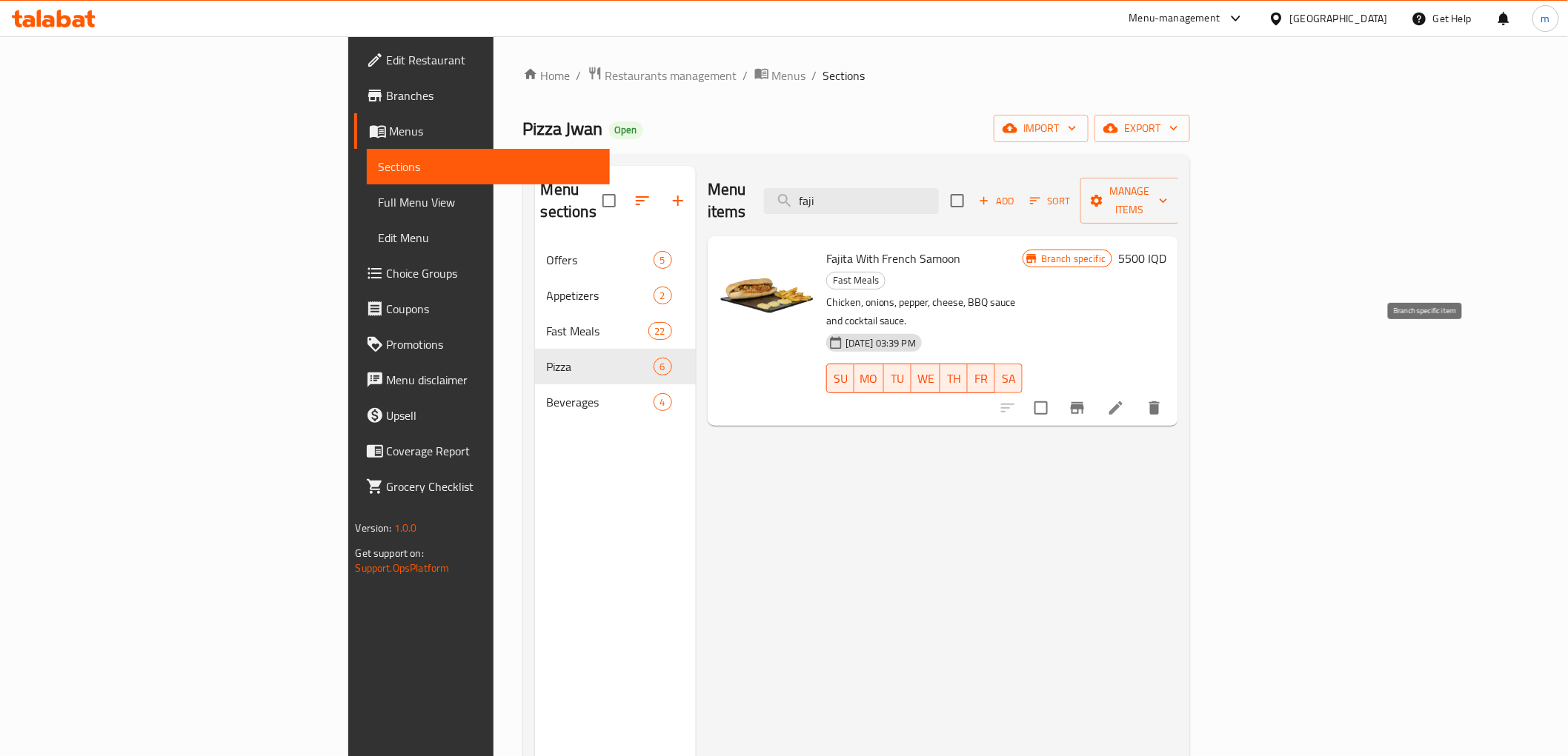
type input "faji"
click at [1084, 402] on icon "Branch-specific-item" at bounding box center [1077, 408] width 13 height 12
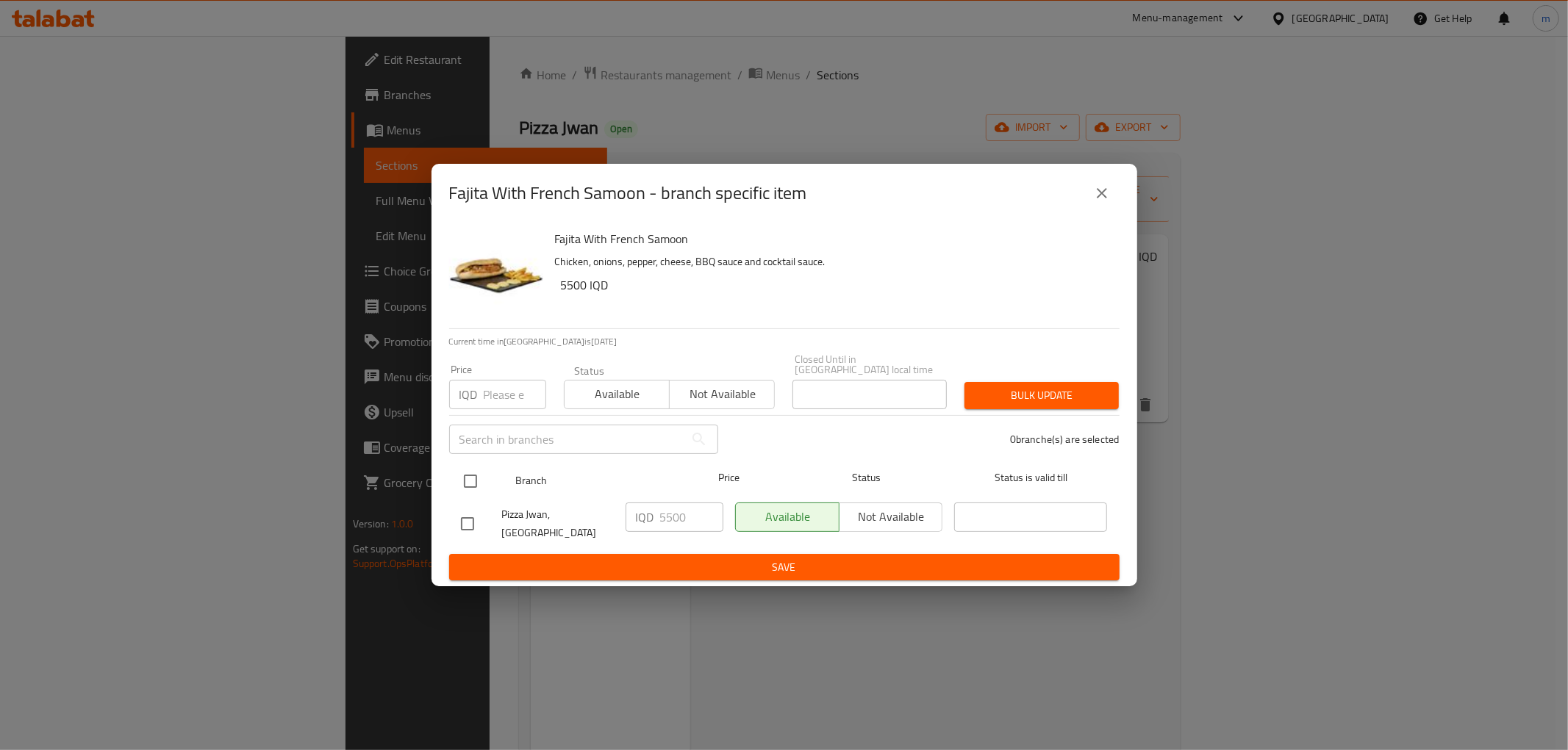
click at [475, 479] on input "checkbox" at bounding box center [471, 482] width 31 height 31
checkbox input "true"
click at [667, 523] on input "5500" at bounding box center [691, 517] width 63 height 30
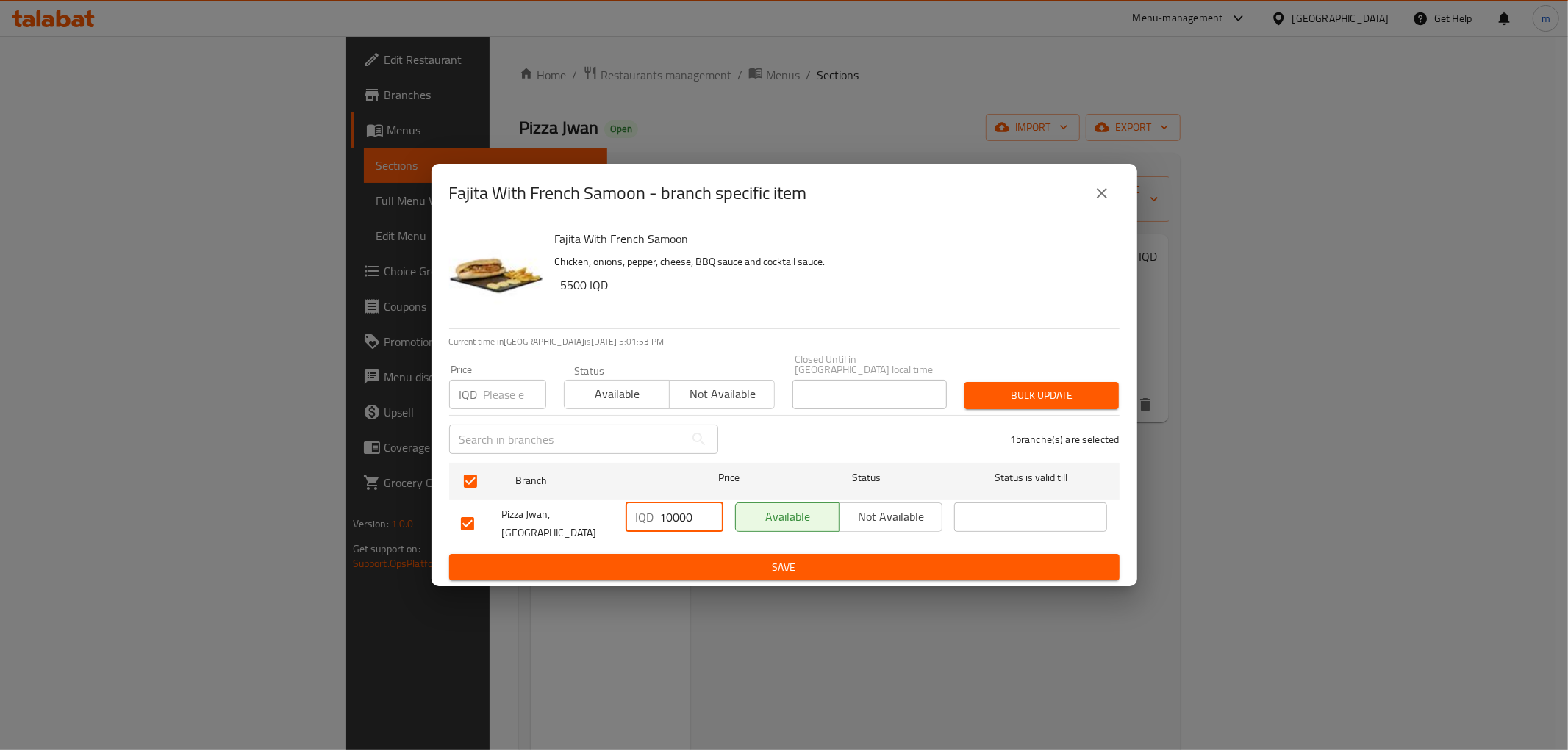
type input "10000"
click at [691, 558] on span "Save" at bounding box center [784, 567] width 647 height 18
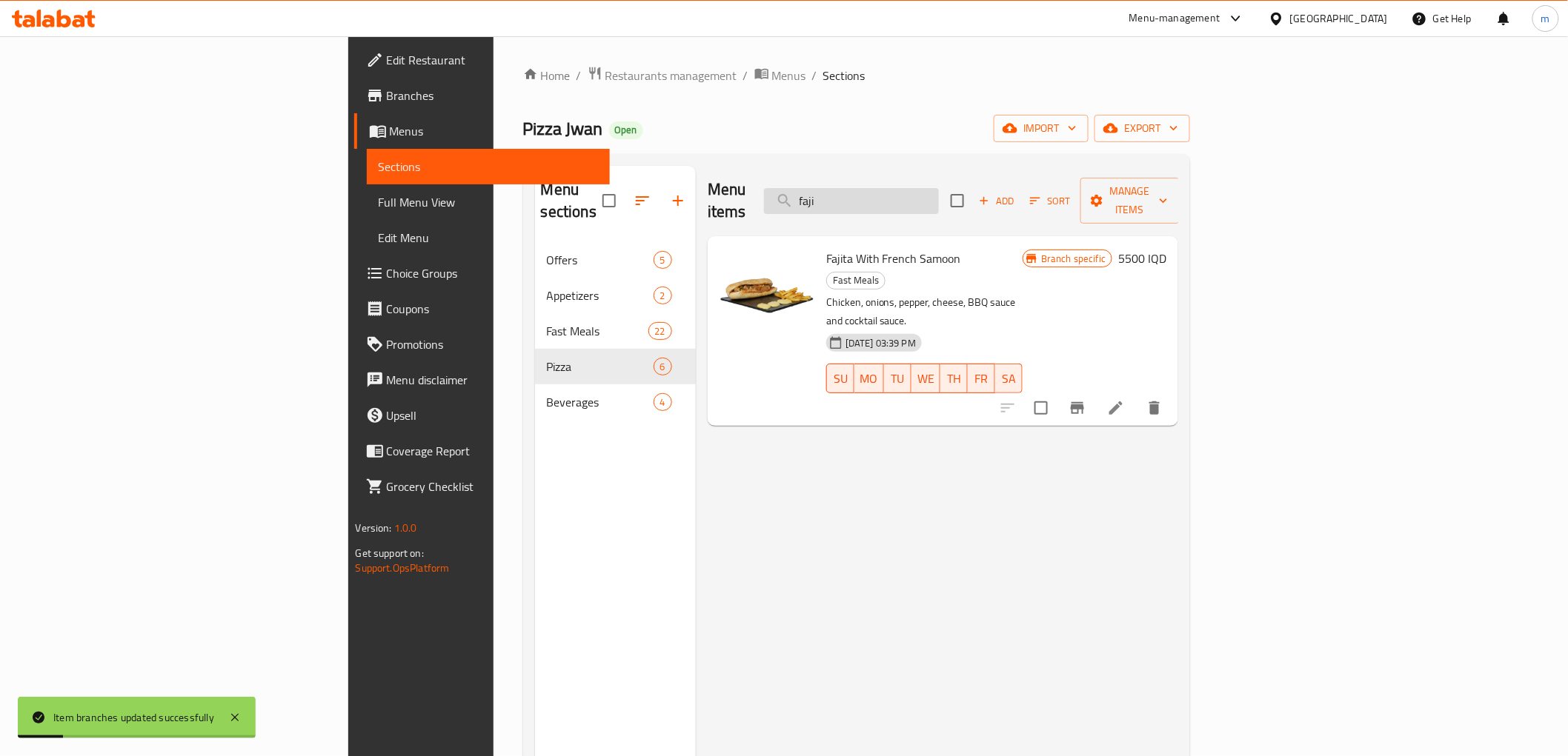
click at [939, 188] on input "faji" at bounding box center [851, 201] width 175 height 26
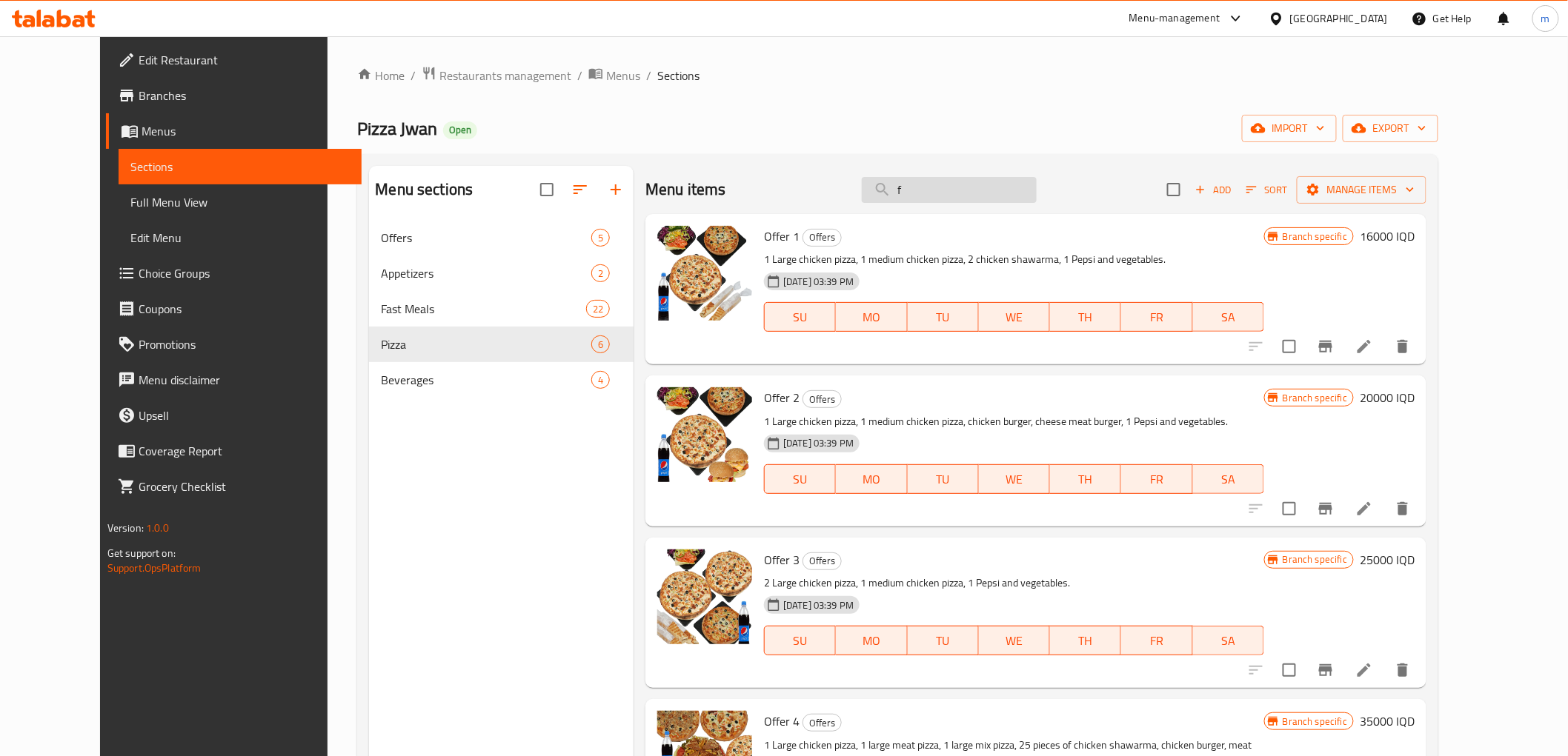
click at [978, 189] on input "f" at bounding box center [949, 190] width 175 height 26
paste input "فرانسيسكو"
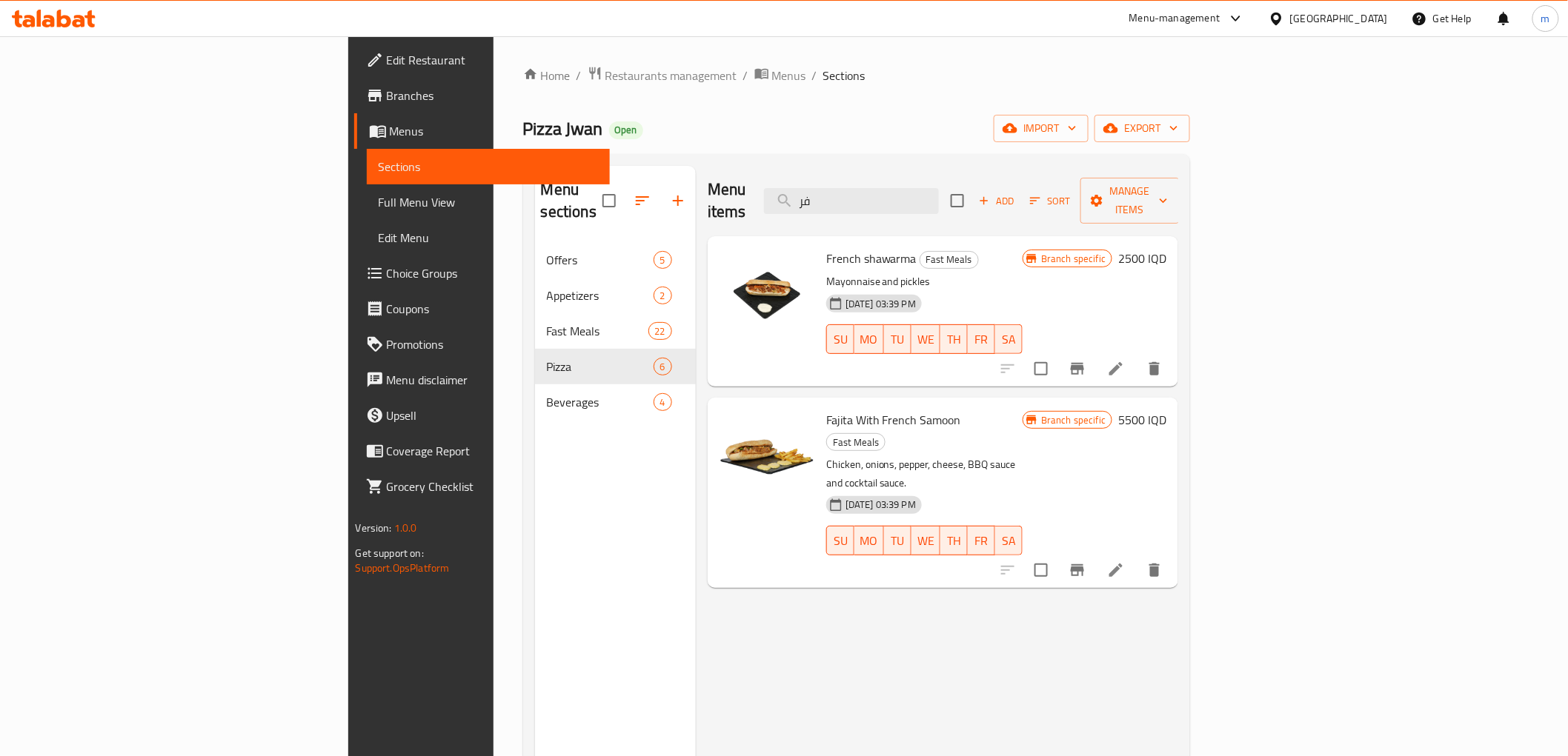
type input "ف"
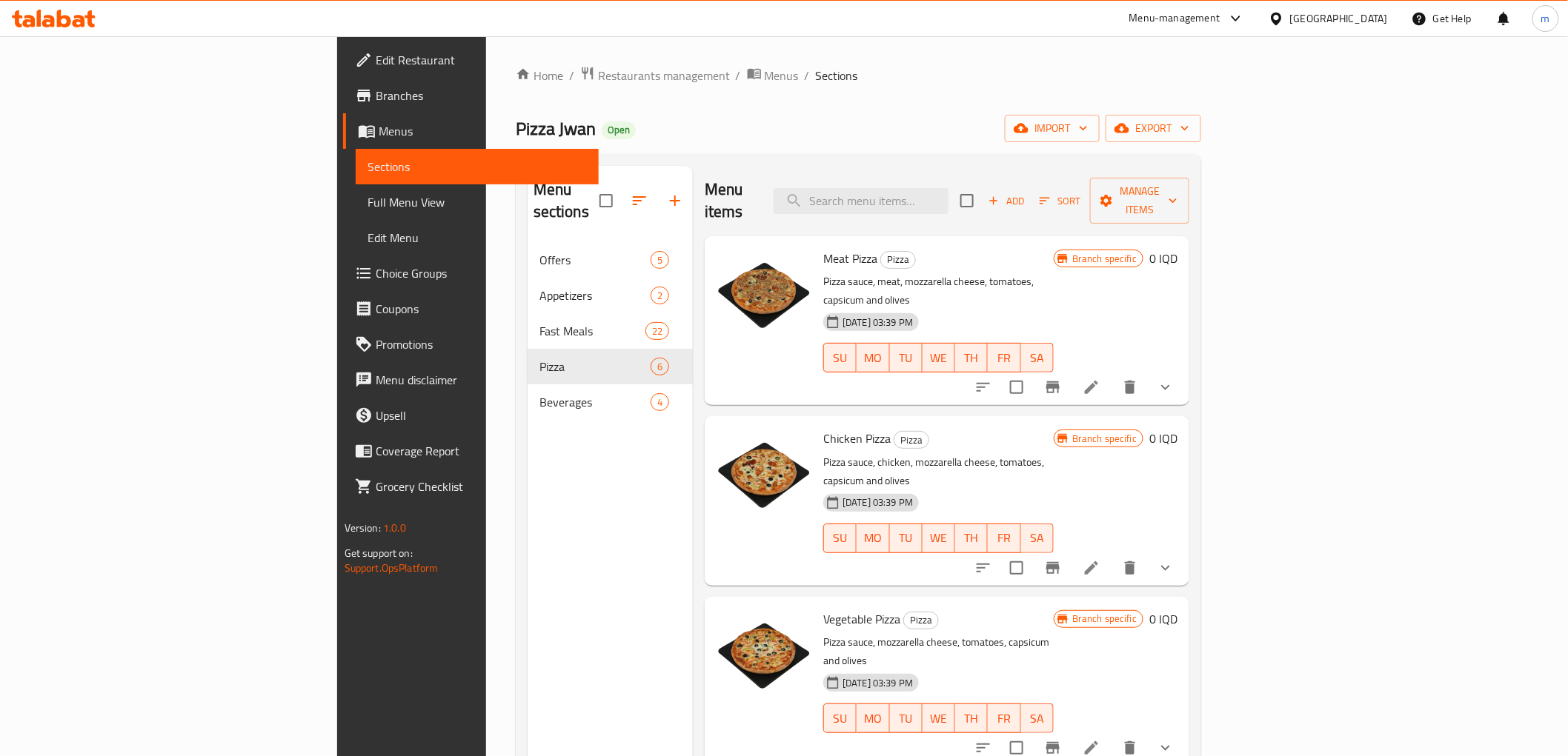
type input "ف"
click at [949, 188] on input "search" at bounding box center [861, 201] width 175 height 26
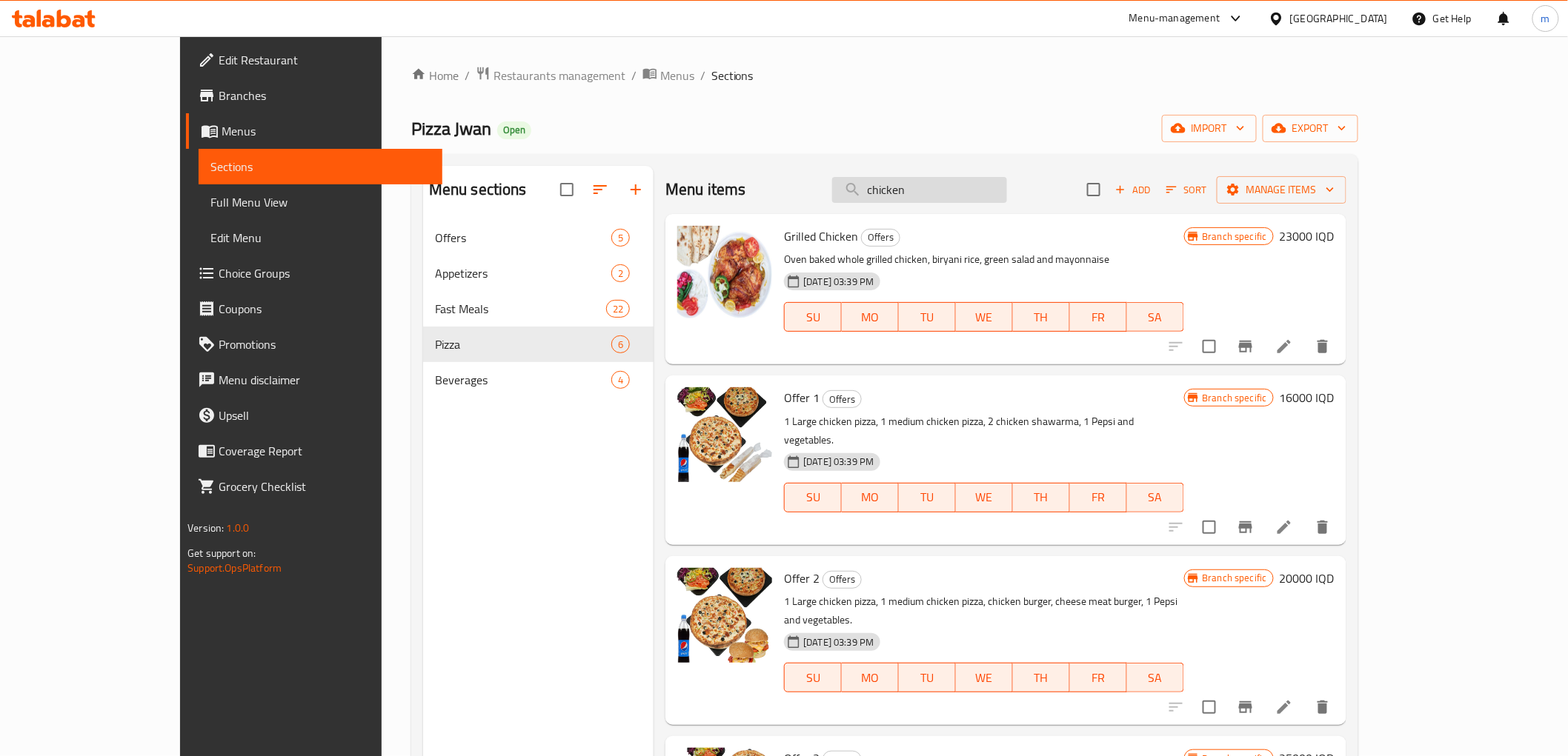
click at [962, 195] on input "chicken" at bounding box center [920, 190] width 175 height 26
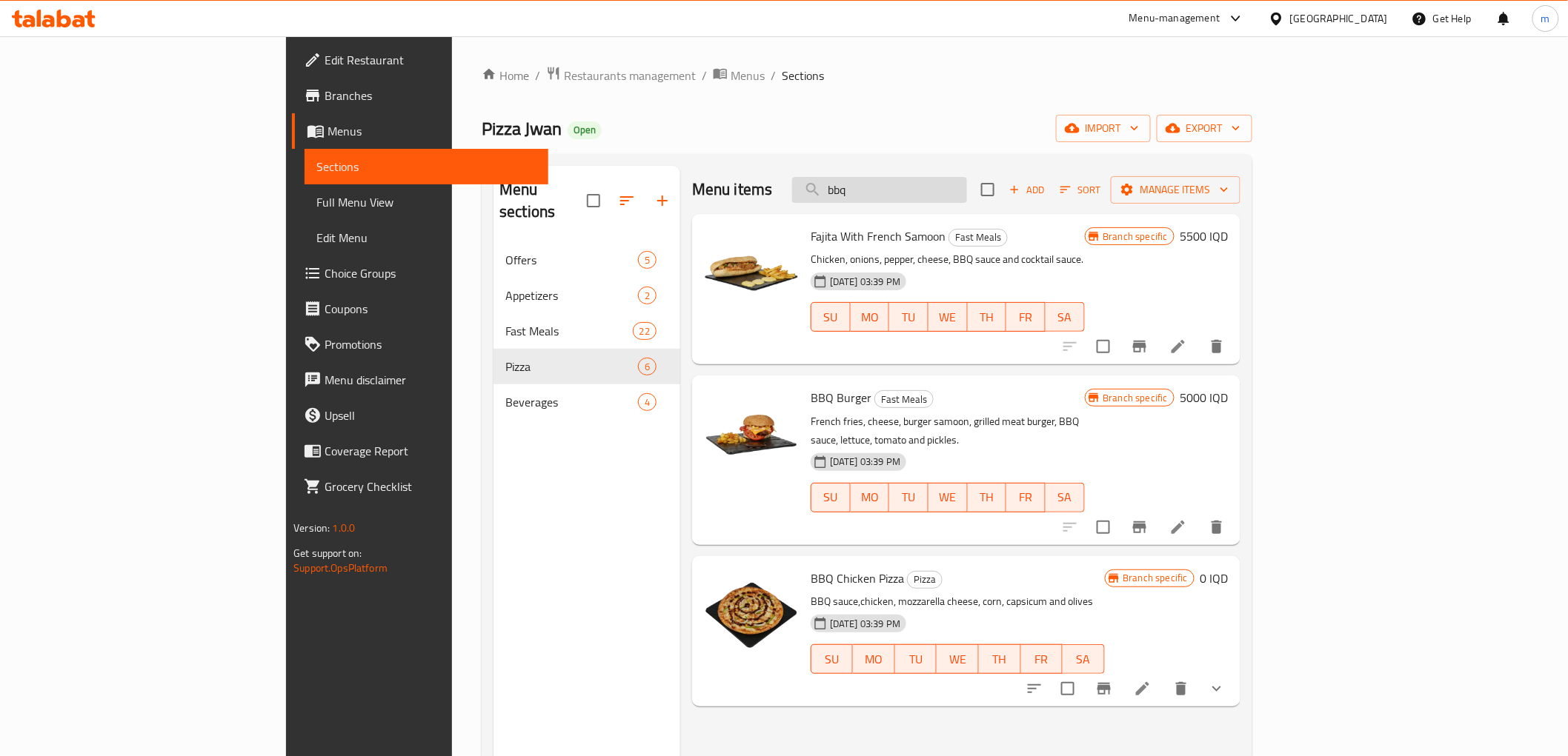
click at [950, 190] on input "bbq" at bounding box center [879, 190] width 175 height 26
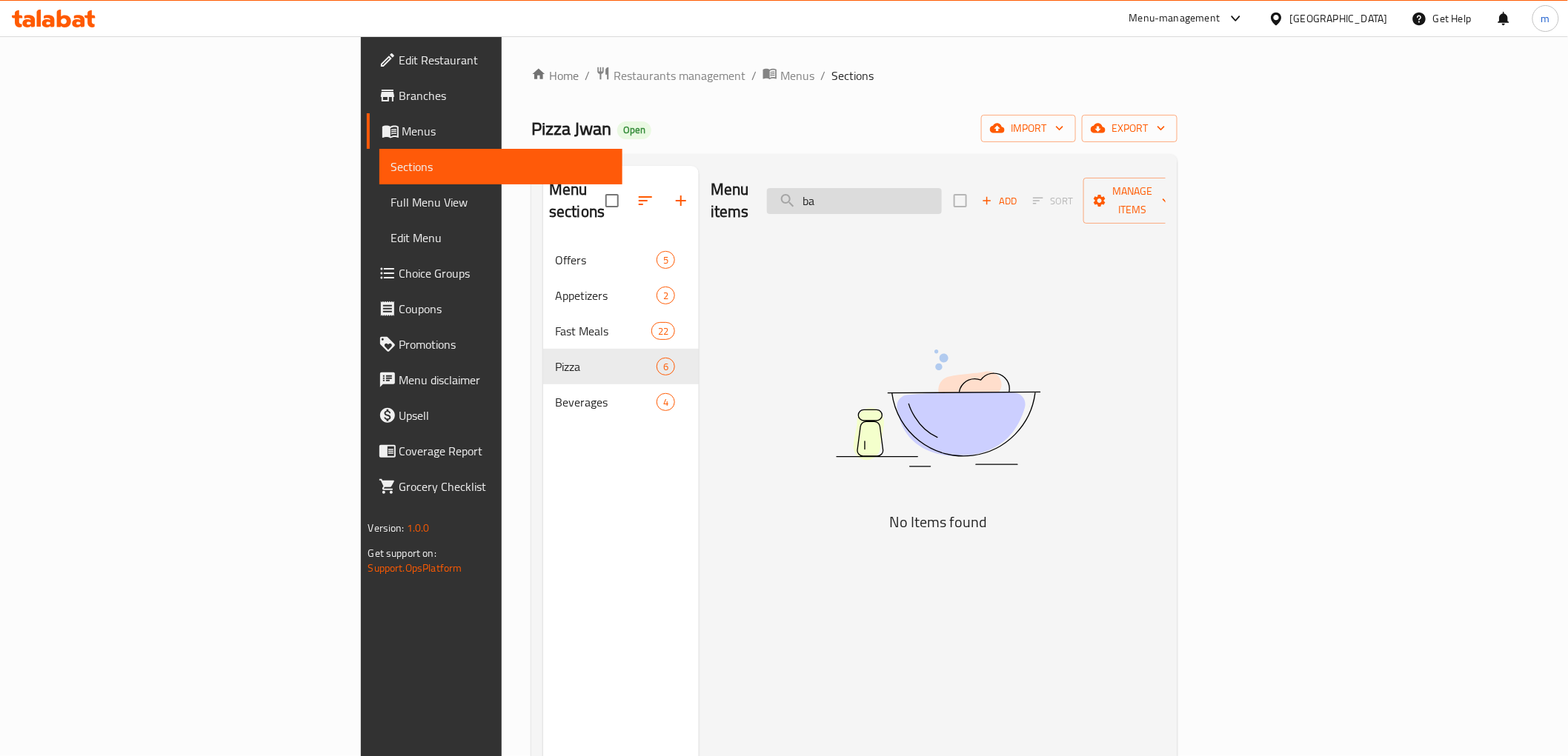
type input "b"
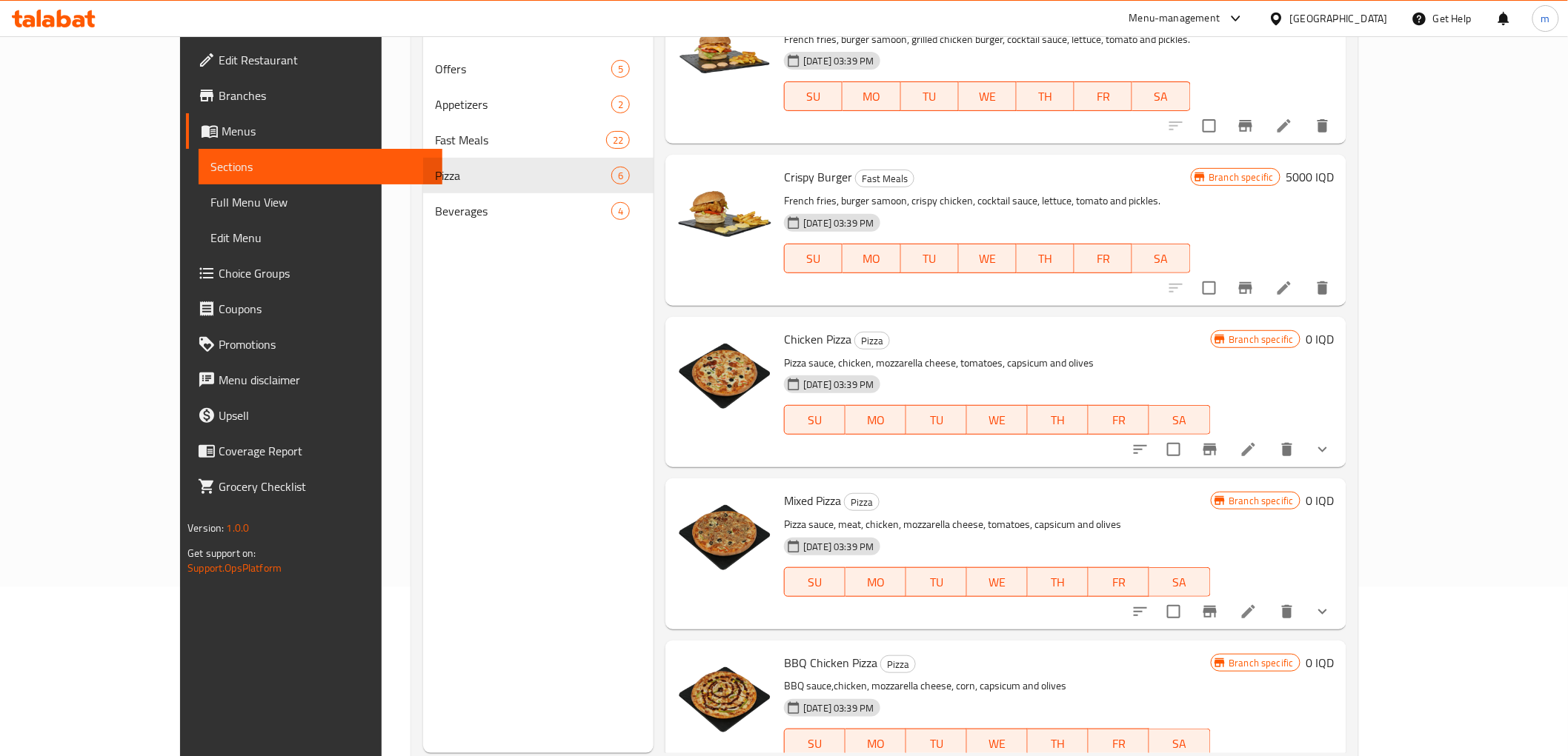
scroll to position [207, 0]
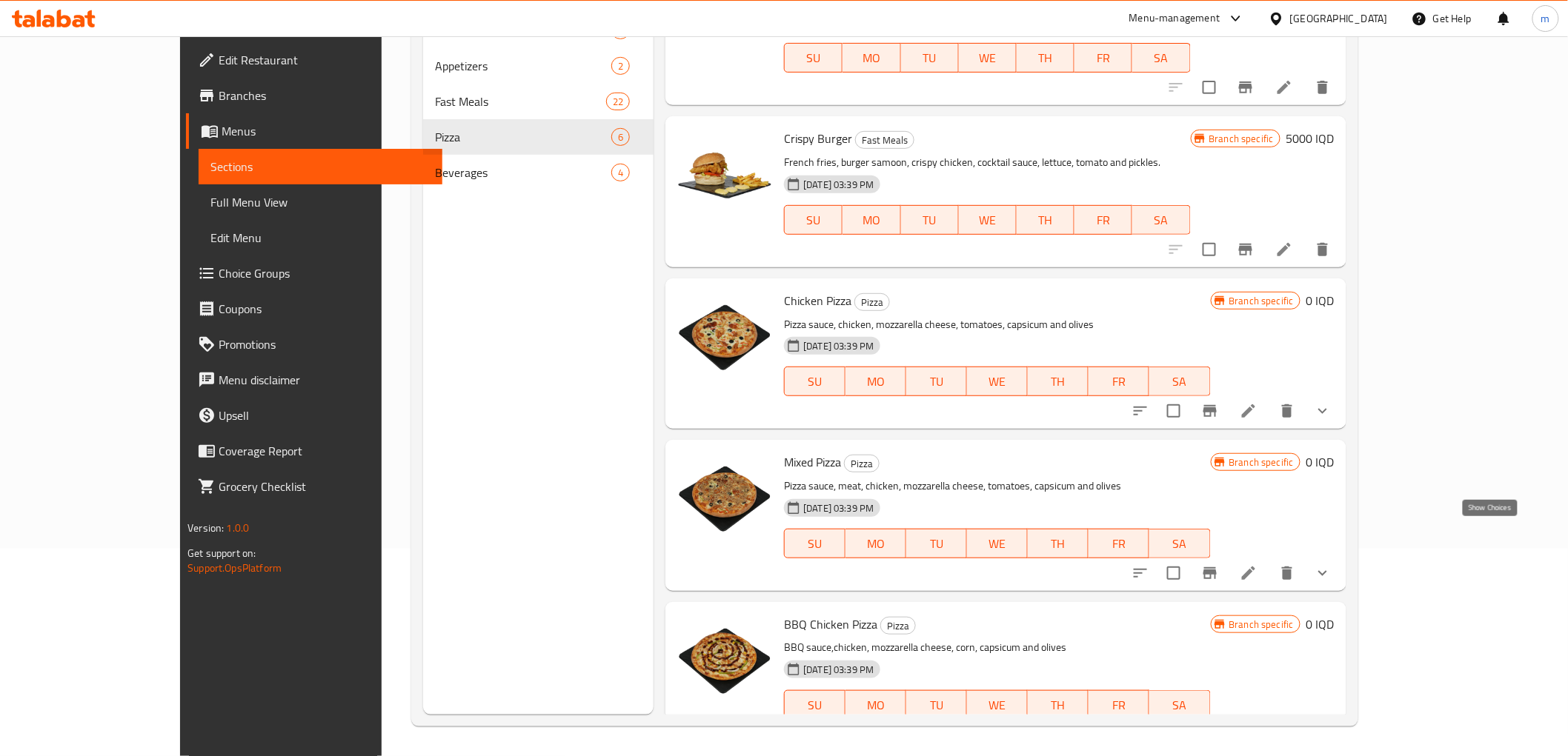
click at [1332, 565] on icon "show more" at bounding box center [1322, 573] width 17 height 17
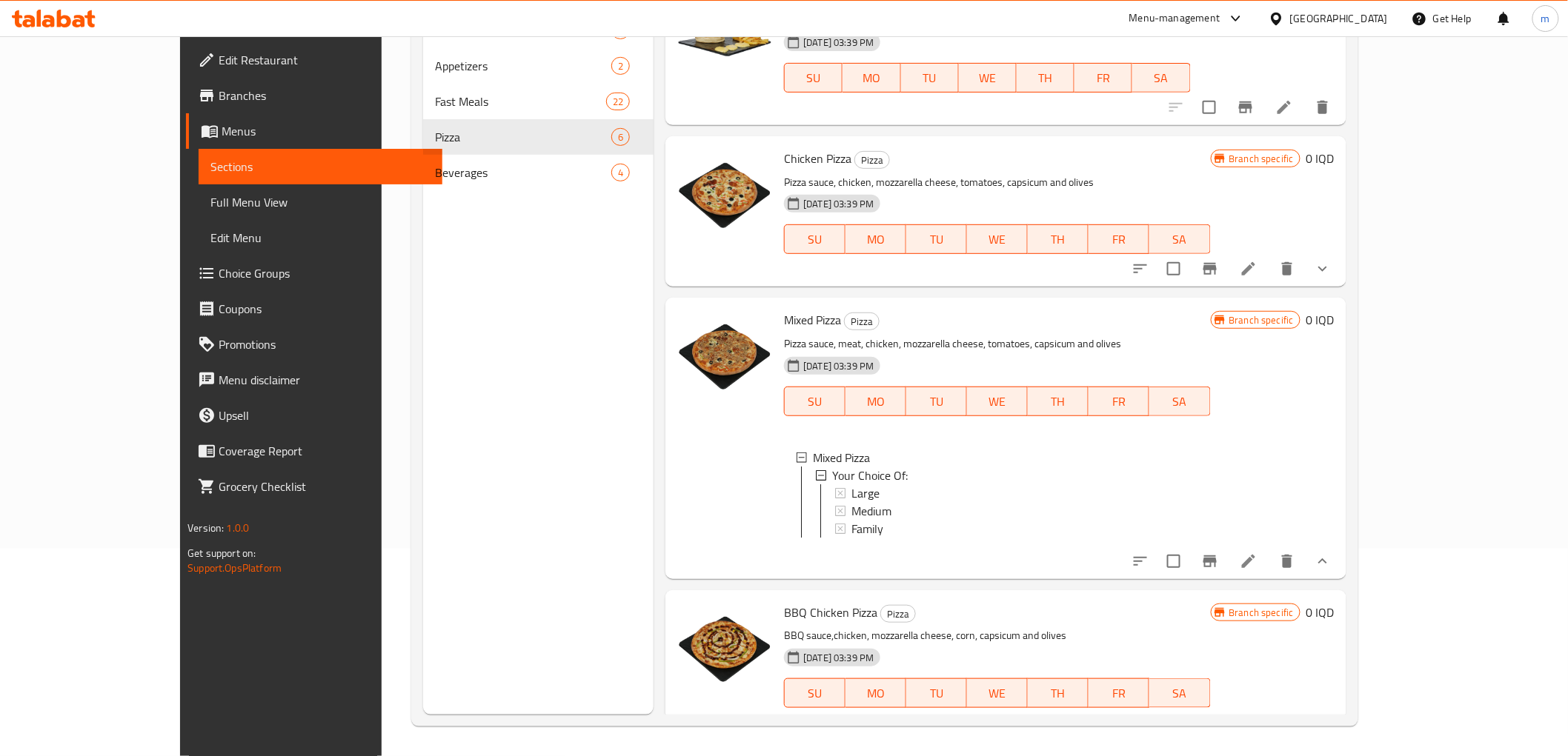
click at [1327, 559] on icon "show more" at bounding box center [1323, 561] width 9 height 5
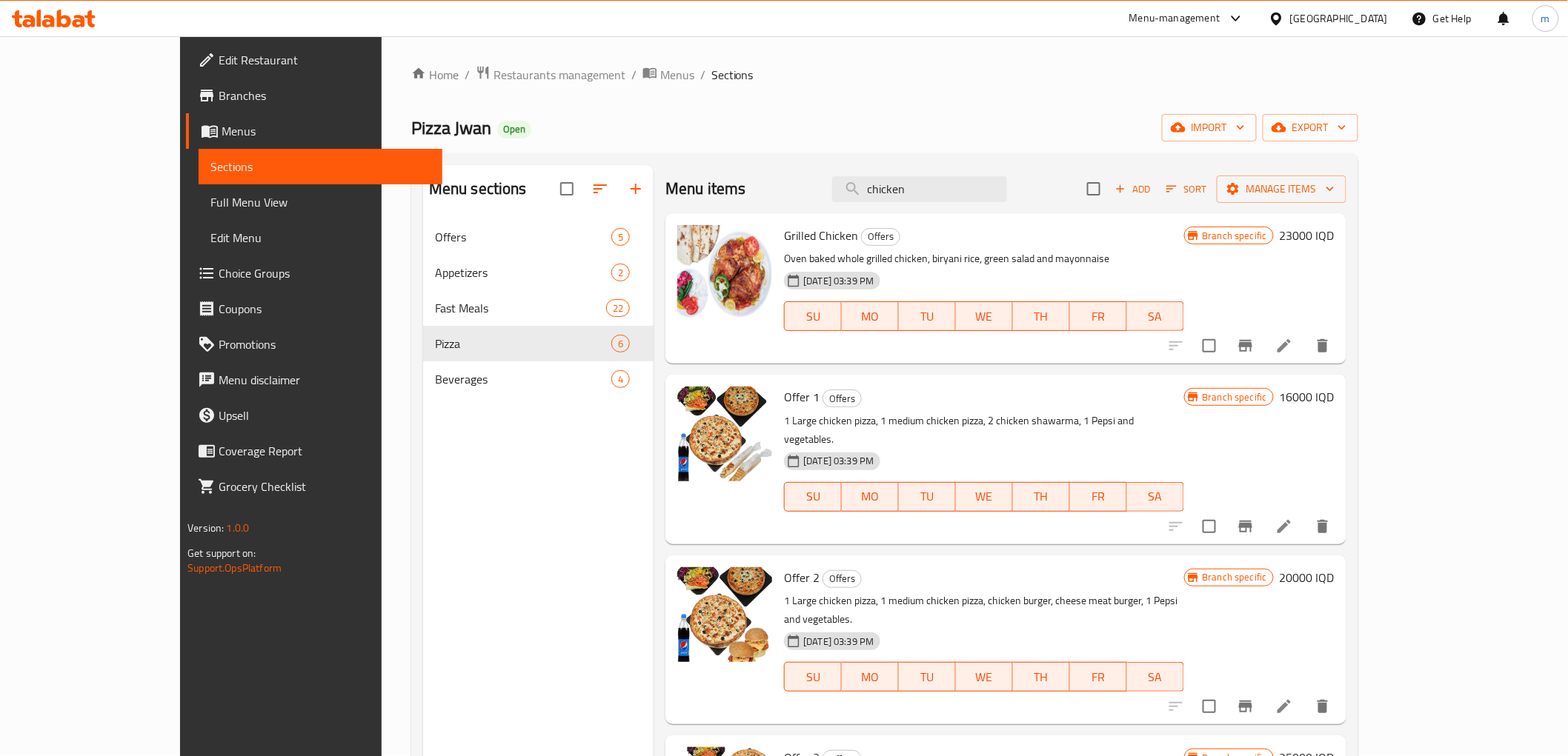
scroll to position [0, 0]
click at [958, 193] on input "chicken" at bounding box center [920, 190] width 175 height 26
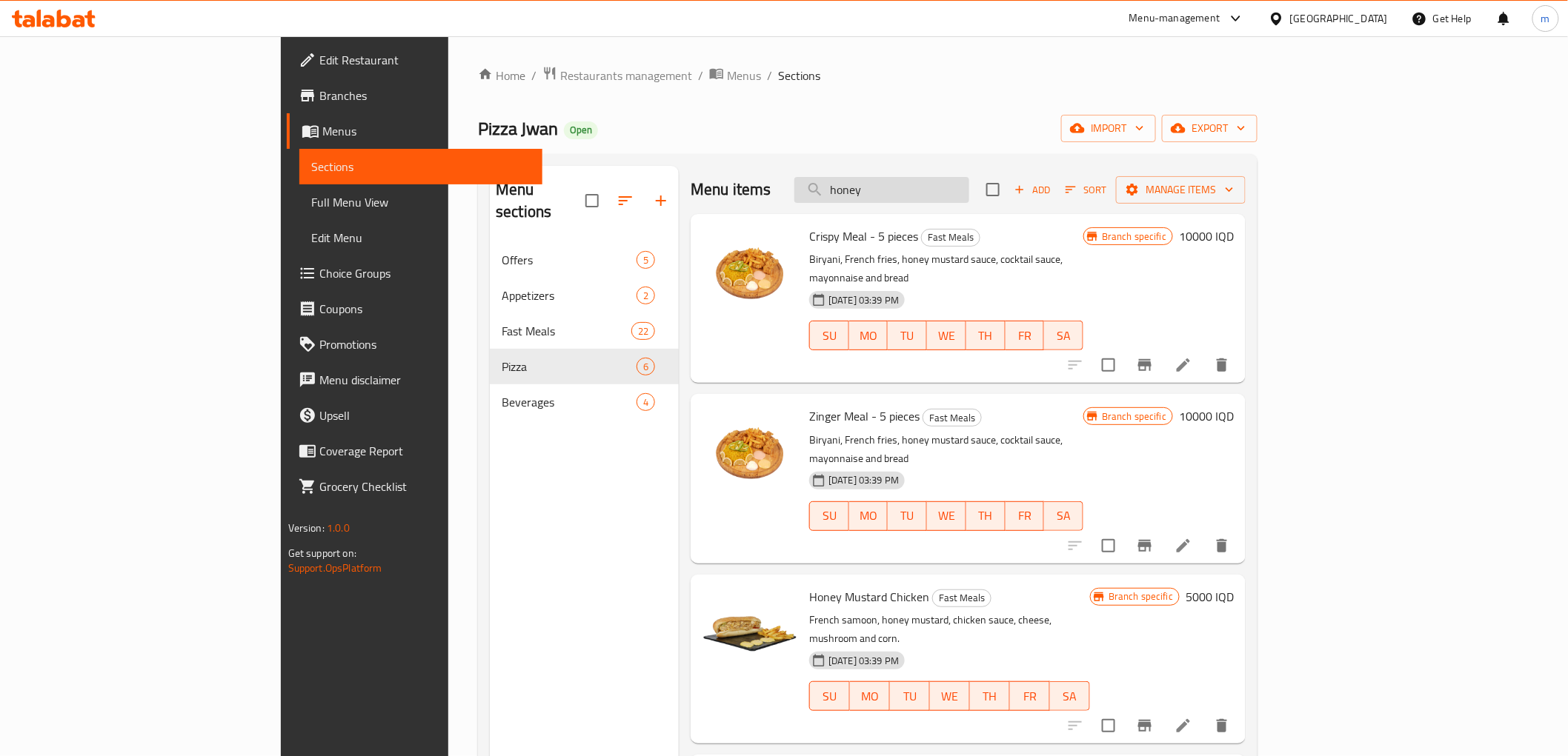
click at [969, 190] on input "honey" at bounding box center [881, 190] width 175 height 26
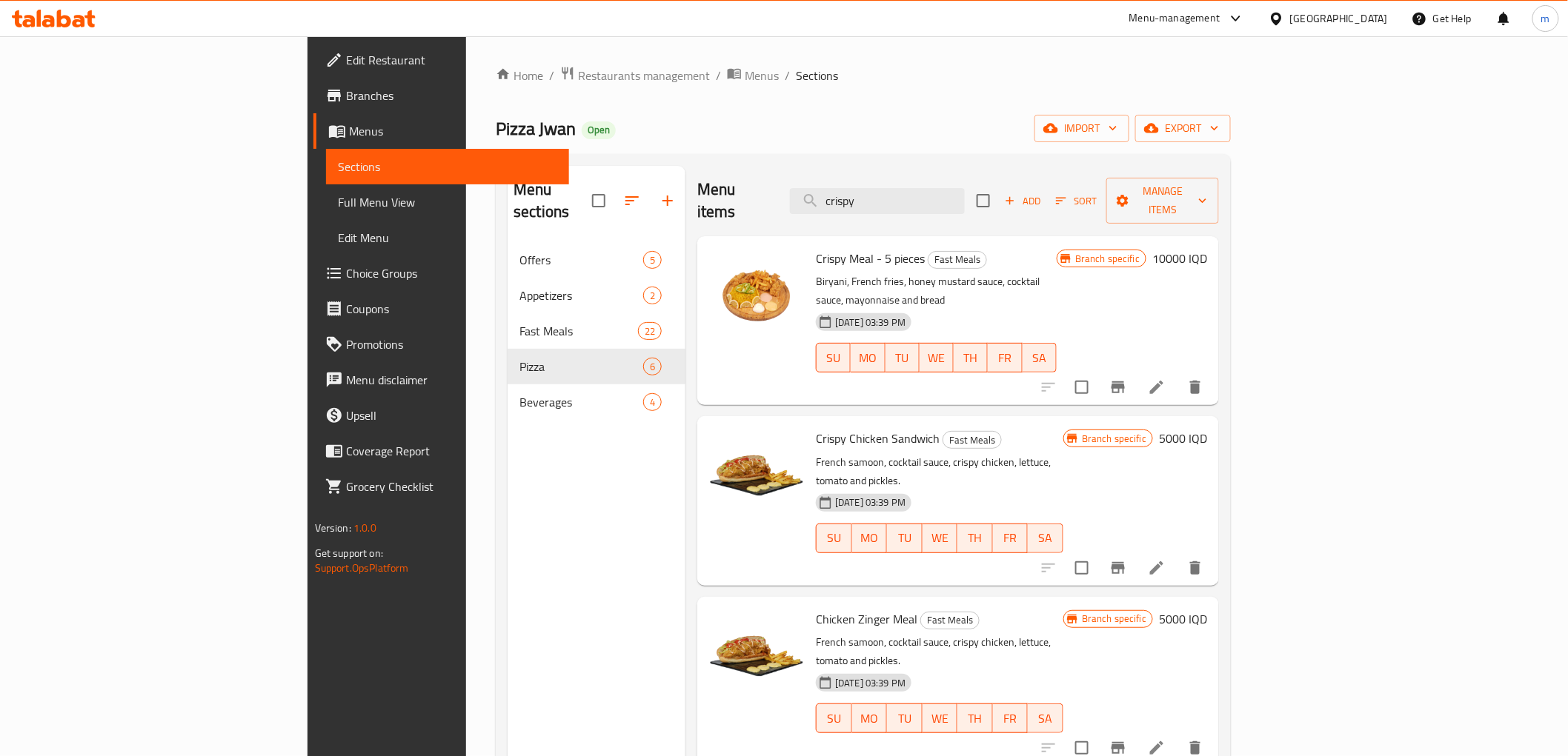
click at [851, 428] on span "Crispy Chicken Sandwich" at bounding box center [877, 439] width 124 height 22
copy h6 "Sandwich"
click at [945, 192] on input "crispy" at bounding box center [877, 201] width 175 height 26
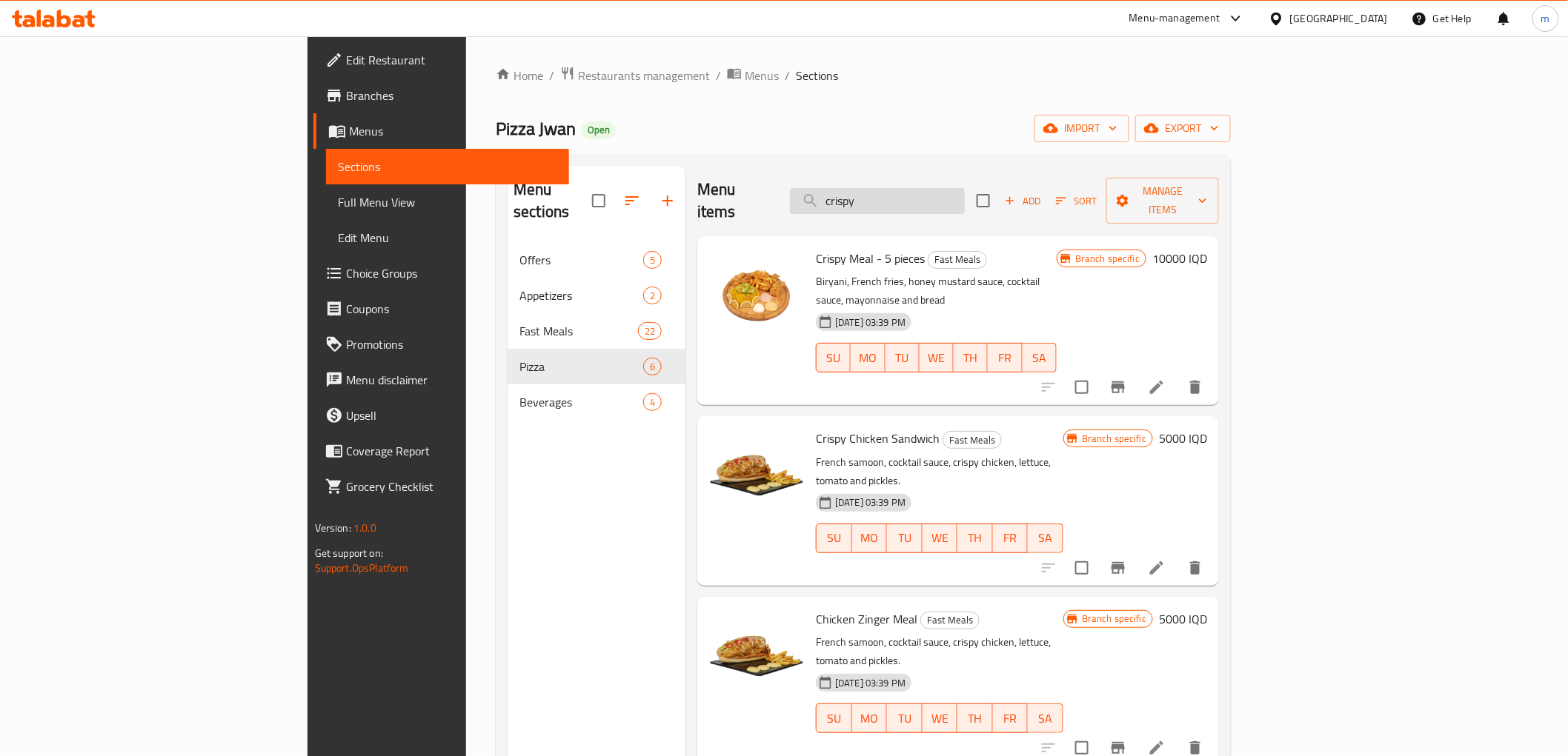
paste input "Sandwich"
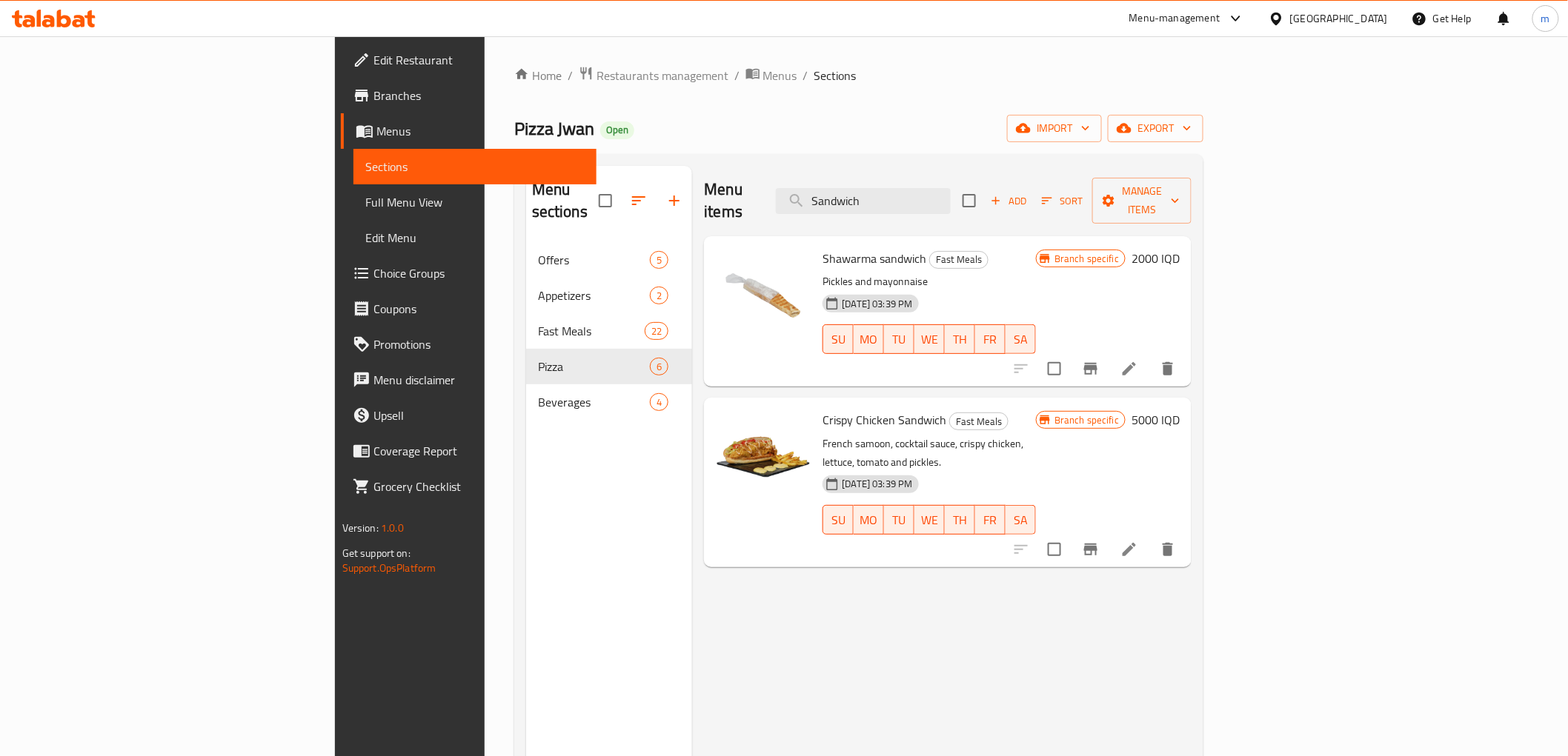
type input "Sandwich"
click at [763, 76] on span "Menus" at bounding box center [779, 75] width 34 height 17
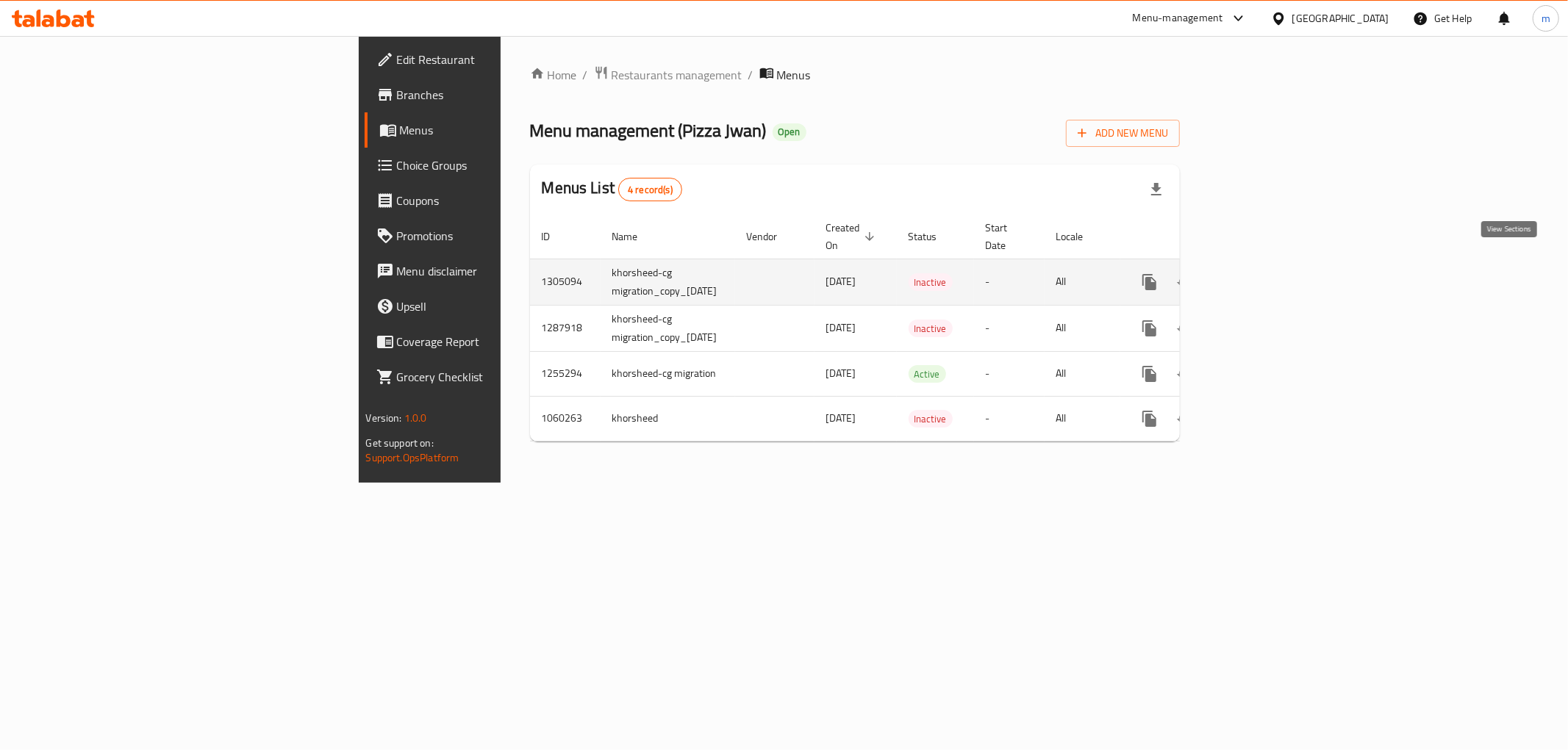
click at [1264, 273] on icon "enhanced table" at bounding box center [1255, 281] width 17 height 17
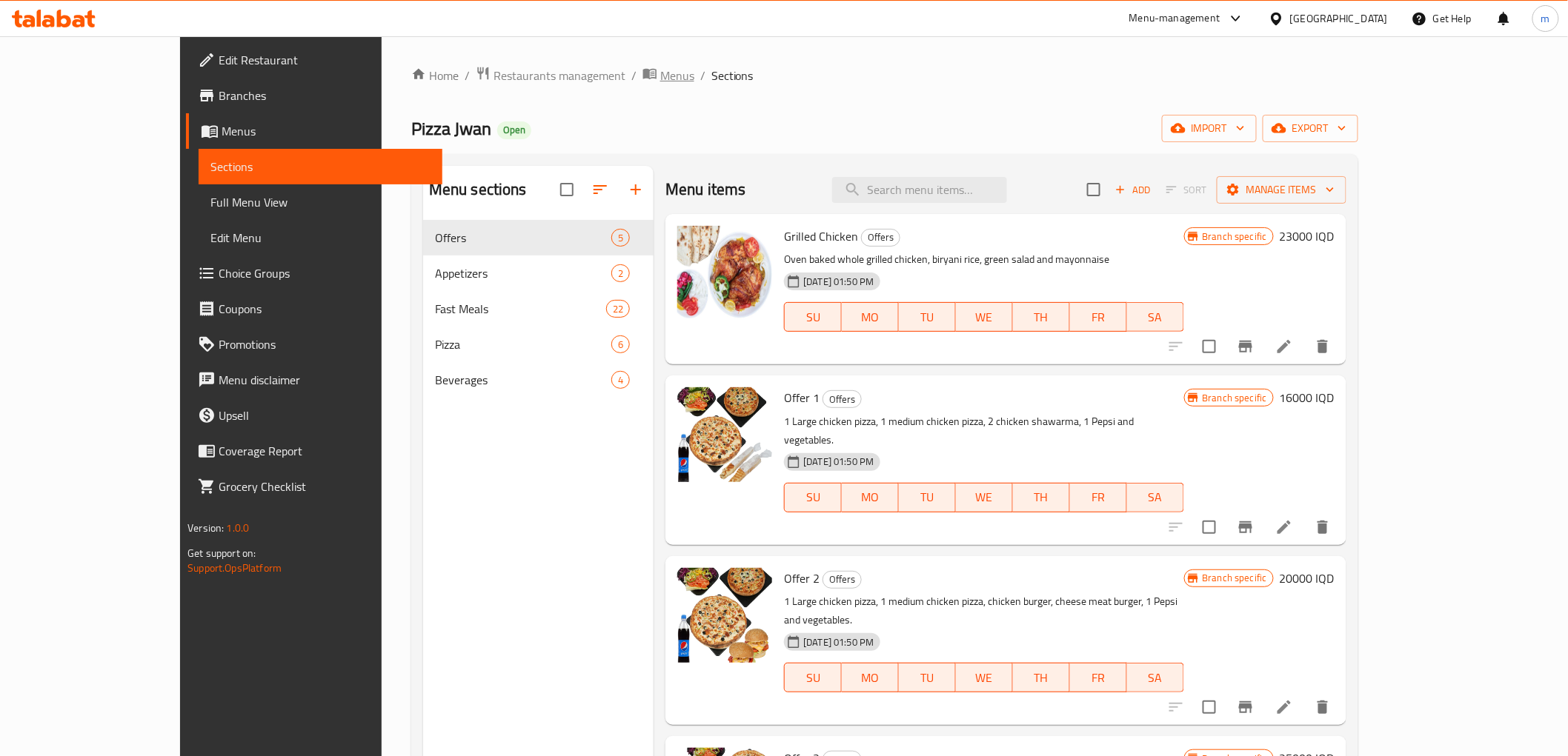
click at [660, 76] on span "Menus" at bounding box center [677, 75] width 34 height 17
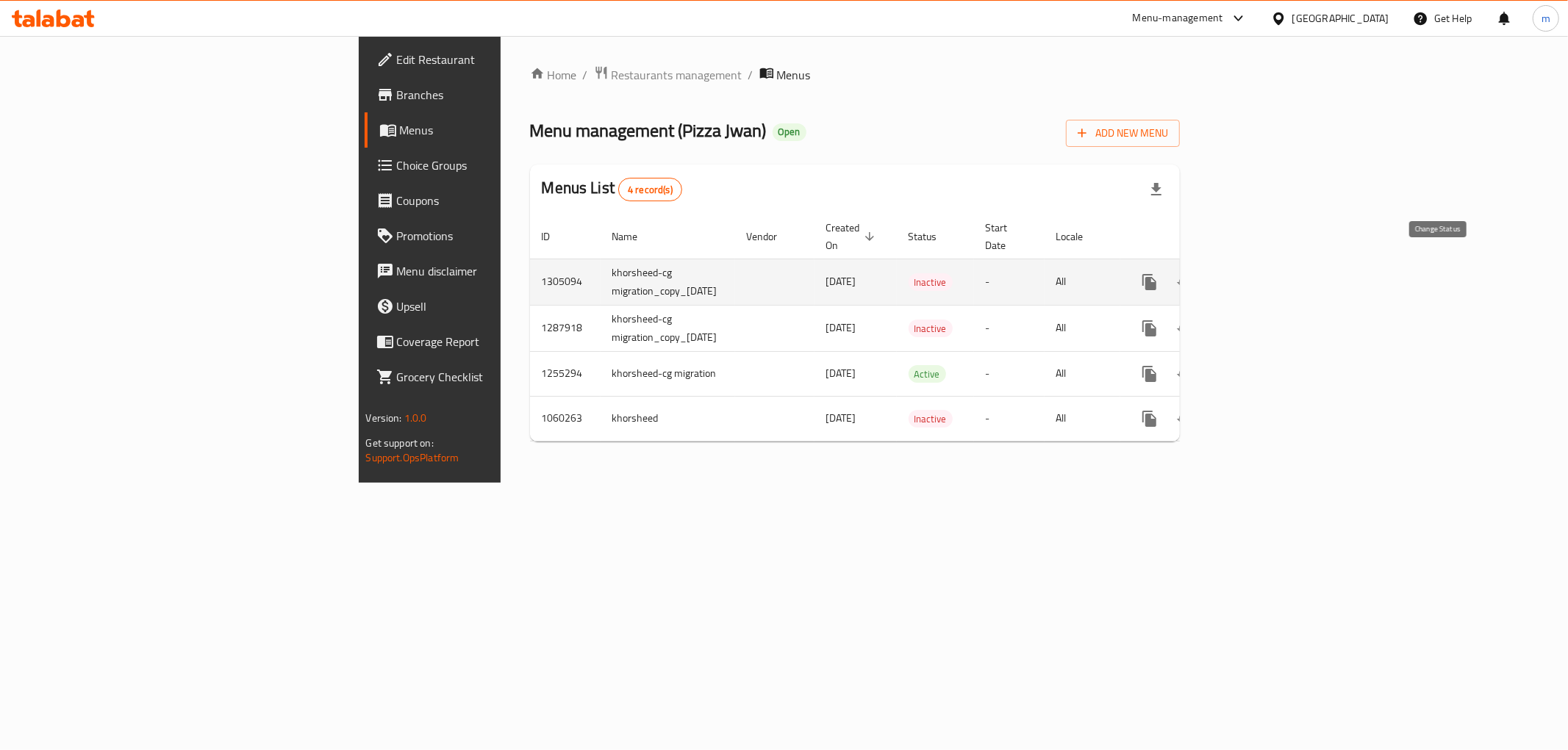
click at [1194, 273] on icon "enhanced table" at bounding box center [1185, 281] width 17 height 17
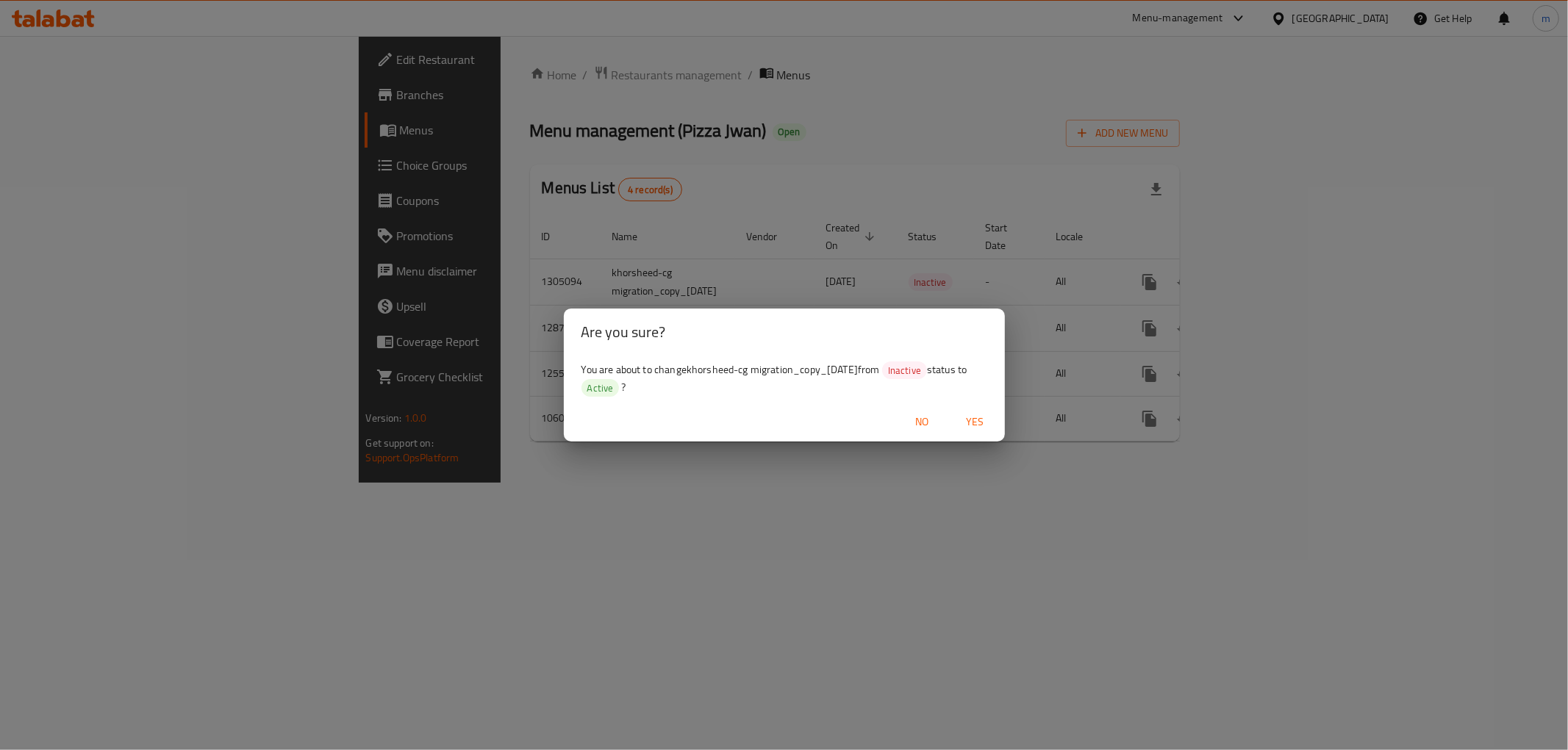
click at [974, 425] on span "Yes" at bounding box center [975, 422] width 35 height 18
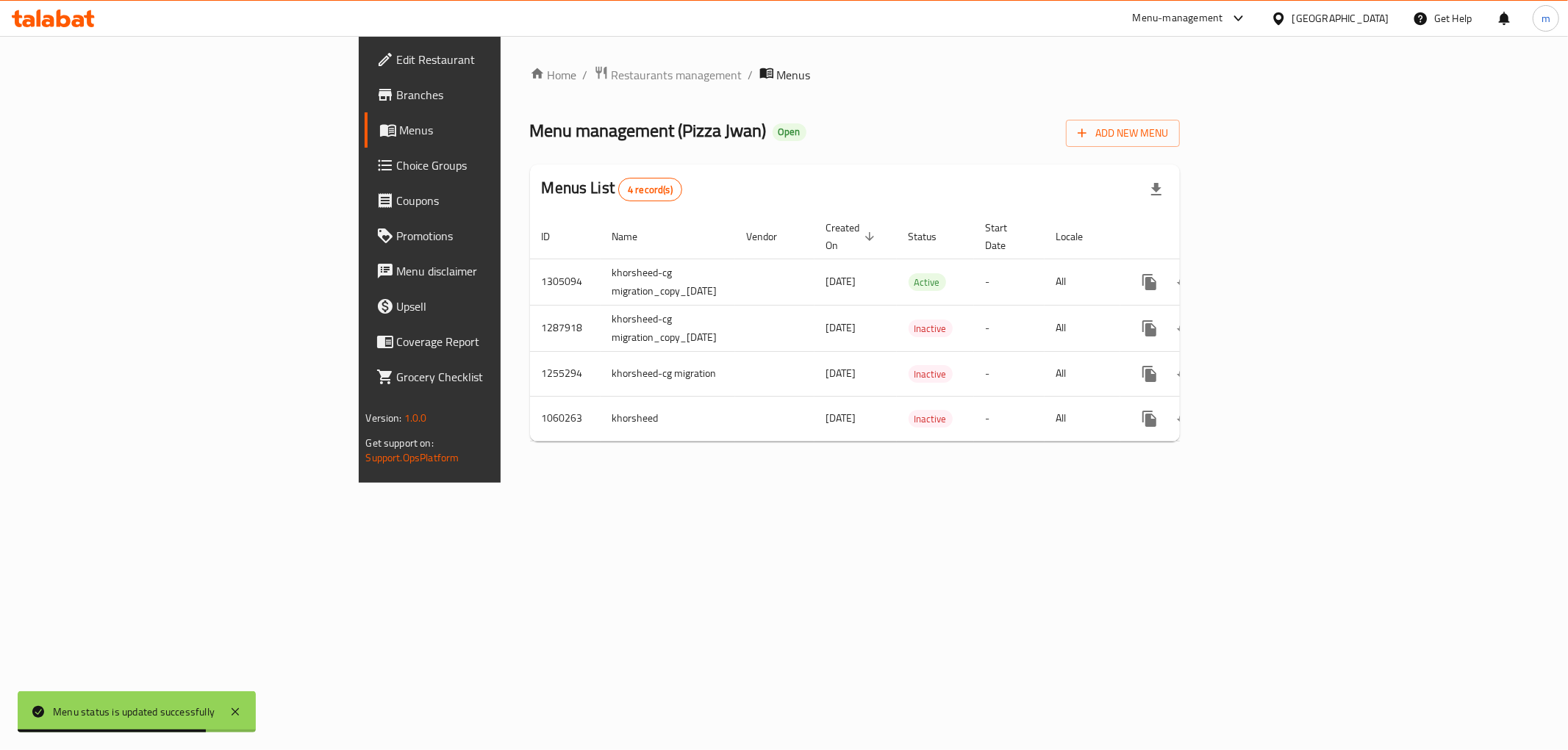
click at [397, 158] on span "Choice Groups" at bounding box center [503, 164] width 211 height 17
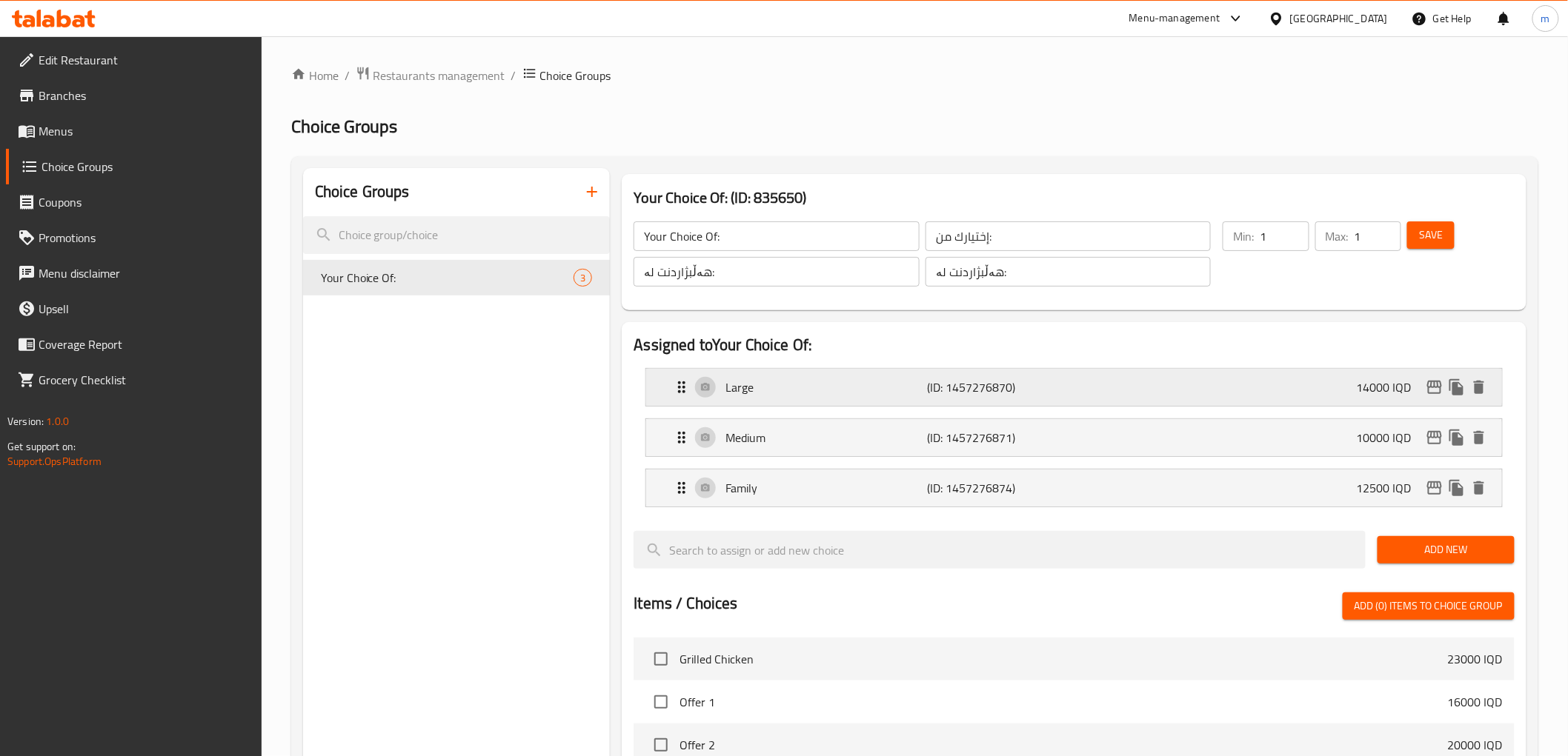
click at [906, 391] on p "Large" at bounding box center [826, 387] width 201 height 17
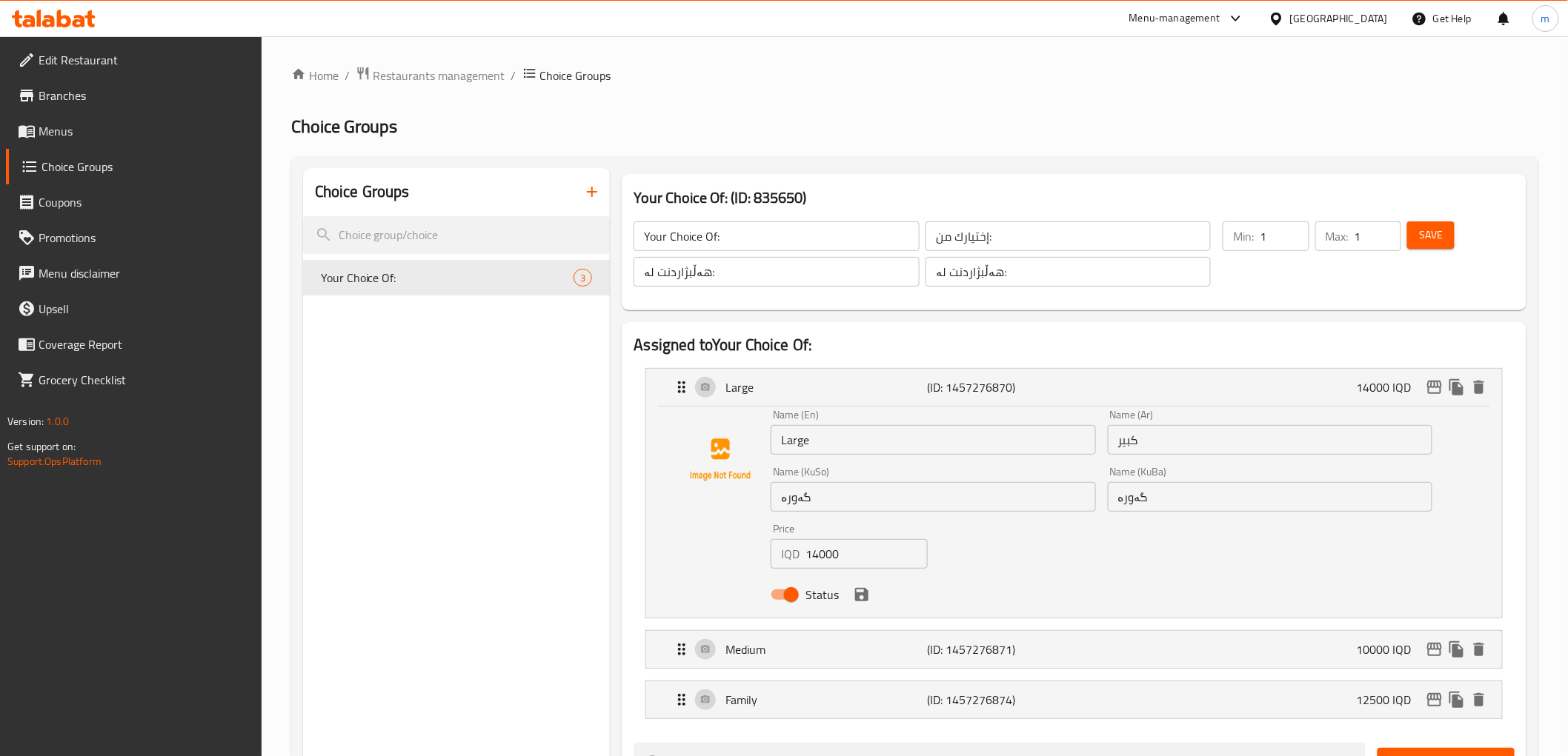
click at [818, 556] on input "14000" at bounding box center [866, 555] width 122 height 30
click at [864, 593] on icon "save" at bounding box center [862, 595] width 13 height 13
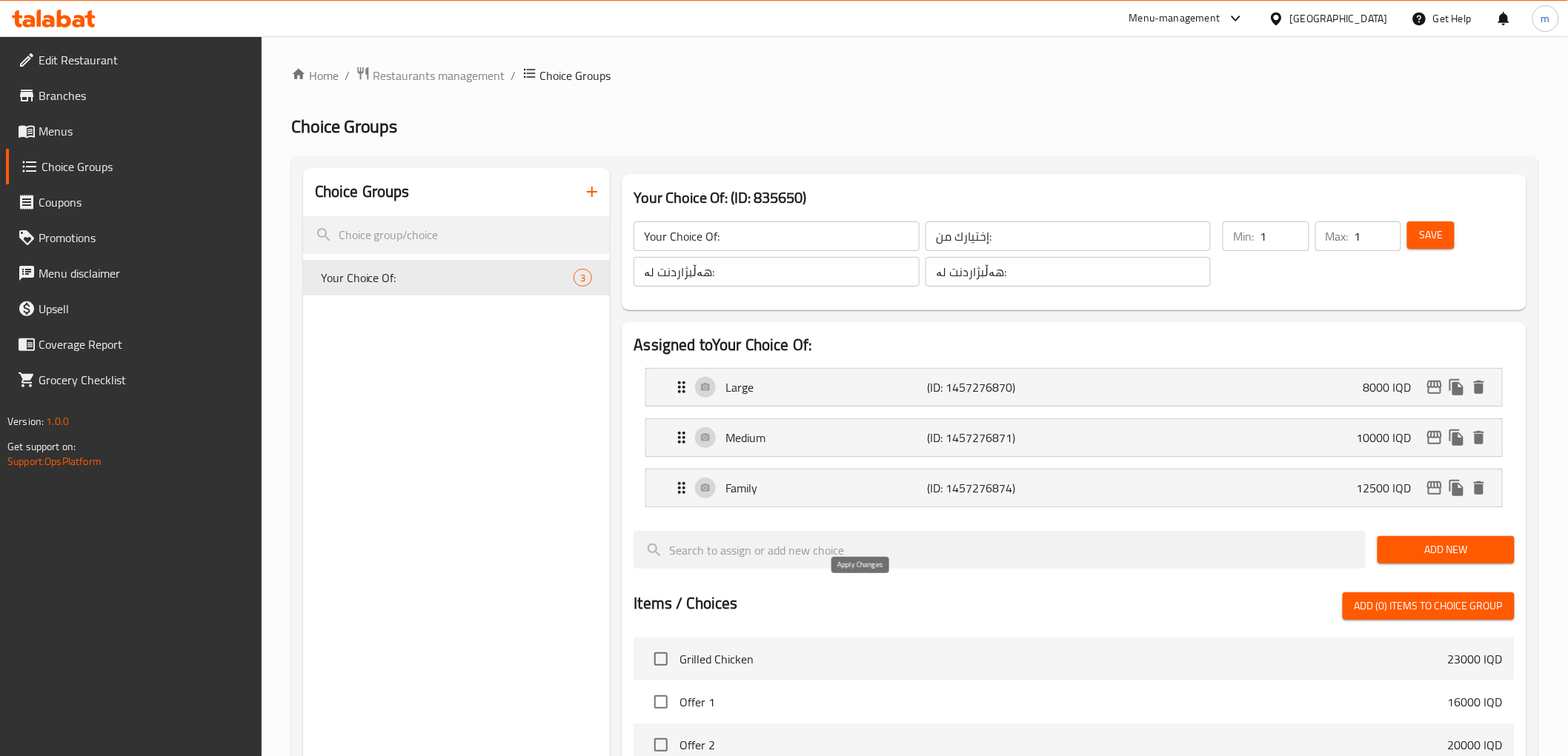
type input "8000"
click at [803, 445] on p "Medium" at bounding box center [826, 437] width 201 height 17
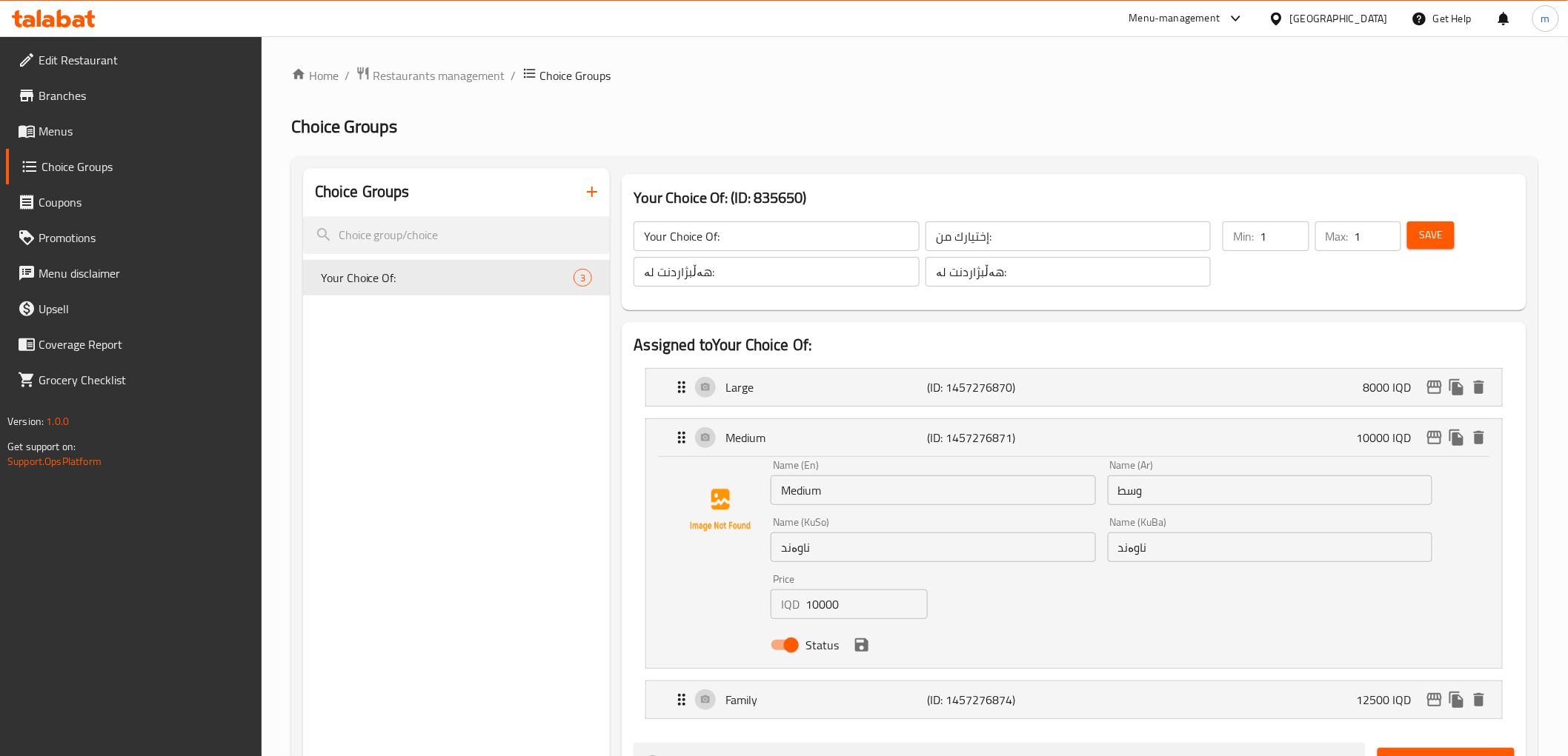
click at [821, 606] on input "10000" at bounding box center [866, 604] width 122 height 30
click at [863, 640] on icon "save" at bounding box center [862, 645] width 13 height 13
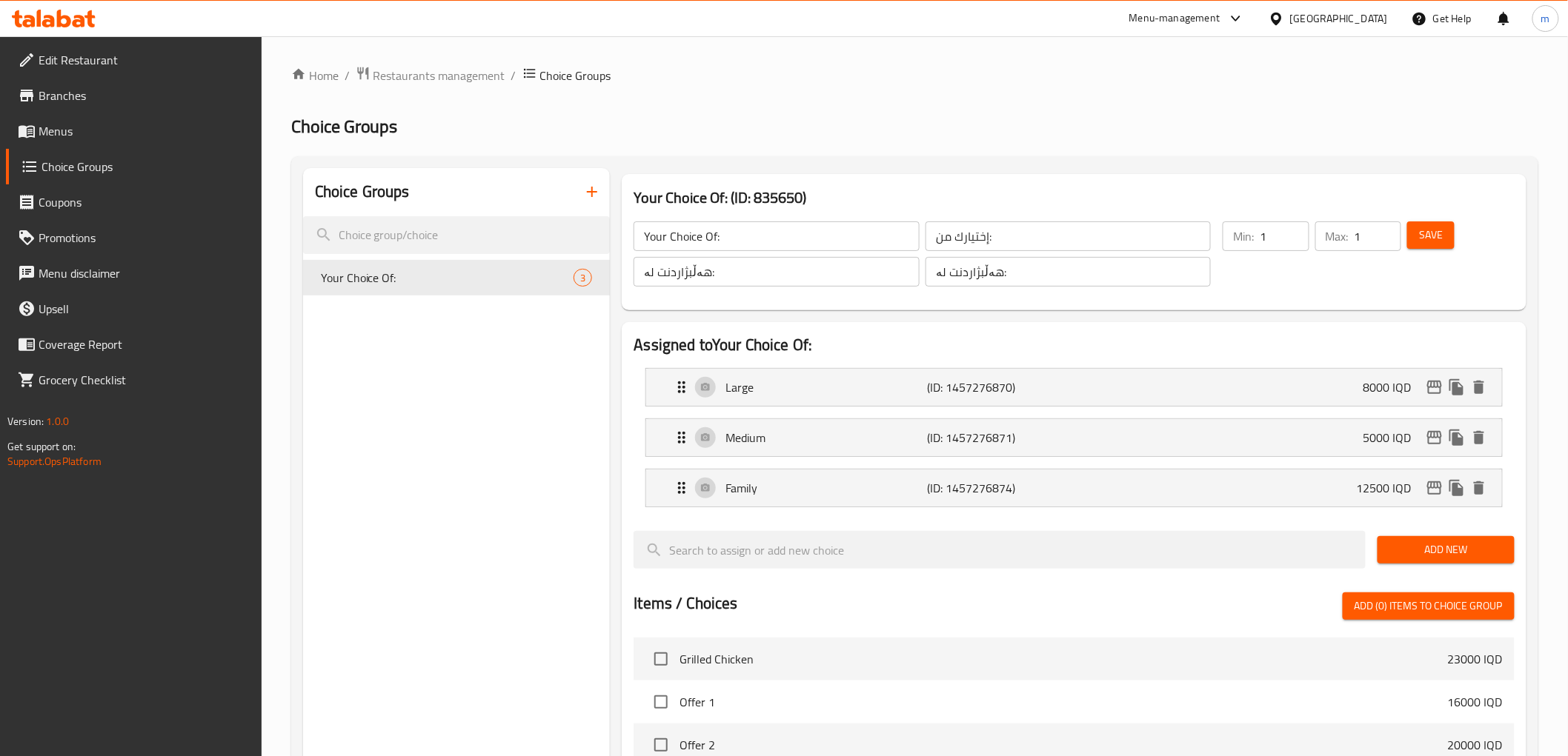
type input "5000"
click at [1442, 231] on span "Save" at bounding box center [1430, 235] width 24 height 18
click at [1435, 433] on icon "edit" at bounding box center [1434, 437] width 17 height 17
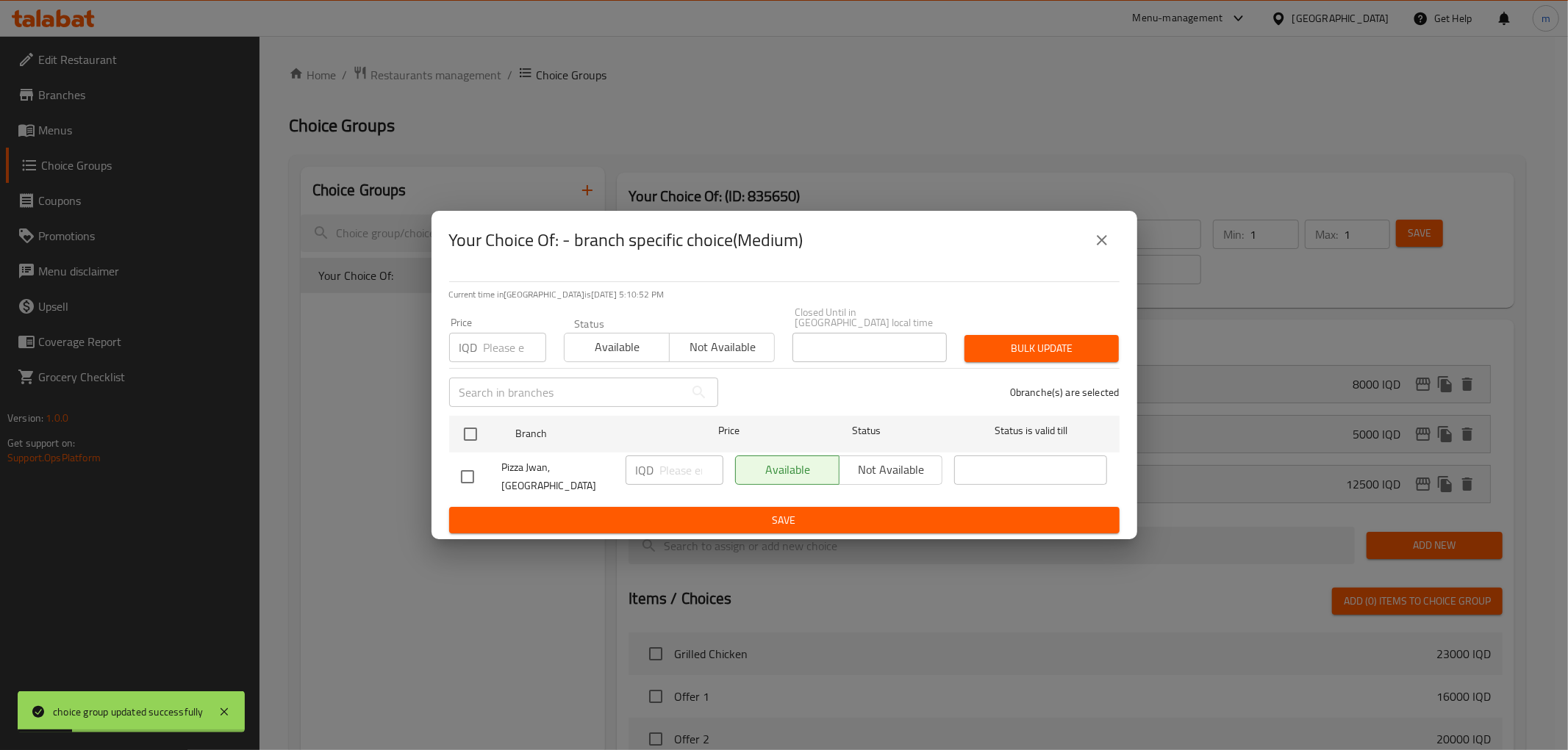
click at [1102, 245] on icon "close" at bounding box center [1102, 239] width 17 height 17
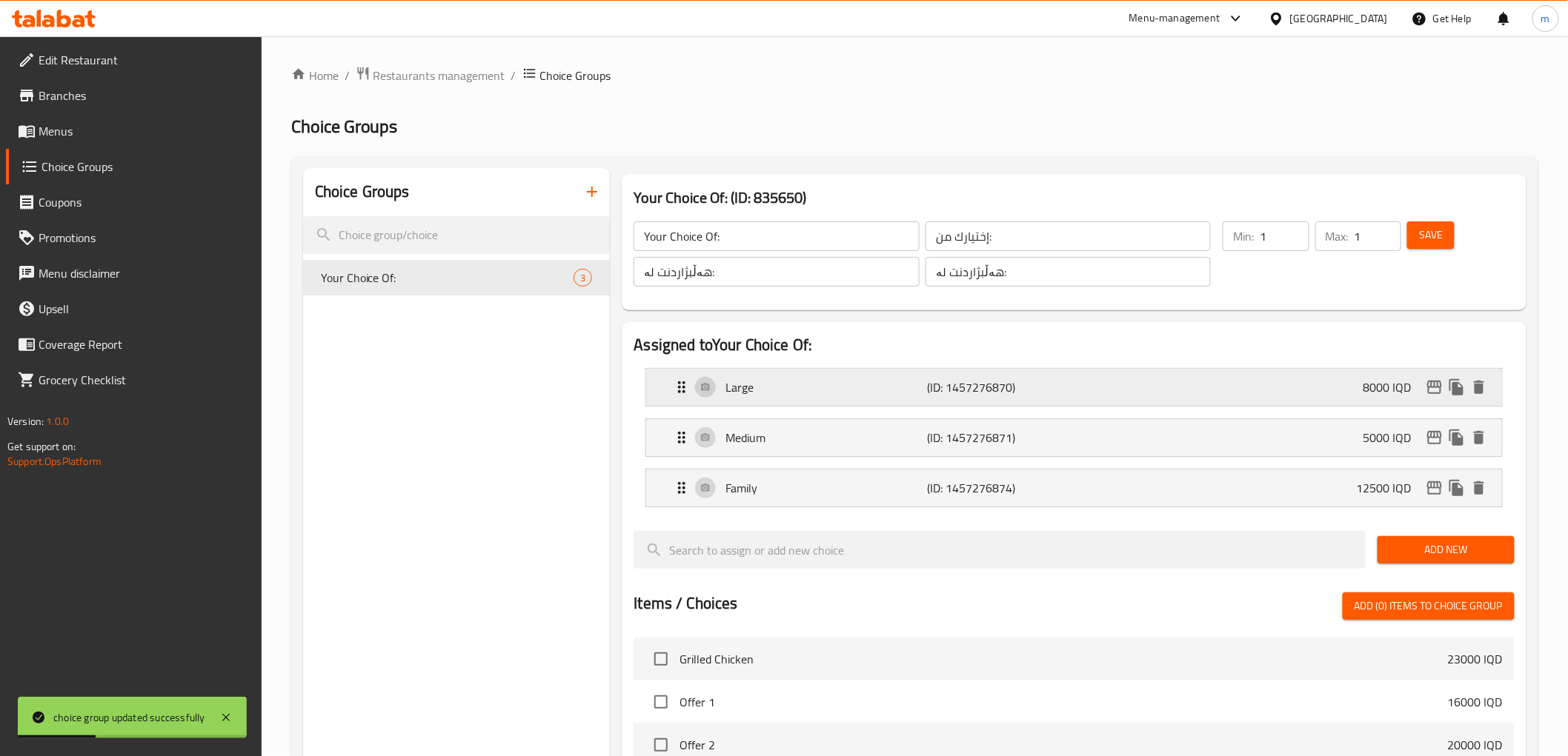
click at [1438, 382] on icon "edit" at bounding box center [1435, 387] width 15 height 13
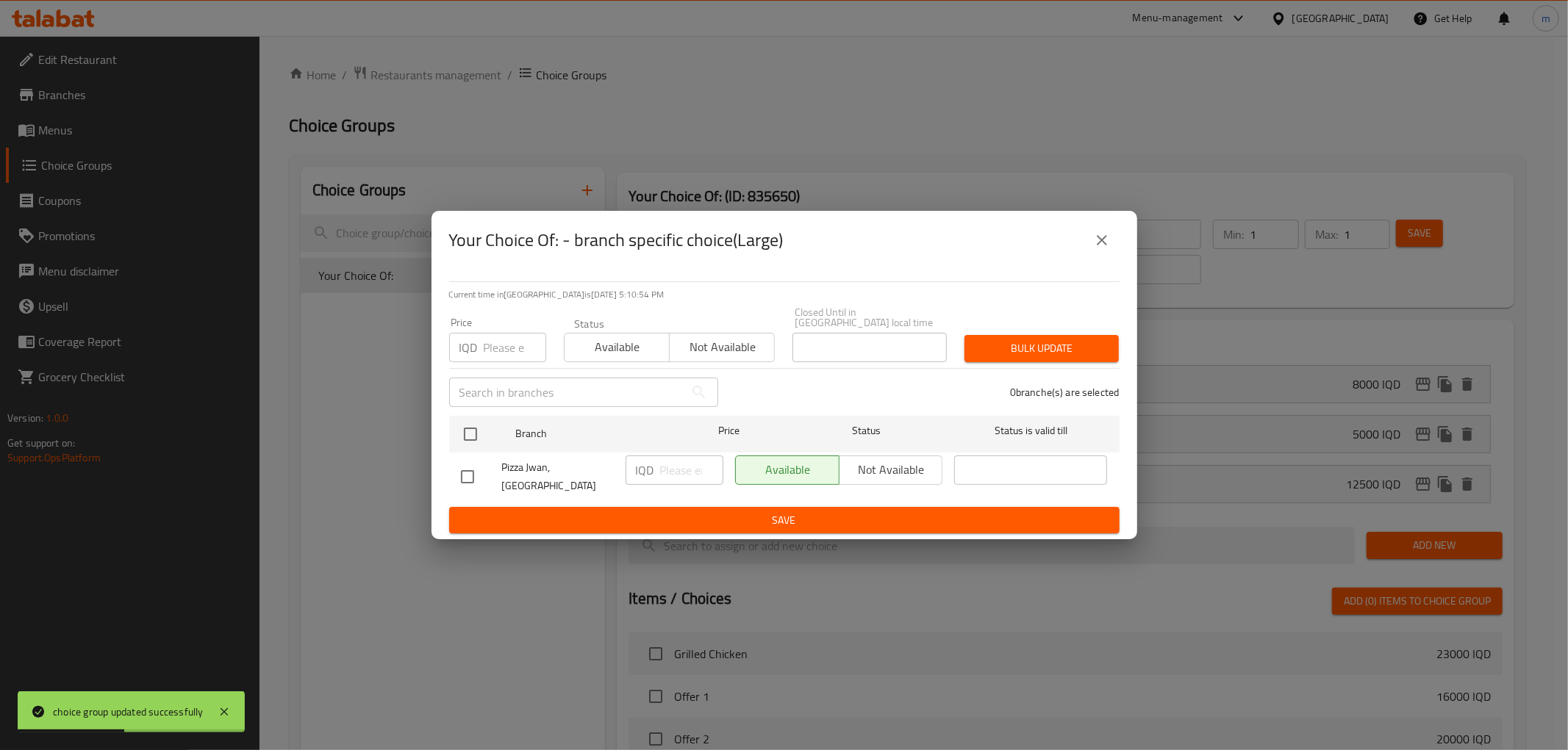
click at [1106, 249] on icon "close" at bounding box center [1102, 239] width 17 height 17
